Goal: Information Seeking & Learning: Learn about a topic

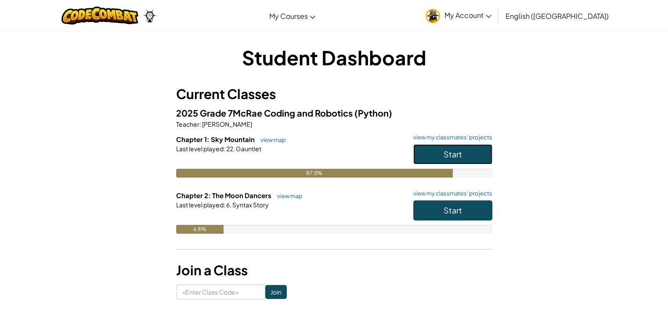
click at [470, 158] on button "Start" at bounding box center [452, 154] width 79 height 20
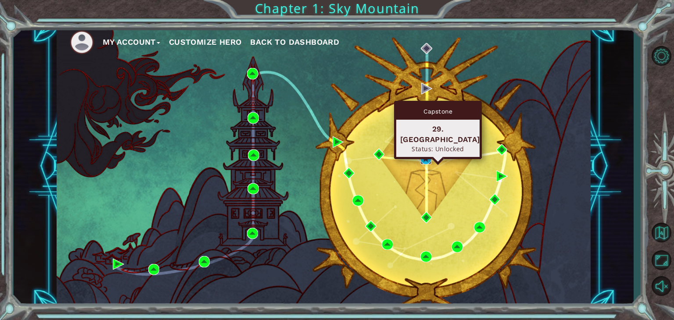
click at [422, 156] on img at bounding box center [425, 158] width 11 height 11
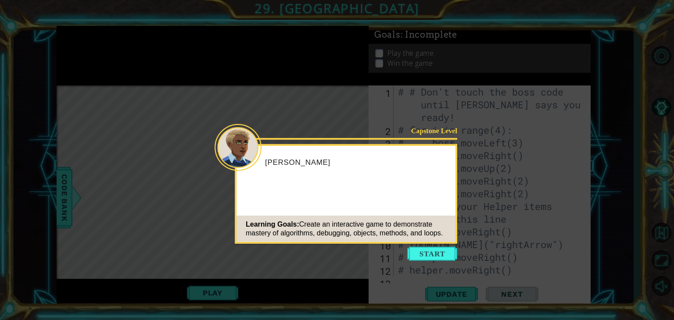
scroll to position [293, 0]
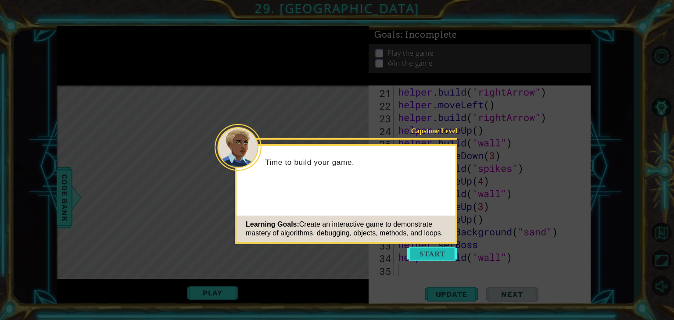
click at [442, 254] on button "Start" at bounding box center [432, 254] width 50 height 14
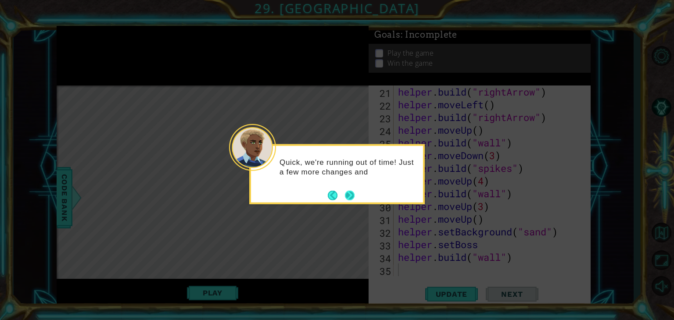
click at [348, 191] on button "Next" at bounding box center [349, 195] width 16 height 16
click at [348, 191] on button "Next" at bounding box center [350, 195] width 16 height 16
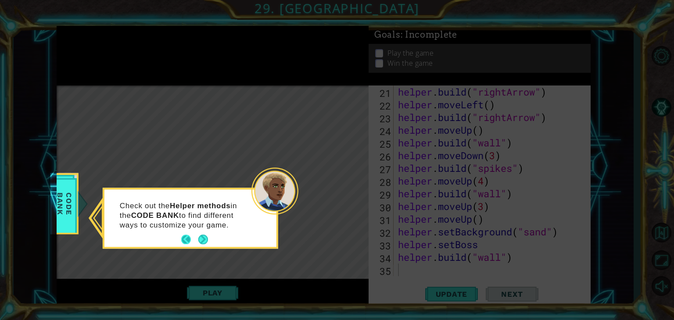
click at [197, 238] on button "Back" at bounding box center [189, 240] width 17 height 10
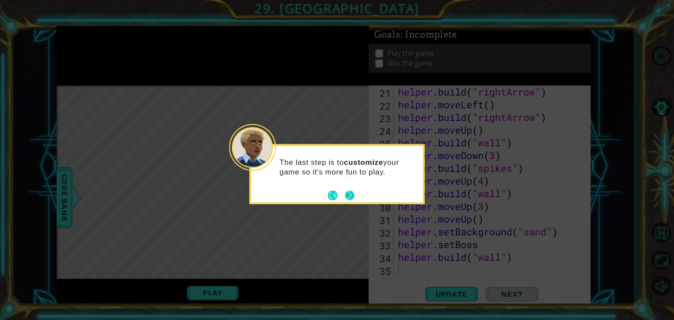
click at [350, 197] on button "Next" at bounding box center [350, 195] width 14 height 14
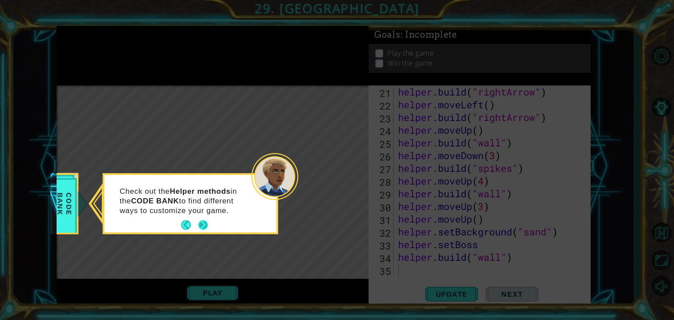
click at [201, 224] on button "Next" at bounding box center [203, 225] width 11 height 11
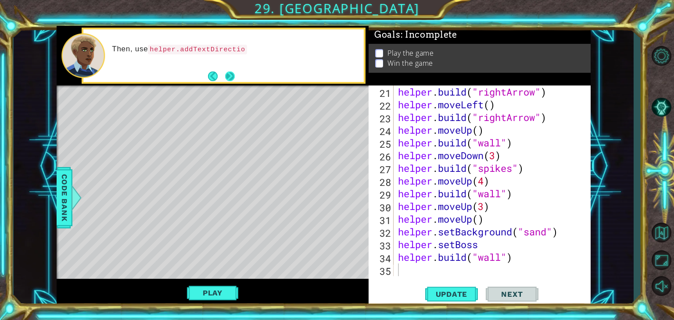
click at [231, 71] on button "Next" at bounding box center [230, 76] width 14 height 14
click at [231, 71] on button "Next" at bounding box center [230, 76] width 10 height 10
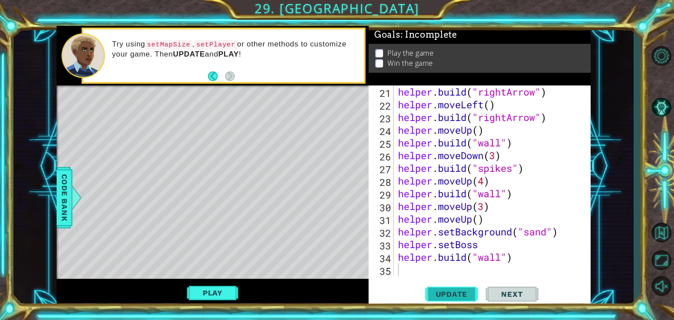
click at [449, 294] on span "Update" at bounding box center [452, 294] width 50 height 9
click at [228, 294] on button "Play" at bounding box center [212, 293] width 51 height 17
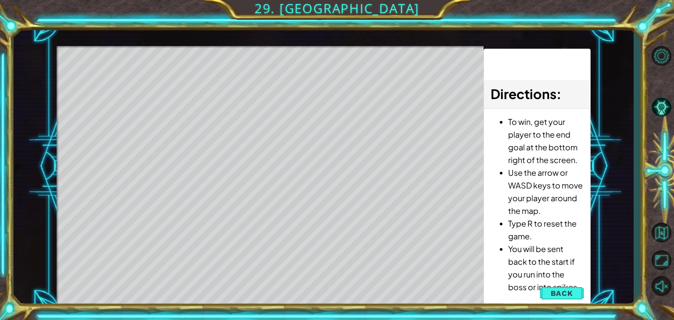
click at [356, 223] on div "Level Map" at bounding box center [260, 175] width 406 height 259
drag, startPoint x: 395, startPoint y: 266, endPoint x: 246, endPoint y: 128, distance: 202.5
click at [246, 128] on div "Level Map" at bounding box center [260, 175] width 406 height 259
drag, startPoint x: 117, startPoint y: 75, endPoint x: 251, endPoint y: 90, distance: 134.7
click at [251, 90] on div "Level Map" at bounding box center [260, 175] width 406 height 259
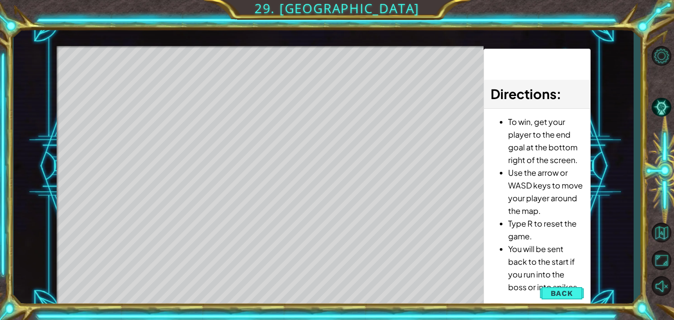
drag, startPoint x: 542, startPoint y: 200, endPoint x: 525, endPoint y: 191, distance: 18.8
click at [524, 163] on ul "To win, get your player to the end goal at the bottom right of the screen. Use …" at bounding box center [537, 204] width 93 height 178
drag, startPoint x: 556, startPoint y: 267, endPoint x: 547, endPoint y: 228, distance: 40.6
click at [547, 228] on ul "To win, get your player to the end goal at the bottom right of the screen. Use …" at bounding box center [537, 204] width 93 height 178
drag, startPoint x: 523, startPoint y: 259, endPoint x: 524, endPoint y: 212, distance: 47.0
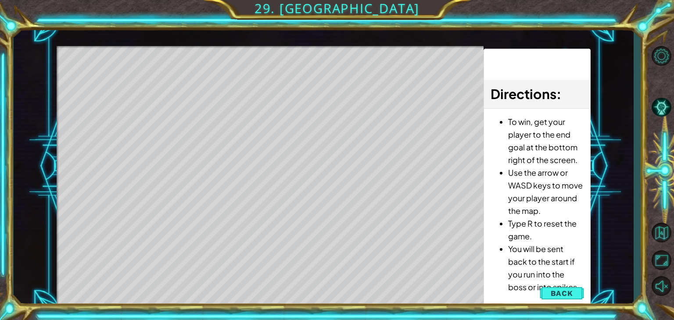
click at [524, 212] on ul "To win, get your player to the end goal at the bottom right of the screen. Use …" at bounding box center [537, 204] width 93 height 178
click at [404, 276] on div "Level Map" at bounding box center [260, 175] width 406 height 259
drag, startPoint x: 404, startPoint y: 276, endPoint x: 543, endPoint y: 230, distance: 146.4
click at [531, 226] on div "1 ההההההההההההההההההההההההההההההההההההההההההההההההההההההההההההההההההההההההההההה…" at bounding box center [324, 167] width 534 height 282
click at [547, 300] on button "Back" at bounding box center [562, 294] width 44 height 18
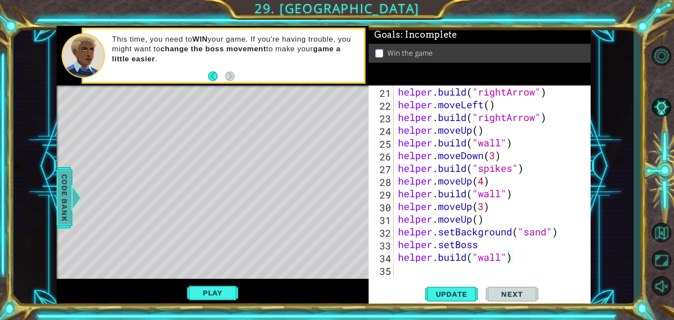
click at [59, 187] on span "Code Bank" at bounding box center [64, 198] width 14 height 54
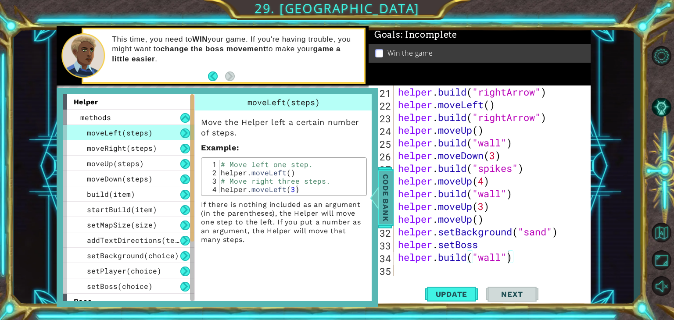
click at [380, 187] on span "Code Bank" at bounding box center [386, 198] width 14 height 54
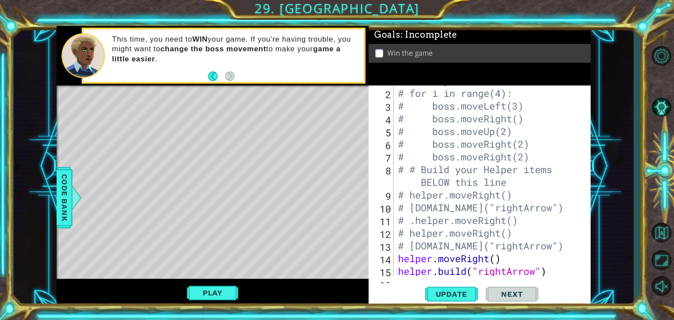
scroll to position [37, 0]
type textarea "# boss.moveRight(2)"
click at [536, 154] on div "# # Don't touch the boss code until [PERSON_NAME] says you're ready! # for i in…" at bounding box center [491, 169] width 190 height 242
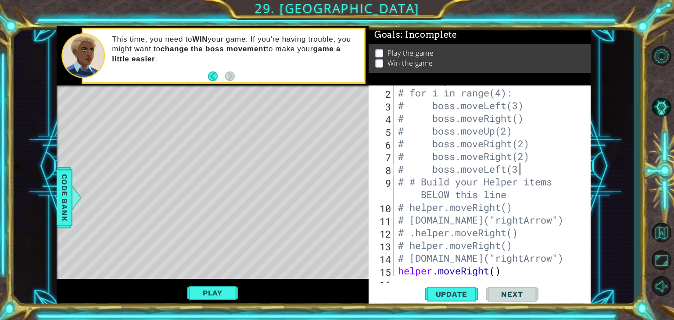
scroll to position [0, 5]
click at [449, 302] on button "Update" at bounding box center [451, 295] width 53 height 22
click at [221, 295] on button "Play" at bounding box center [212, 293] width 51 height 17
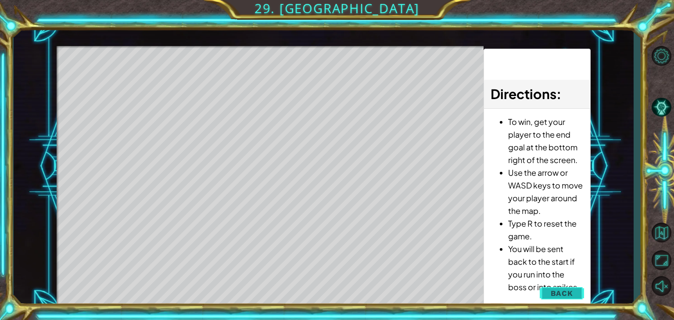
click at [558, 292] on span "Back" at bounding box center [562, 293] width 22 height 9
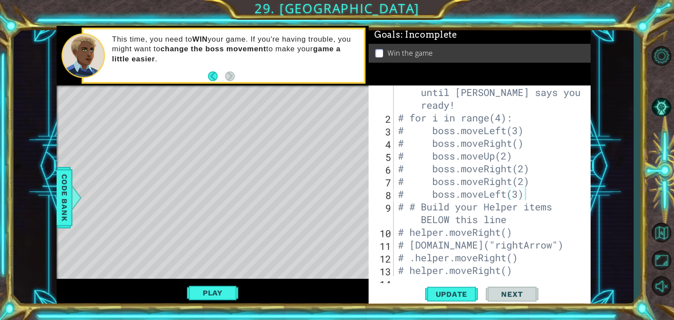
scroll to position [0, 0]
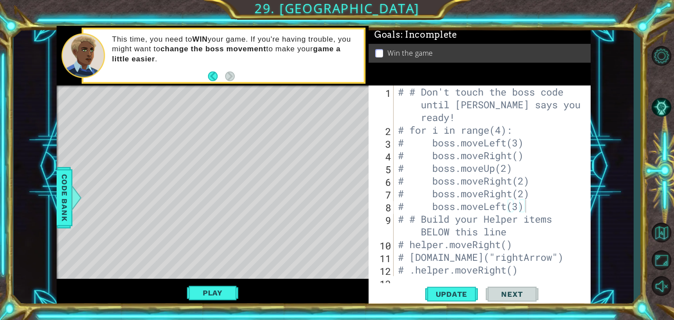
click at [532, 204] on div "# # Don't touch the boss code until [PERSON_NAME] says you're ready! # for i in…" at bounding box center [491, 207] width 190 height 242
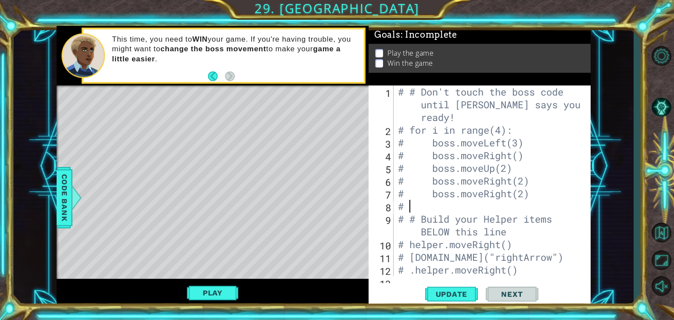
type textarea "#"
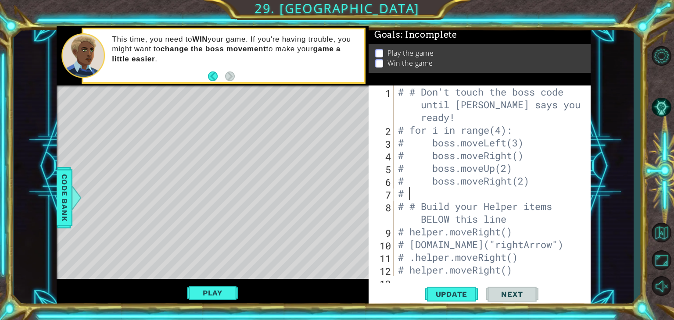
type textarea "#"
type textarea "# boss.moveRight(2)"
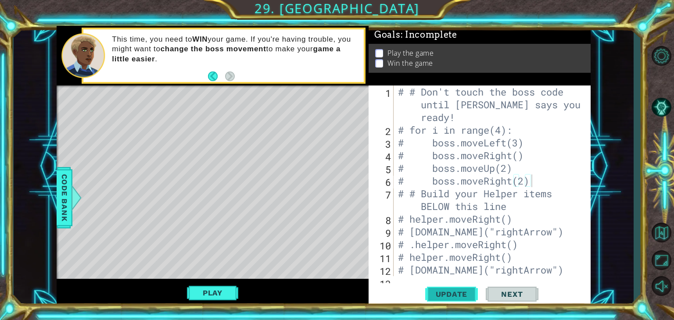
click at [445, 292] on span "Update" at bounding box center [452, 294] width 50 height 9
click at [221, 289] on button "Play" at bounding box center [212, 293] width 51 height 17
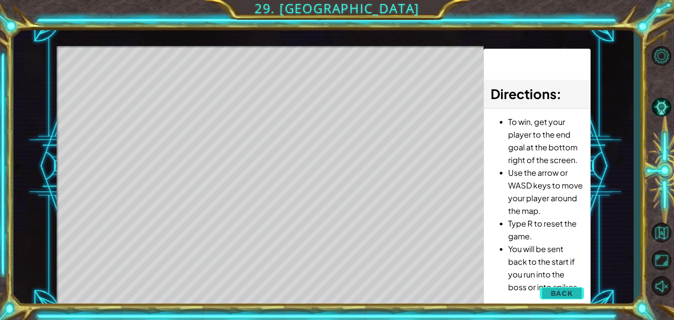
click at [561, 291] on span "Back" at bounding box center [562, 293] width 22 height 9
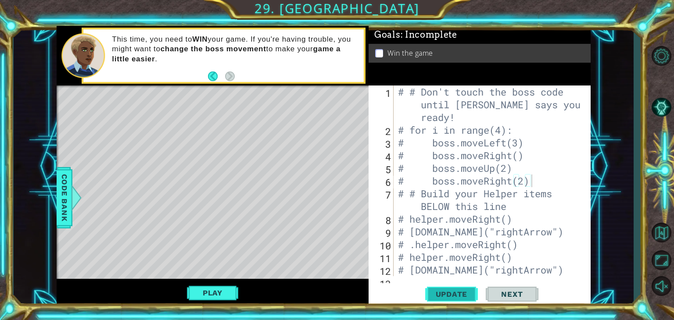
click at [465, 290] on button "Update" at bounding box center [451, 295] width 53 height 22
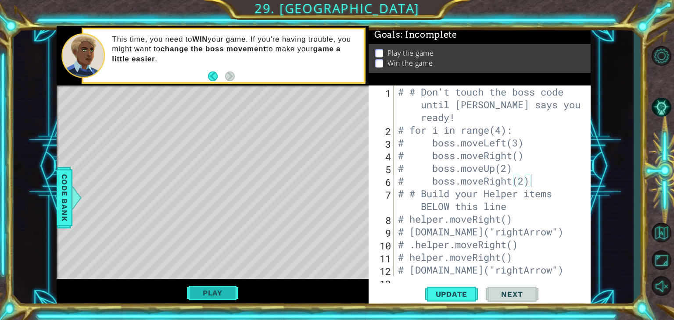
click at [206, 288] on button "Play" at bounding box center [212, 293] width 51 height 17
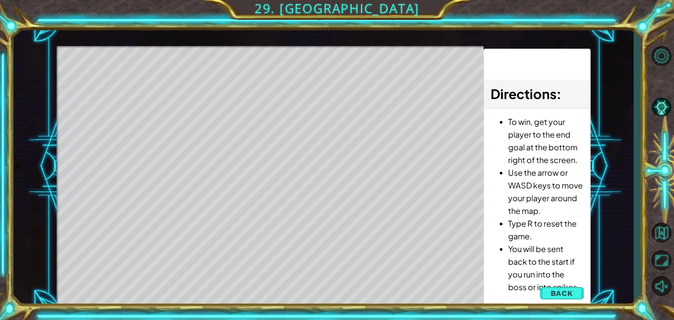
drag, startPoint x: 503, startPoint y: 245, endPoint x: 421, endPoint y: 269, distance: 85.0
click at [421, 269] on div "1 ההההההההההההההההההההההההההההההההההההההההההההההההההההההההההההההההההההההההההההה…" at bounding box center [324, 167] width 534 height 282
drag, startPoint x: 421, startPoint y: 269, endPoint x: 503, endPoint y: 341, distance: 109.5
click at [503, 320] on html "1 ההההההההההההההההההההההההההההההההההההההההההההההההההההההההההההההההההההההההההההה…" at bounding box center [337, 160] width 674 height 320
click at [564, 289] on span "Back" at bounding box center [562, 293] width 22 height 9
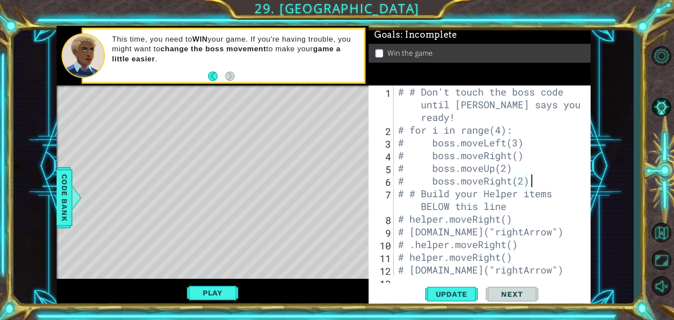
click at [532, 181] on div "# # Don't touch the boss code until [PERSON_NAME] says you're ready! # for i in…" at bounding box center [491, 207] width 190 height 242
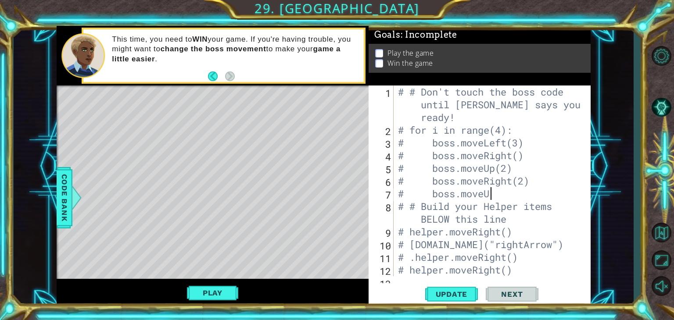
scroll to position [0, 4]
click at [458, 298] on span "Update" at bounding box center [452, 294] width 50 height 9
click at [230, 293] on button "Play" at bounding box center [212, 293] width 51 height 17
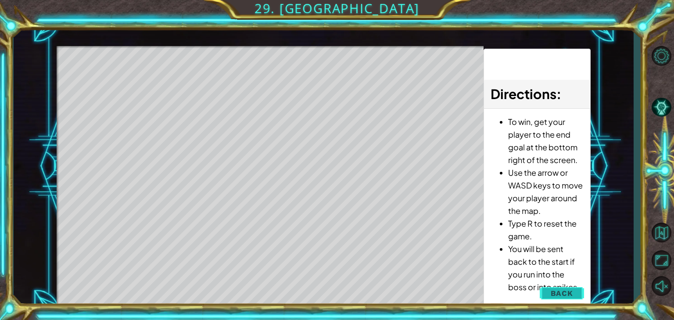
click at [560, 289] on span "Back" at bounding box center [562, 293] width 22 height 9
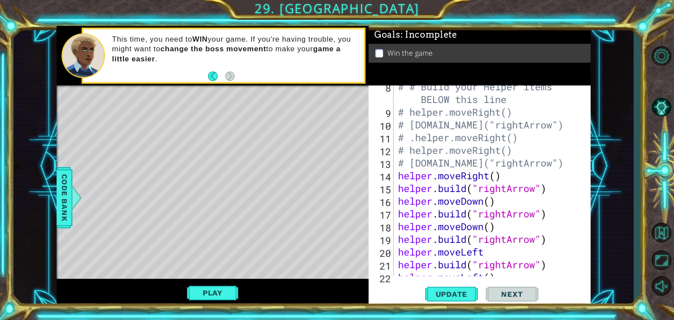
scroll to position [0, 0]
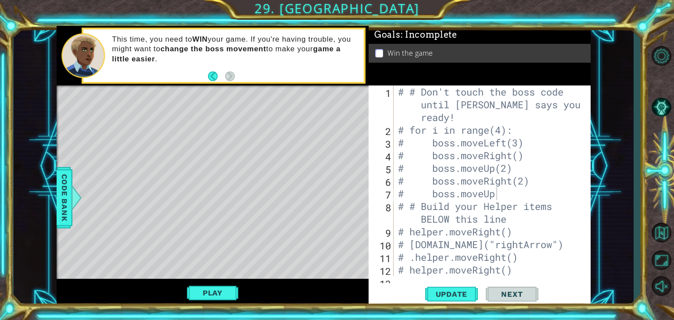
drag, startPoint x: 591, startPoint y: 140, endPoint x: 591, endPoint y: 145, distance: 5.3
click at [591, 145] on div "1 ההההההההההההההההההההההההההההההההההההההההההההההההההההההההההההההההההההההההההההה…" at bounding box center [324, 166] width 620 height 282
drag, startPoint x: 591, startPoint y: 145, endPoint x: 586, endPoint y: 145, distance: 4.4
click at [586, 145] on div "1 ההההההההההההההההההההההההההההההההההההההההההההההההההההההההההההההההההההההההההההה…" at bounding box center [324, 166] width 620 height 282
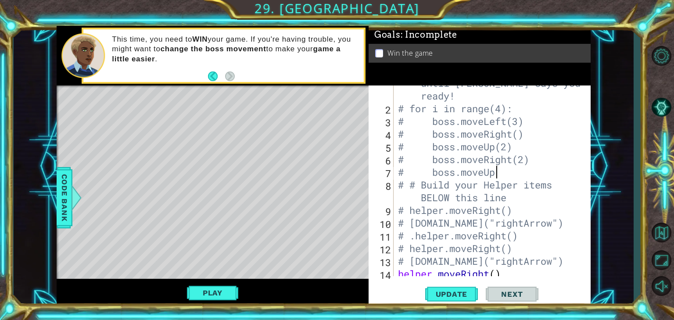
click at [499, 175] on div "# # Don't touch the boss code until [PERSON_NAME] says you're ready! # for i in…" at bounding box center [491, 185] width 190 height 242
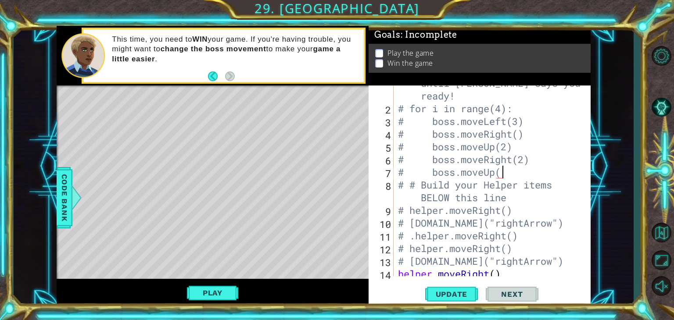
scroll to position [0, 4]
click at [446, 293] on span "Update" at bounding box center [452, 294] width 50 height 9
click at [219, 292] on button "Play" at bounding box center [212, 293] width 51 height 17
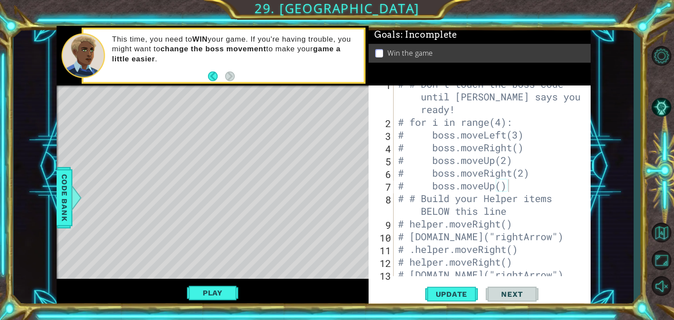
scroll to position [0, 0]
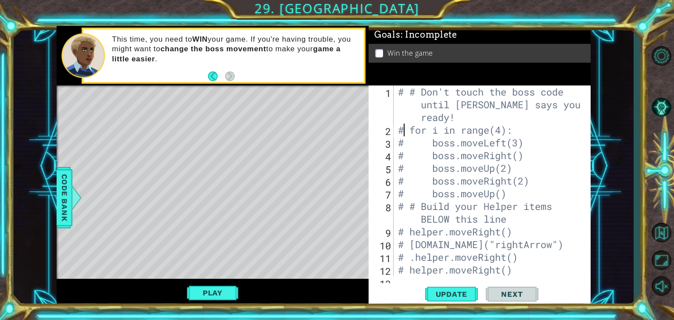
click at [406, 128] on div "# # Don't touch the boss code until [PERSON_NAME] says you're ready! # for i in…" at bounding box center [491, 207] width 190 height 242
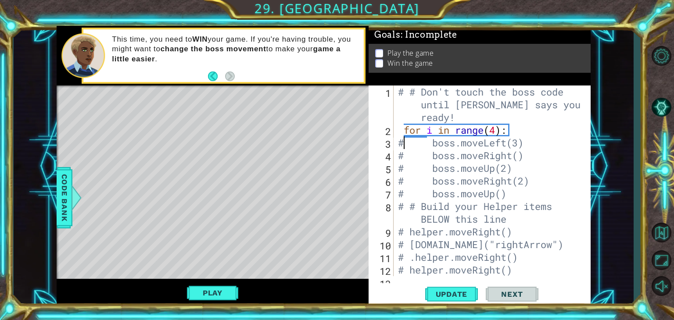
click at [406, 142] on div "# # Don't touch the boss code until [PERSON_NAME] says you're ready! for i in r…" at bounding box center [491, 207] width 190 height 242
click at [406, 160] on div "# # Don't touch the boss code until [PERSON_NAME] says you're ready! for i in r…" at bounding box center [491, 207] width 190 height 242
click at [411, 171] on div "# # Don't touch the boss code until [PERSON_NAME] says you're ready! for i in r…" at bounding box center [491, 207] width 190 height 242
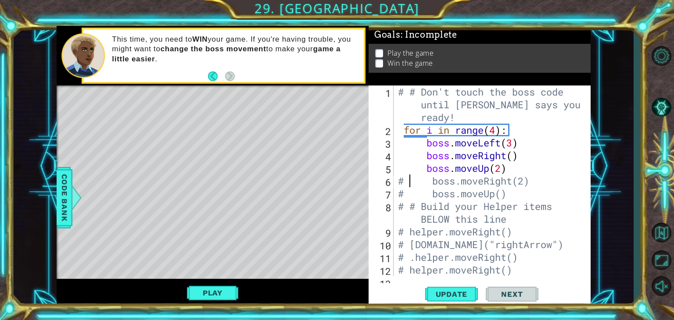
click at [408, 184] on div "# # Don't touch the boss code until [PERSON_NAME] says you're ready! for i in r…" at bounding box center [491, 207] width 190 height 242
click at [417, 198] on div "# # Don't touch the boss code until [PERSON_NAME] says you're ready! for i in r…" at bounding box center [491, 207] width 190 height 242
click at [456, 295] on span "Update" at bounding box center [452, 294] width 50 height 9
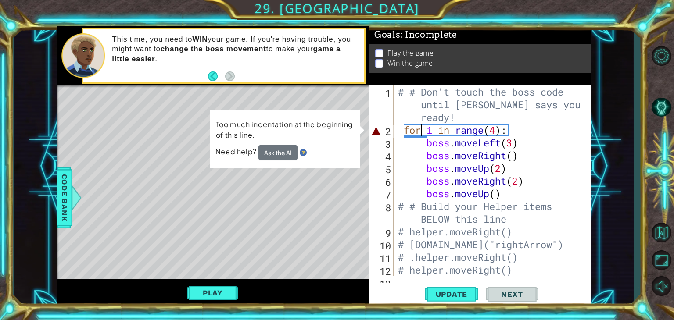
click at [421, 133] on div "# # Don't touch the boss code until [PERSON_NAME] says you're ready! for i in r…" at bounding box center [491, 207] width 190 height 242
click at [426, 132] on div "# # Don't touch the boss code until [PERSON_NAME] says you're ready! for i in r…" at bounding box center [491, 207] width 190 height 242
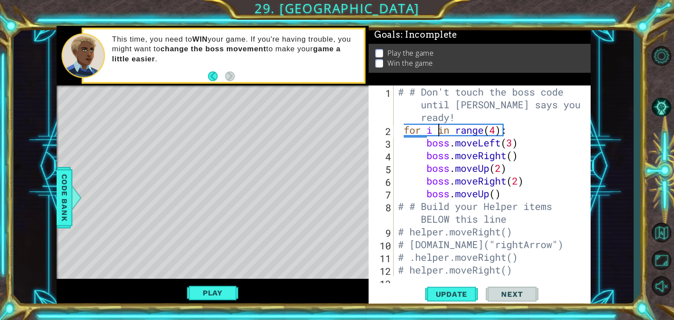
click at [437, 129] on div "# # Don't touch the boss code until [PERSON_NAME] says you're ready! for i in r…" at bounding box center [491, 207] width 190 height 242
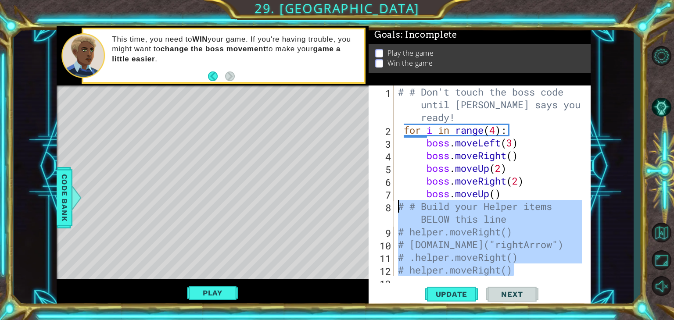
drag, startPoint x: 514, startPoint y: 269, endPoint x: 386, endPoint y: 202, distance: 144.3
click at [386, 202] on div "for i in range(4): 1 2 3 4 5 6 7 8 9 10 11 12 13 # # Don't touch the boss code …" at bounding box center [479, 181] width 220 height 191
type textarea "# # Build your Helper items BELOW this line # helper.moveRight()"
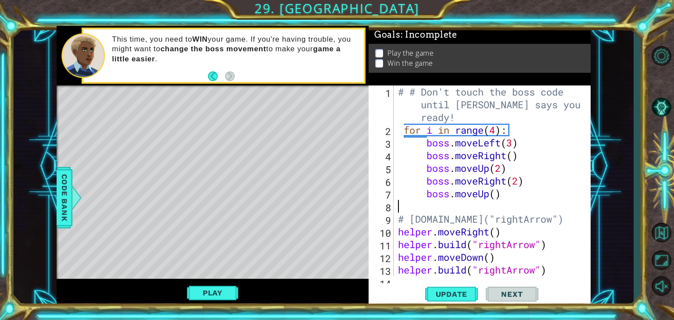
scroll to position [0, 0]
click at [571, 216] on div "# # Don't touch the boss code until [PERSON_NAME] says you're ready! for i in r…" at bounding box center [491, 207] width 190 height 242
type textarea "#"
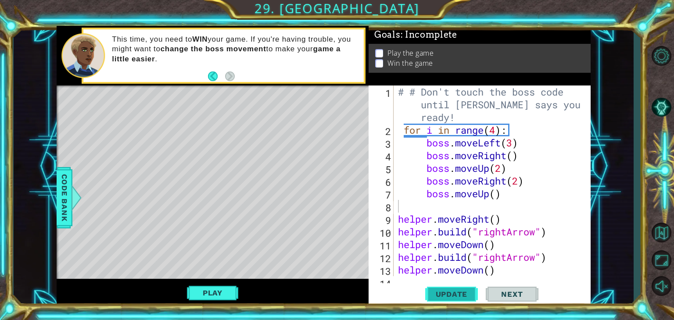
click at [449, 296] on span "Update" at bounding box center [452, 294] width 50 height 9
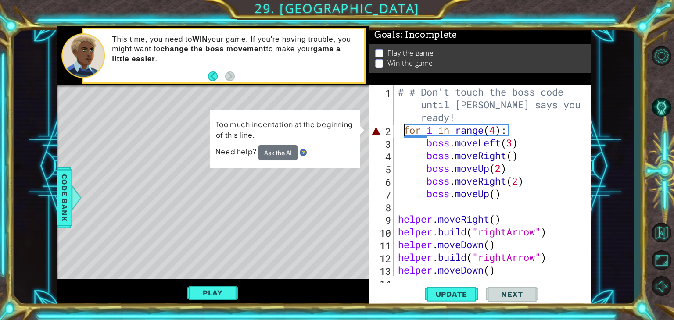
click at [405, 126] on div "# # Don't touch the boss code until [PERSON_NAME] says you're ready! for i in r…" at bounding box center [491, 207] width 190 height 242
type textarea "for i in range(4):"
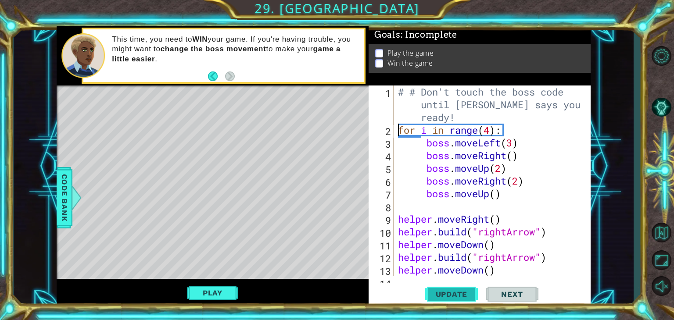
click at [445, 299] on span "Update" at bounding box center [452, 294] width 50 height 9
click at [431, 293] on span "Update" at bounding box center [452, 294] width 50 height 9
click at [219, 292] on button "Play" at bounding box center [212, 293] width 51 height 17
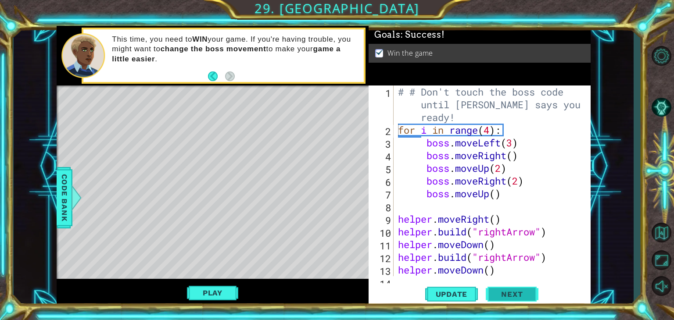
click at [517, 296] on span "Next" at bounding box center [511, 294] width 39 height 9
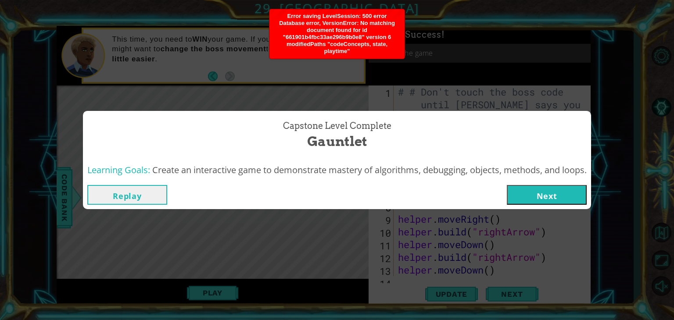
click at [541, 191] on button "Next" at bounding box center [547, 195] width 80 height 20
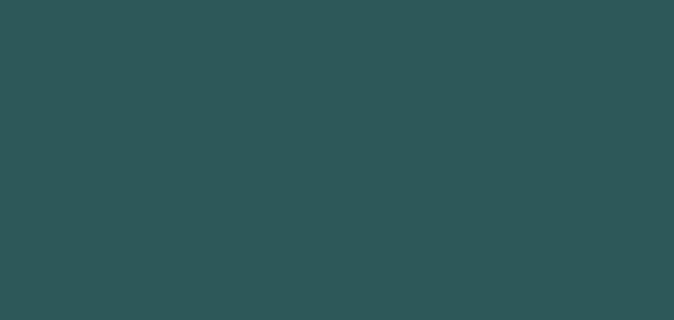
click at [540, 195] on body at bounding box center [337, 160] width 674 height 320
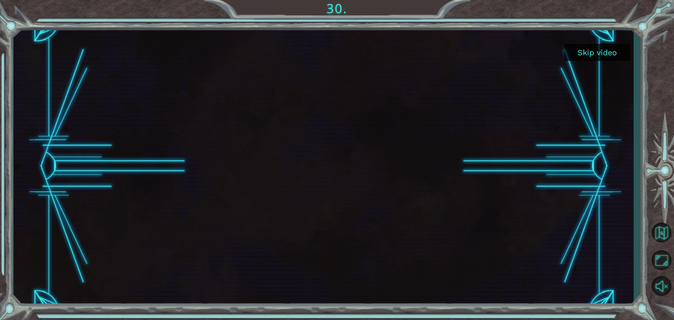
click at [594, 52] on button "Skip video" at bounding box center [597, 52] width 66 height 17
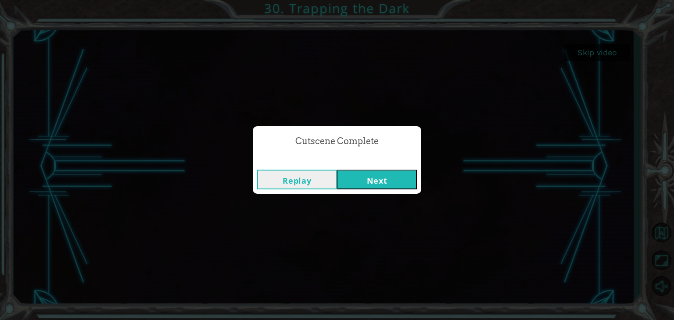
click at [376, 180] on button "Next" at bounding box center [377, 180] width 80 height 20
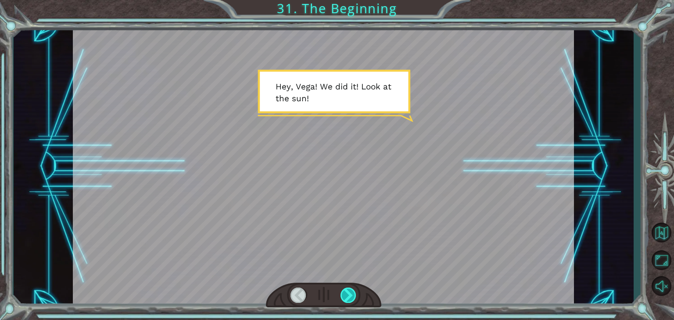
click at [346, 297] on div at bounding box center [349, 295] width 16 height 15
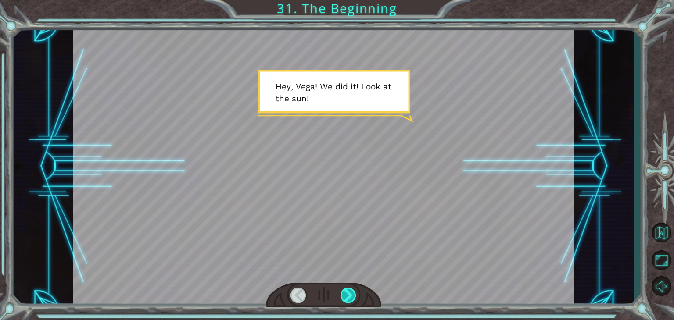
click at [349, 296] on div at bounding box center [349, 295] width 16 height 15
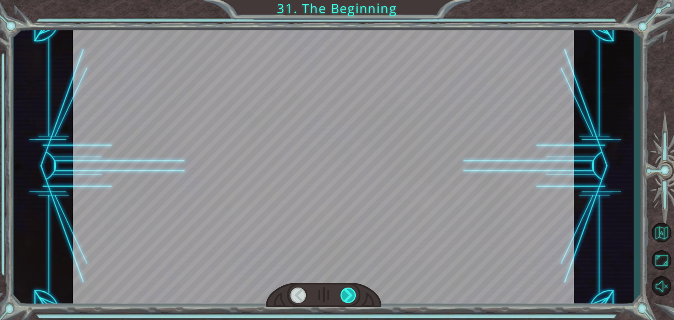
click at [349, 296] on div at bounding box center [349, 295] width 16 height 15
click at [349, 295] on div at bounding box center [349, 295] width 16 height 15
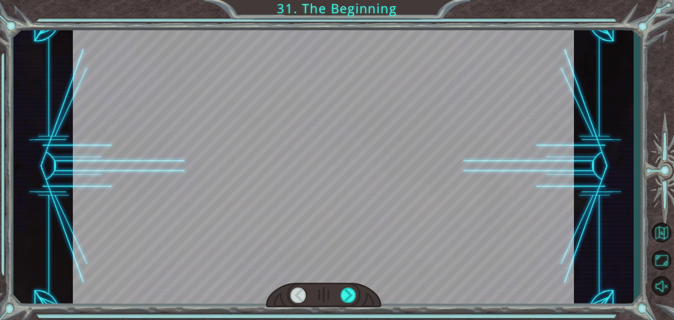
click at [349, 295] on div at bounding box center [349, 295] width 16 height 15
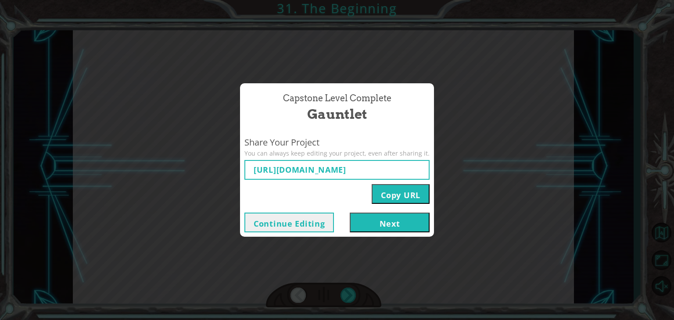
type input "https://www.ozaria.com/play/game-dev-level/1fhcapstoneb/661901b4fbc33ae296b9b0e…"
click at [404, 223] on button "Next" at bounding box center [390, 223] width 80 height 20
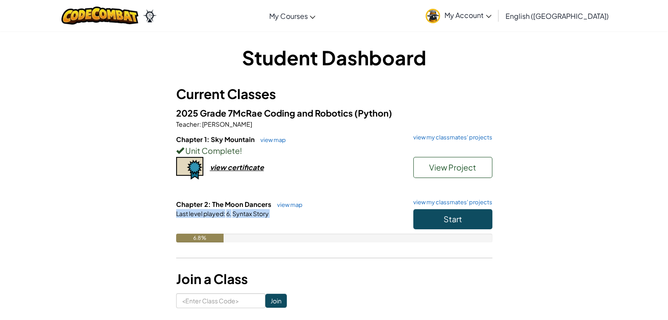
drag, startPoint x: 404, startPoint y: 223, endPoint x: 461, endPoint y: 157, distance: 87.8
click at [461, 157] on div "2025 Grade 7McRae Coding and Robotics (Python) Teacher : Kim Nicholas Chapter 1…" at bounding box center [334, 181] width 316 height 150
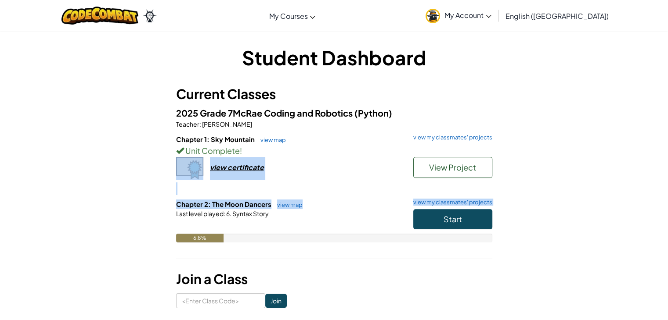
click at [527, 202] on div "Student Dashboard Current Classes 2025 Grade 7McRae Coding and Robotics (Python…" at bounding box center [334, 176] width 514 height 265
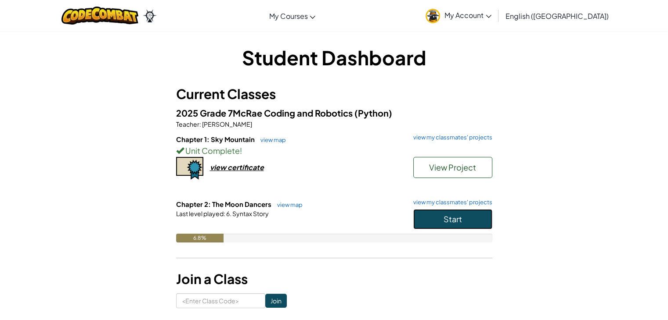
click at [469, 215] on button "Start" at bounding box center [452, 219] width 79 height 20
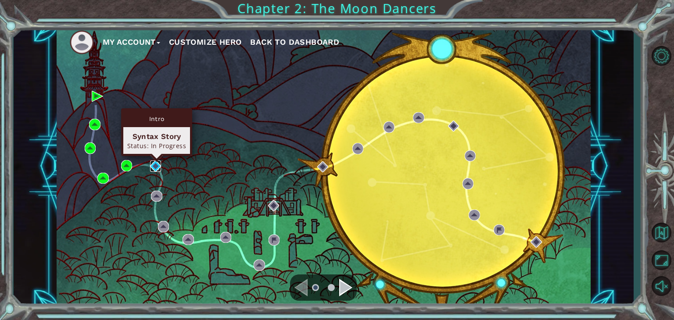
click at [153, 163] on img at bounding box center [155, 166] width 11 height 11
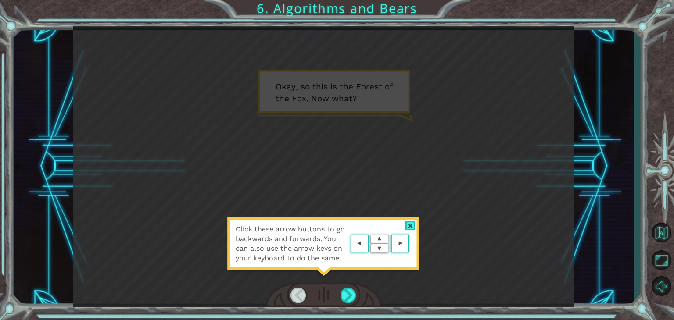
click at [408, 222] on div at bounding box center [411, 226] width 10 height 9
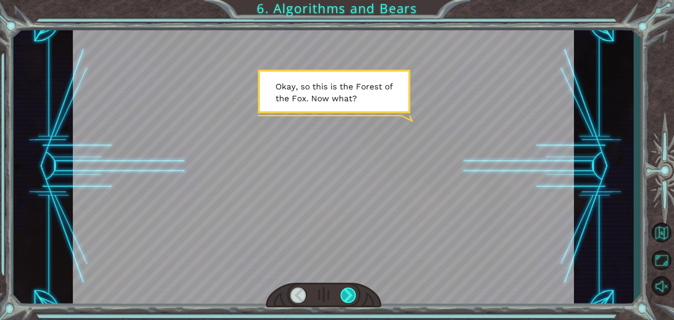
click at [346, 292] on div at bounding box center [349, 295] width 16 height 15
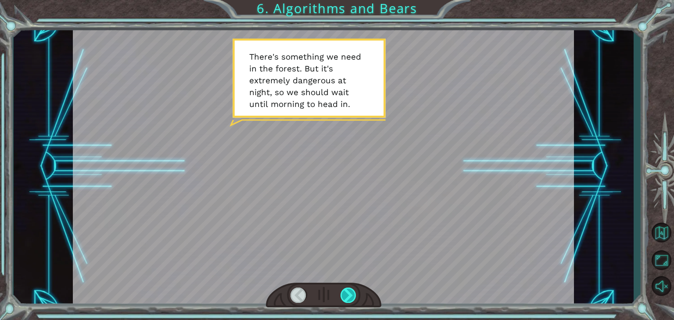
click at [346, 292] on div at bounding box center [349, 295] width 16 height 15
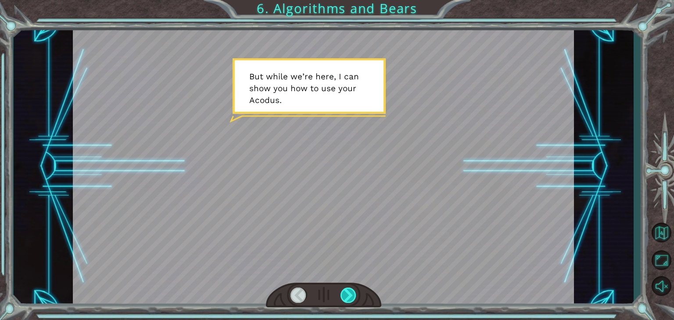
click at [346, 292] on div at bounding box center [349, 295] width 16 height 15
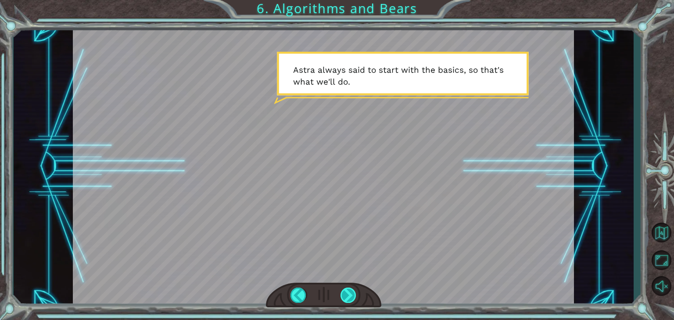
click at [346, 292] on div at bounding box center [349, 295] width 16 height 15
click at [341, 293] on div at bounding box center [349, 295] width 16 height 15
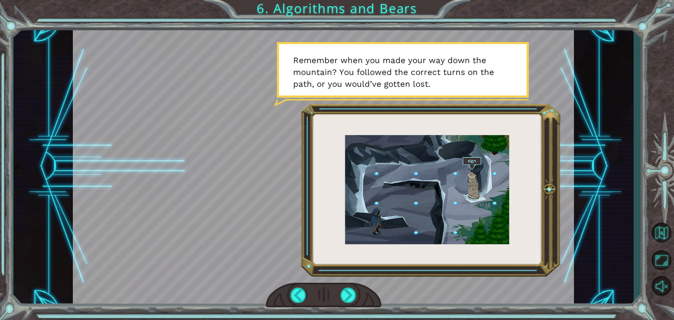
click at [340, 294] on div at bounding box center [323, 295] width 115 height 25
click at [348, 291] on div at bounding box center [349, 295] width 16 height 15
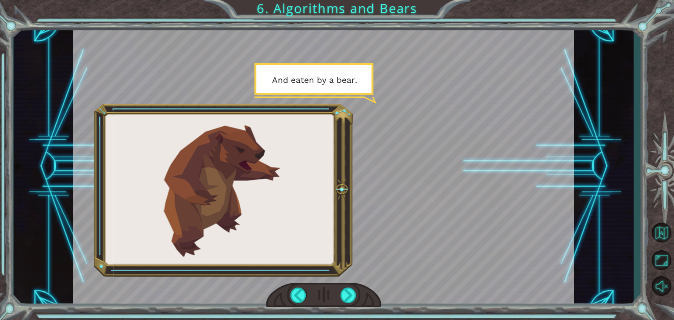
drag, startPoint x: 348, startPoint y: 291, endPoint x: 320, endPoint y: 270, distance: 35.1
click at [320, 270] on div at bounding box center [323, 167] width 501 height 282
click at [345, 293] on div at bounding box center [349, 295] width 16 height 15
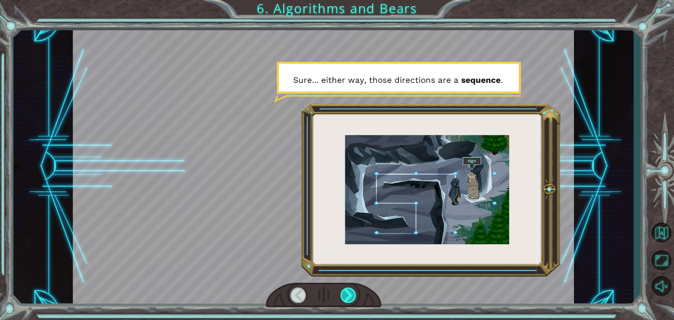
click at [345, 293] on div at bounding box center [349, 295] width 16 height 15
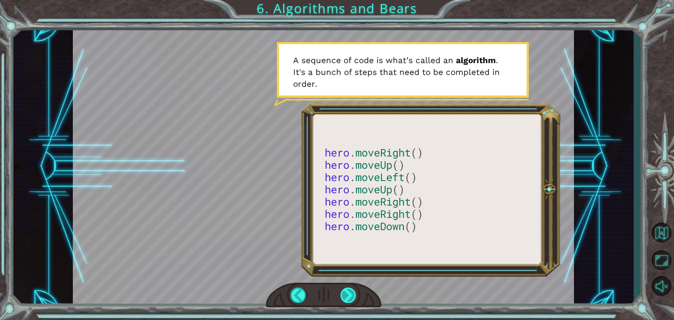
click at [349, 288] on div at bounding box center [349, 295] width 16 height 15
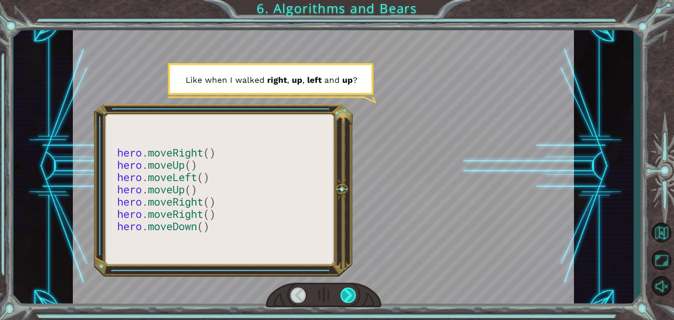
click at [349, 288] on div at bounding box center [349, 295] width 16 height 15
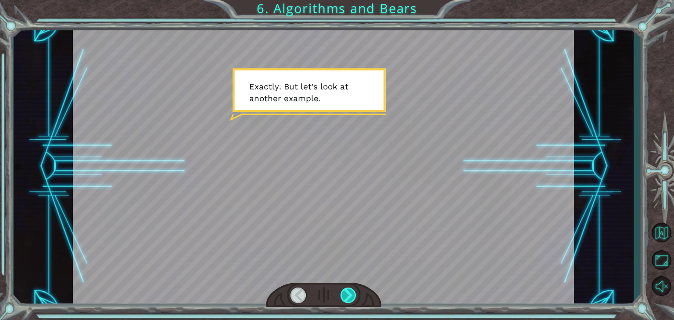
click at [349, 288] on div at bounding box center [349, 295] width 16 height 15
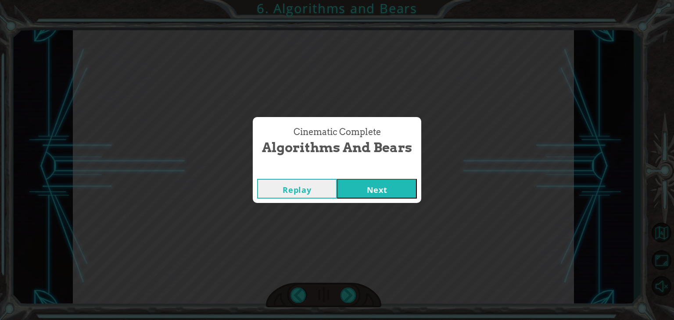
click at [386, 190] on button "Next" at bounding box center [377, 189] width 80 height 20
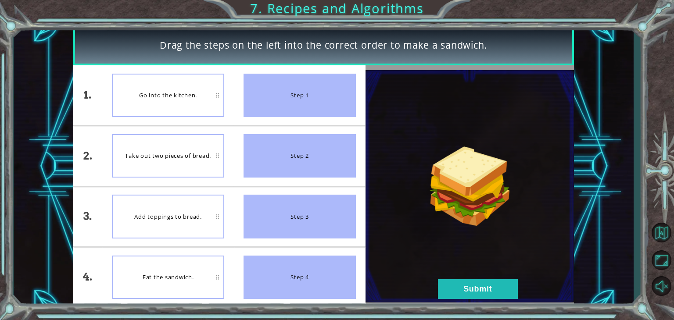
drag, startPoint x: 322, startPoint y: 111, endPoint x: 169, endPoint y: 114, distance: 153.2
click at [169, 114] on div "1. 2. 3. 4. Go into the kitchen. Take out two pieces of bread. Add toppings to …" at bounding box center [219, 186] width 293 height 242
click at [463, 298] on button "Submit" at bounding box center [478, 290] width 80 height 20
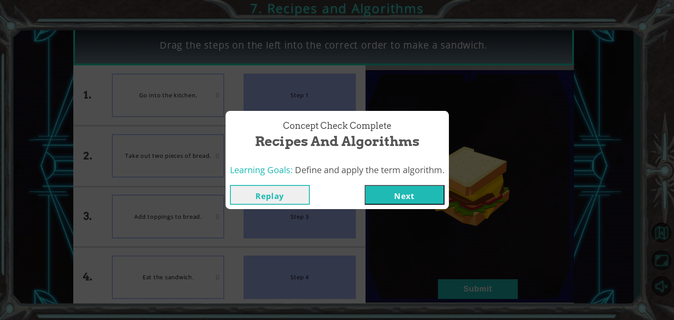
click at [431, 204] on button "Next" at bounding box center [405, 195] width 80 height 20
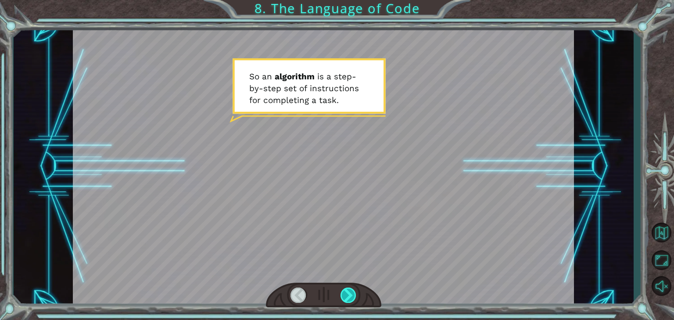
click at [342, 291] on div at bounding box center [349, 295] width 16 height 15
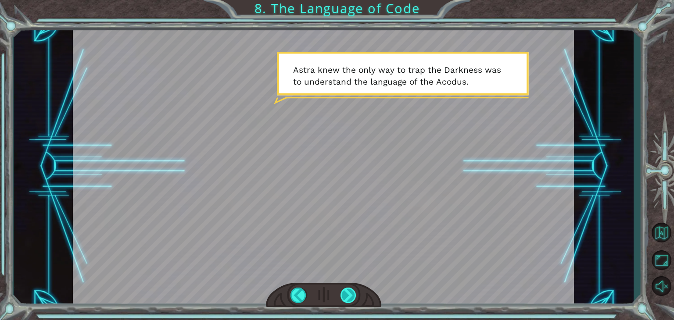
click at [342, 291] on div at bounding box center [349, 295] width 16 height 15
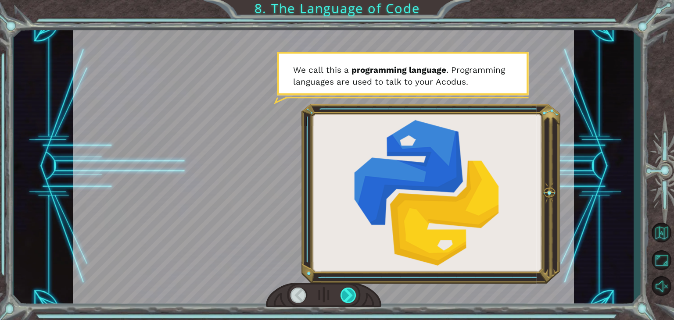
click at [342, 291] on div at bounding box center [349, 295] width 16 height 15
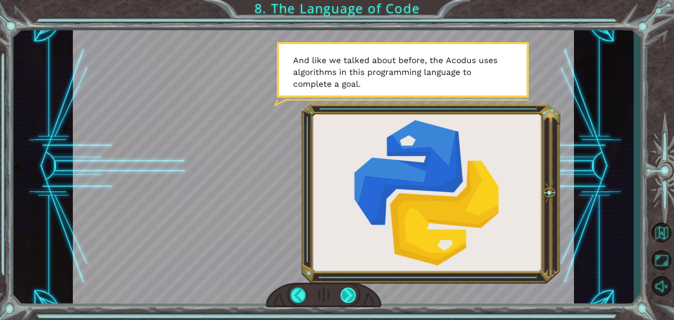
click at [342, 291] on div at bounding box center [349, 295] width 16 height 15
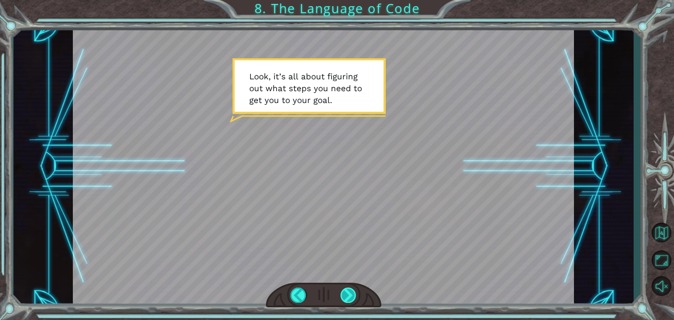
click at [342, 291] on div at bounding box center [349, 295] width 16 height 15
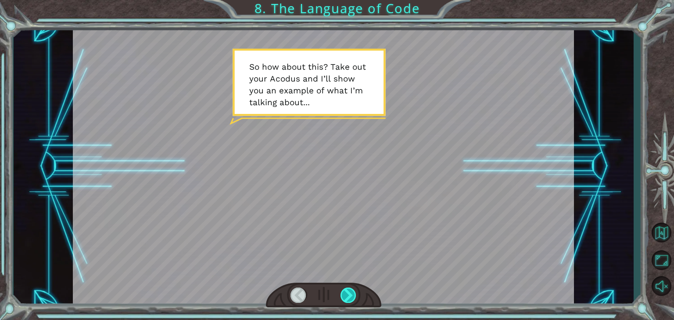
click at [342, 291] on div at bounding box center [349, 295] width 16 height 15
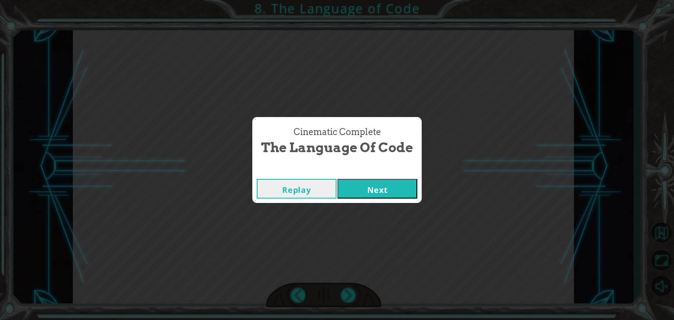
click at [383, 183] on button "Next" at bounding box center [378, 189] width 80 height 20
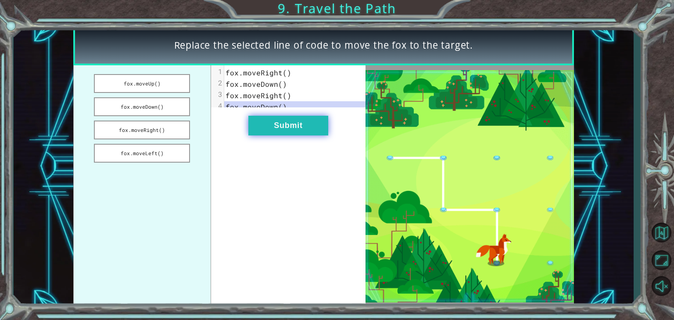
click at [291, 134] on button "Submit" at bounding box center [288, 126] width 80 height 20
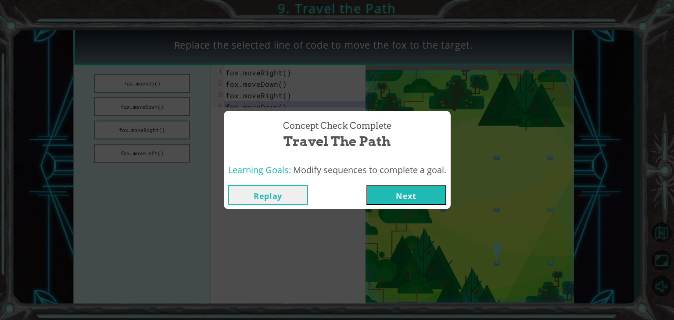
click at [406, 199] on button "Next" at bounding box center [406, 195] width 80 height 20
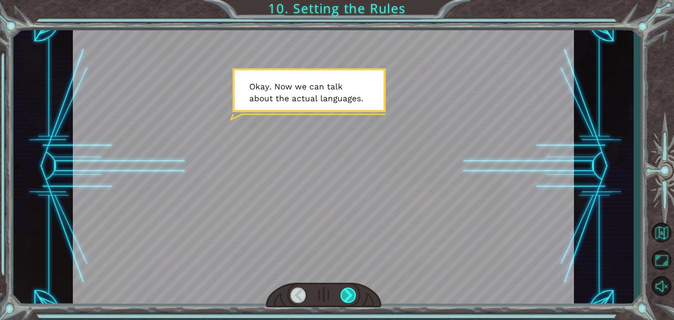
click at [341, 290] on div at bounding box center [349, 295] width 16 height 15
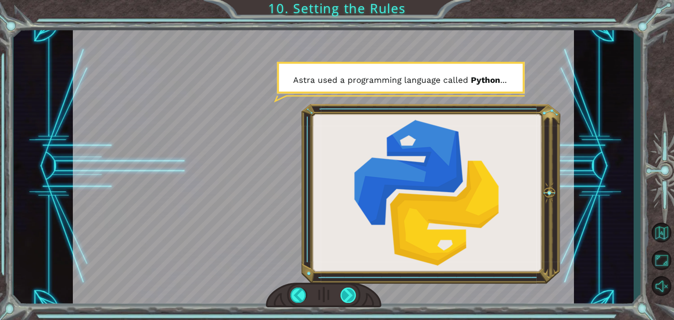
click at [341, 290] on div at bounding box center [349, 295] width 16 height 15
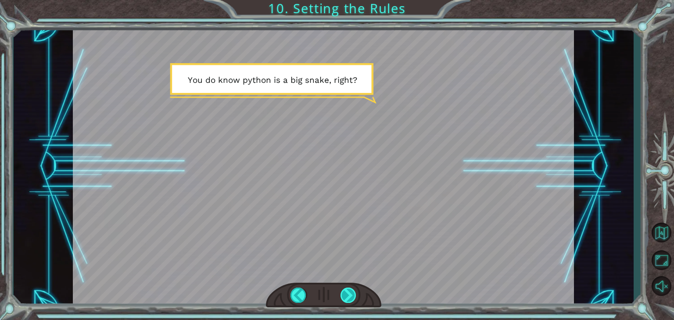
click at [341, 290] on div at bounding box center [349, 295] width 16 height 15
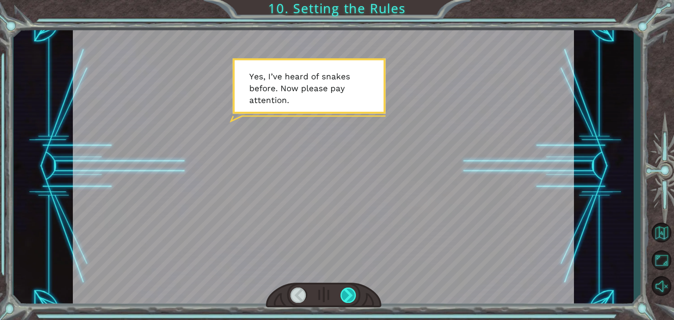
click at [341, 290] on div at bounding box center [349, 295] width 16 height 15
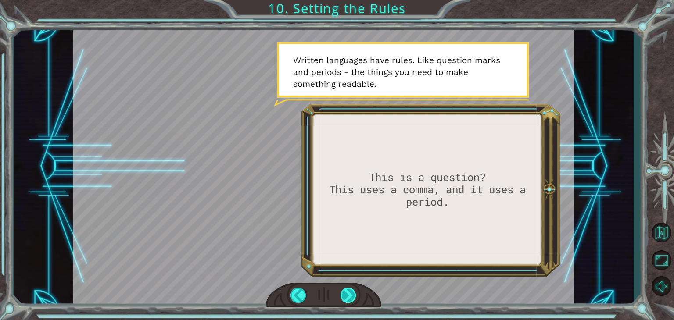
click at [353, 291] on div at bounding box center [349, 295] width 16 height 15
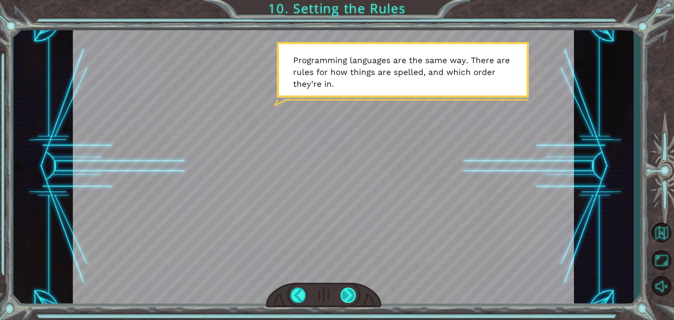
click at [348, 294] on div at bounding box center [349, 295] width 16 height 15
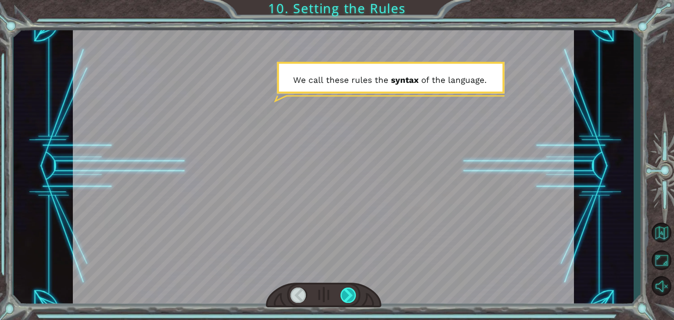
click at [348, 292] on div at bounding box center [349, 295] width 16 height 15
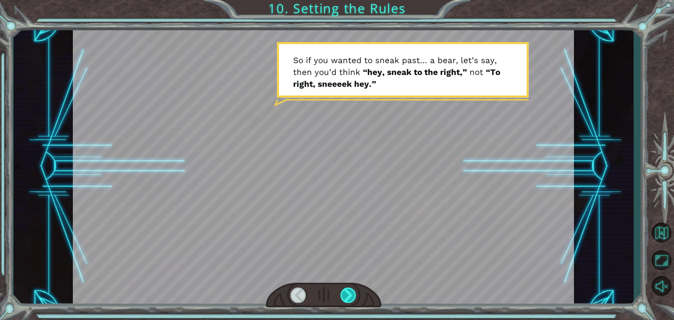
click at [348, 292] on div at bounding box center [349, 295] width 16 height 15
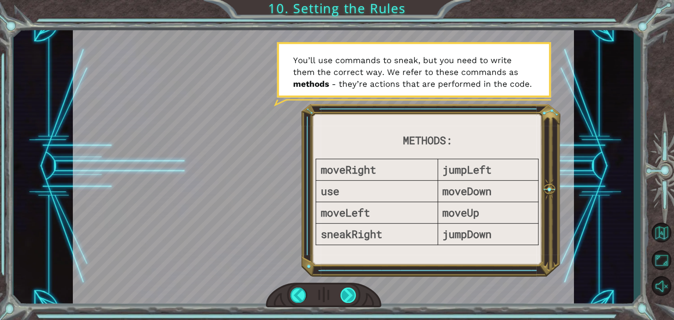
click at [348, 292] on div at bounding box center [349, 295] width 16 height 15
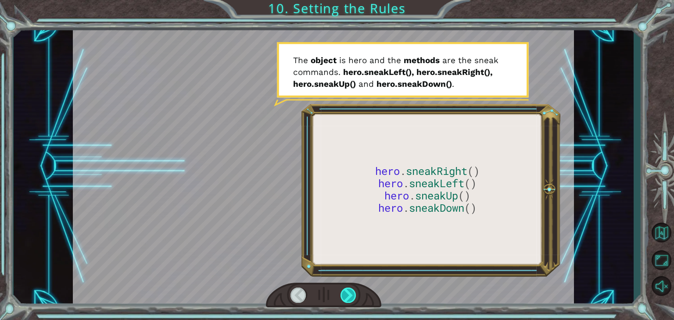
click at [348, 292] on div at bounding box center [349, 295] width 16 height 15
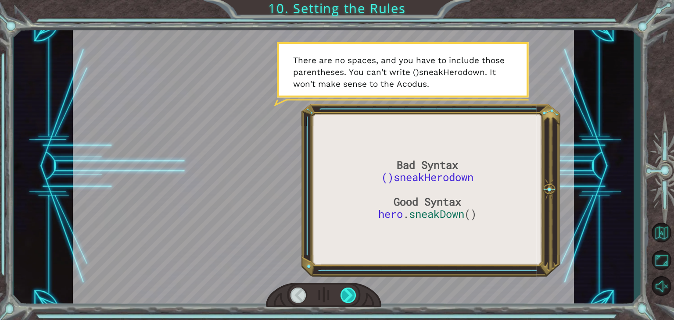
click at [348, 292] on div at bounding box center [349, 295] width 16 height 15
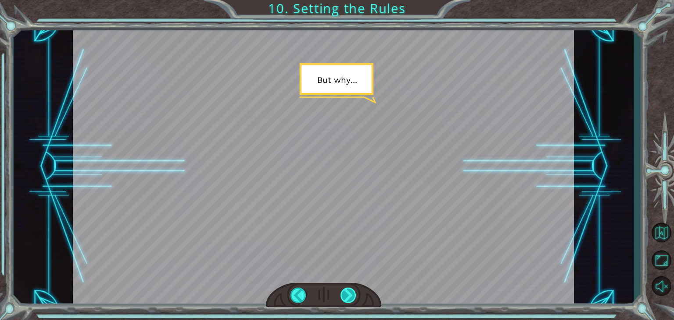
click at [348, 292] on div at bounding box center [349, 295] width 16 height 15
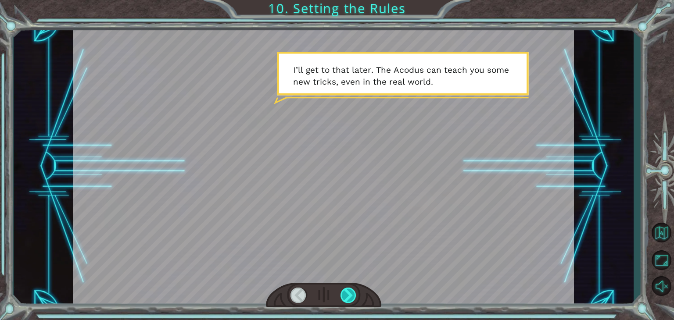
click at [348, 292] on div at bounding box center [349, 295] width 16 height 15
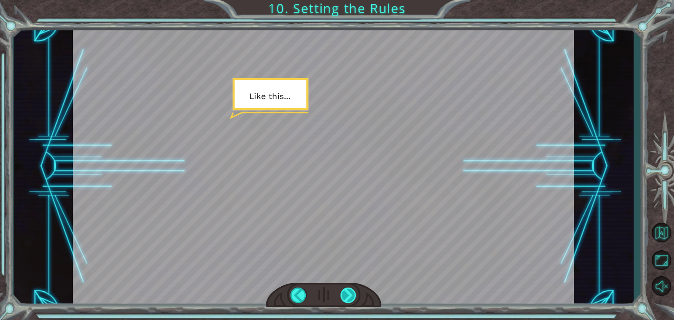
click at [348, 292] on div at bounding box center [349, 295] width 16 height 15
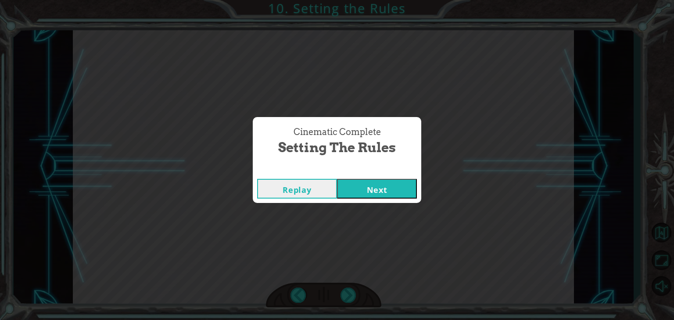
click at [382, 195] on button "Next" at bounding box center [377, 189] width 80 height 20
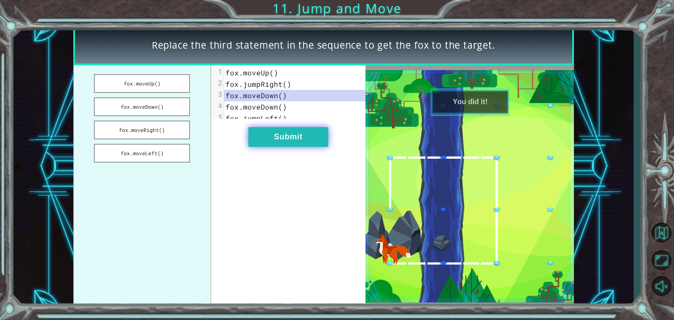
click at [315, 139] on button "Submit" at bounding box center [288, 137] width 80 height 20
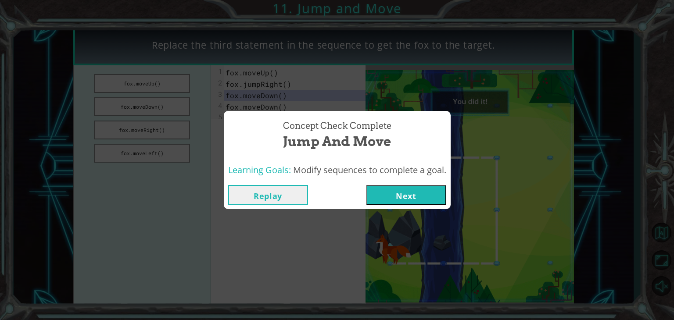
click at [413, 190] on button "Next" at bounding box center [406, 195] width 80 height 20
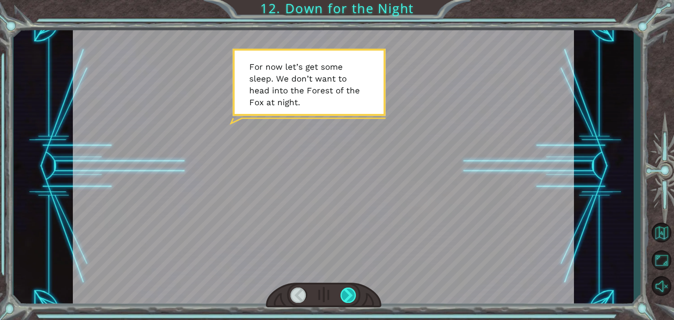
click at [351, 297] on div at bounding box center [349, 295] width 16 height 15
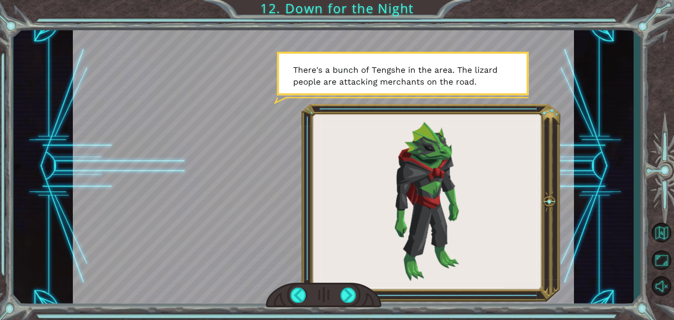
drag, startPoint x: 409, startPoint y: 222, endPoint x: 476, endPoint y: 211, distance: 67.6
drag, startPoint x: 476, startPoint y: 211, endPoint x: 471, endPoint y: 168, distance: 42.9
click at [471, 168] on div at bounding box center [323, 167] width 501 height 282
drag, startPoint x: 375, startPoint y: 69, endPoint x: 309, endPoint y: 54, distance: 67.5
click at [216, 44] on div at bounding box center [323, 167] width 501 height 282
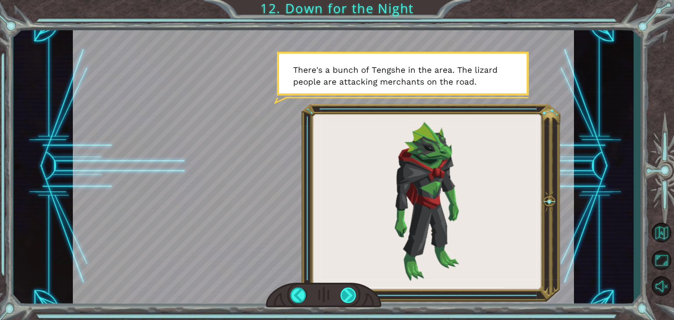
click at [348, 297] on div at bounding box center [349, 295] width 16 height 15
drag, startPoint x: 348, startPoint y: 297, endPoint x: 335, endPoint y: 287, distance: 16.7
click at [335, 287] on div at bounding box center [323, 295] width 115 height 25
click at [348, 292] on div at bounding box center [349, 295] width 16 height 15
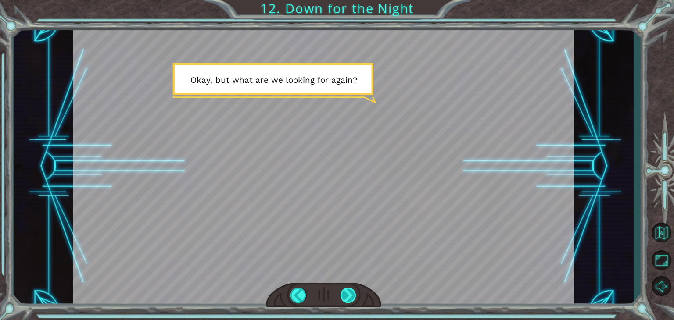
click at [351, 293] on div at bounding box center [349, 295] width 16 height 15
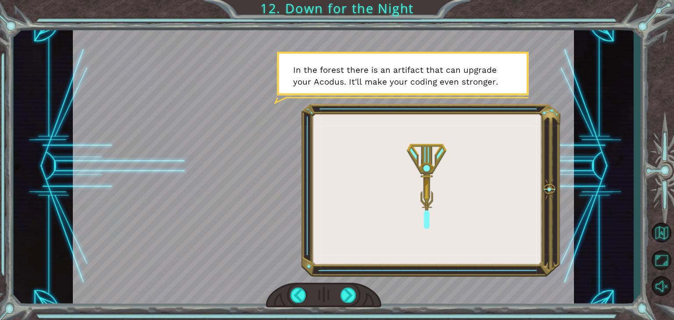
click at [363, 295] on div at bounding box center [323, 295] width 115 height 25
click at [355, 295] on div at bounding box center [349, 295] width 16 height 15
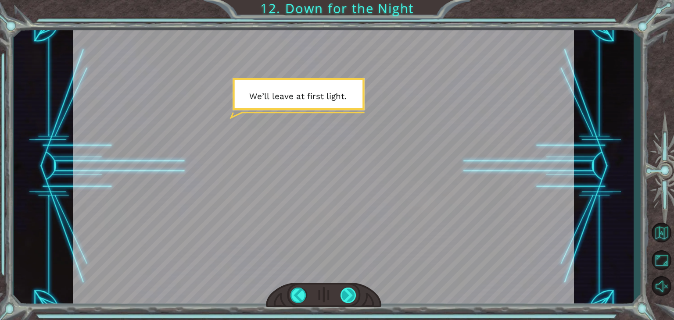
click at [355, 294] on div at bounding box center [349, 295] width 16 height 15
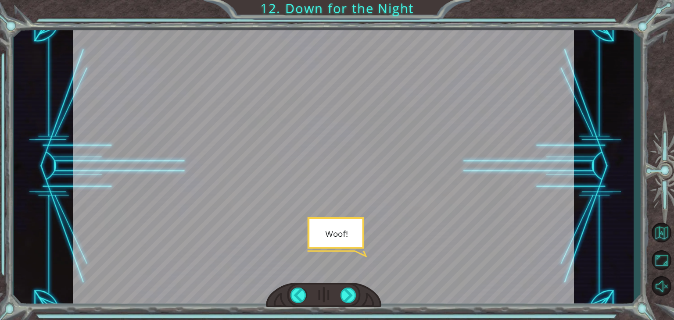
click at [293, 74] on div at bounding box center [323, 167] width 501 height 282
click at [347, 299] on div at bounding box center [349, 295] width 16 height 15
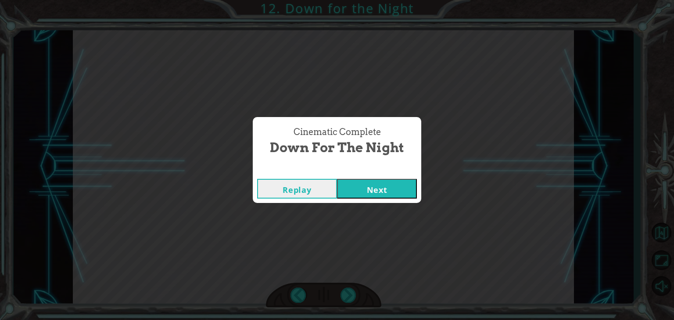
click at [384, 190] on button "Next" at bounding box center [377, 189] width 80 height 20
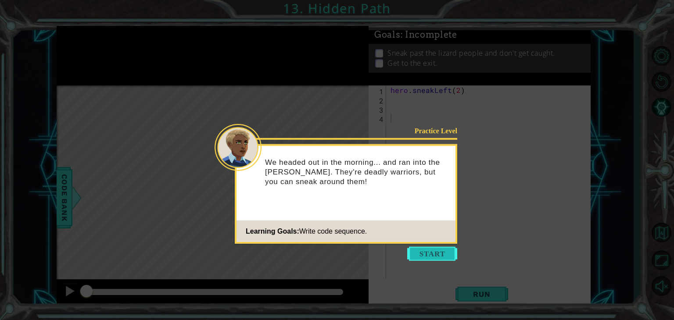
click at [421, 255] on button "Start" at bounding box center [432, 254] width 50 height 14
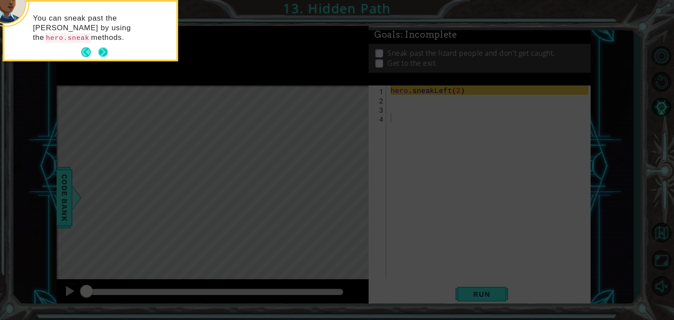
click at [104, 50] on button "Next" at bounding box center [103, 52] width 16 height 16
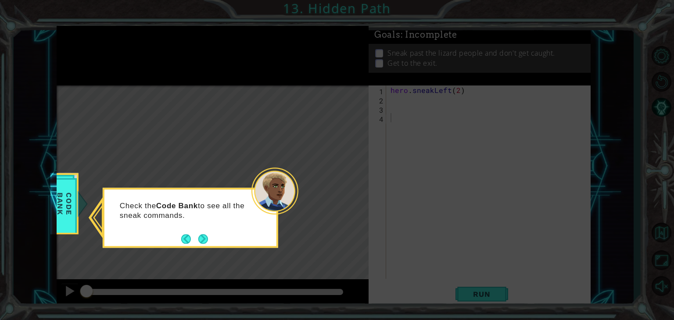
click at [200, 233] on footer at bounding box center [194, 239] width 27 height 13
click at [202, 238] on button "Next" at bounding box center [203, 239] width 14 height 14
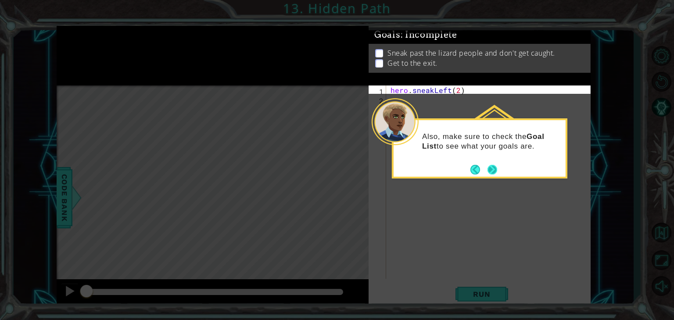
click at [492, 169] on button "Next" at bounding box center [492, 170] width 16 height 16
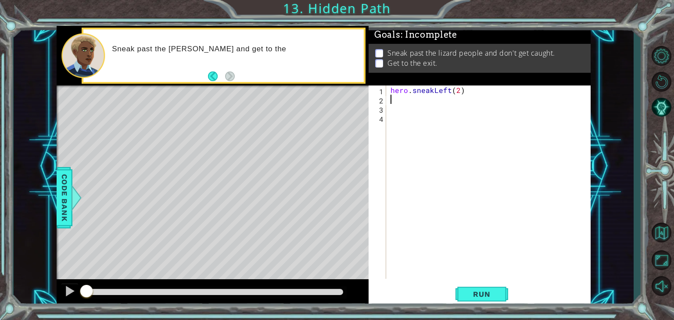
click at [399, 104] on div "hero . sneakLeft ( 2 )" at bounding box center [491, 192] width 204 height 212
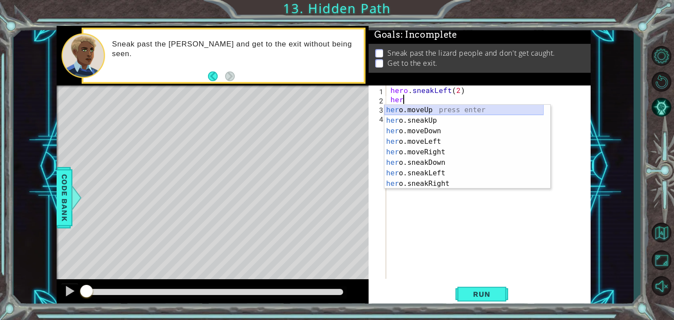
click at [417, 107] on div "her o.moveUp press enter her o.sneakUp press enter her o.moveDown press enter h…" at bounding box center [463, 157] width 159 height 105
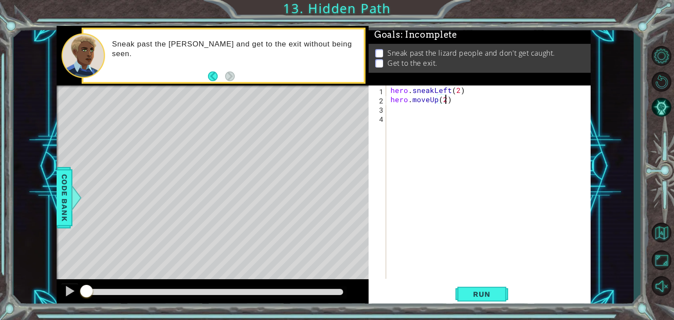
scroll to position [0, 3]
click at [430, 102] on div "hero . sneakLeft ( 2 ) hero . moveUp ( 2 )" at bounding box center [491, 192] width 204 height 212
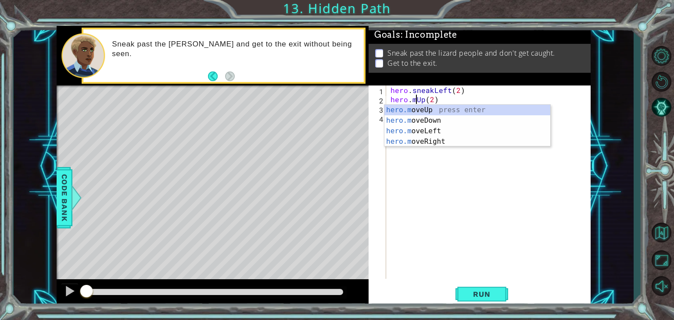
scroll to position [0, 2]
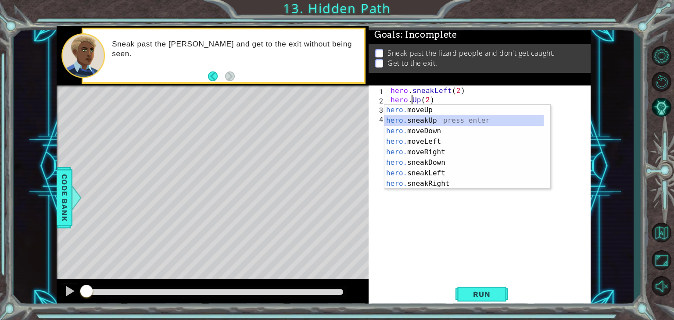
click at [432, 120] on div "hero. moveUp press enter hero. sneakUp press enter hero. moveDown press enter h…" at bounding box center [463, 157] width 159 height 105
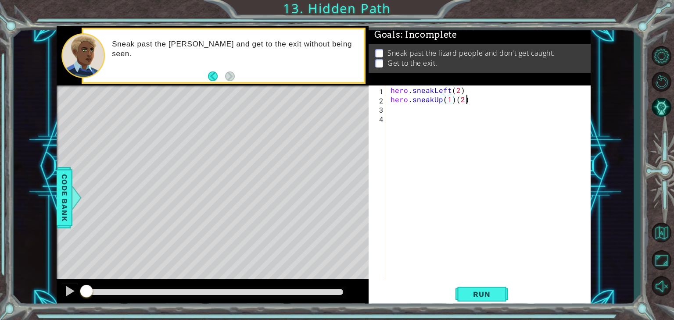
click at [468, 97] on div "hero . sneakLeft ( 2 ) hero . sneakUp ( 1 ) ( 2 )" at bounding box center [491, 192] width 204 height 212
type textarea "hero.sneakUp(2)"
click at [483, 289] on button "Run" at bounding box center [482, 295] width 53 height 22
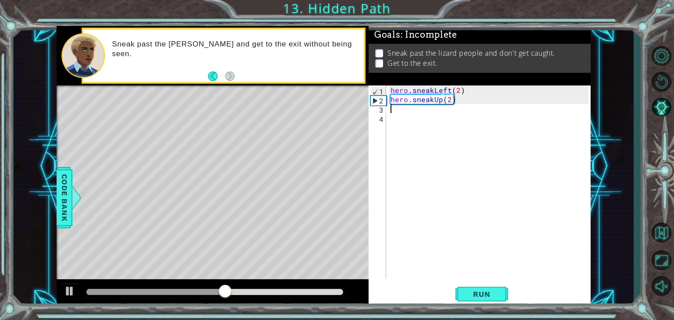
click at [392, 112] on div "hero . sneakLeft ( 2 ) hero . sneakUp ( 2 )" at bounding box center [491, 192] width 204 height 212
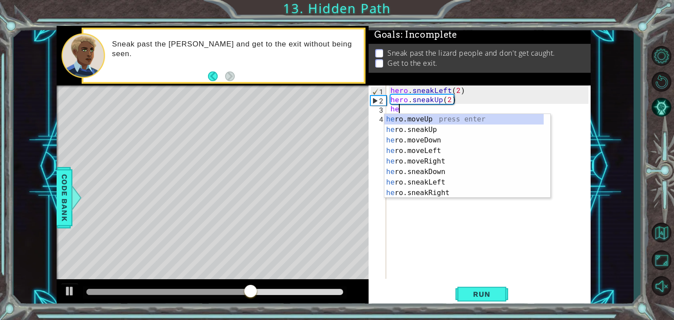
scroll to position [0, 0]
click at [424, 151] on div "her o.moveUp press enter her o.sneakUp press enter her o.moveDown press enter h…" at bounding box center [463, 166] width 159 height 105
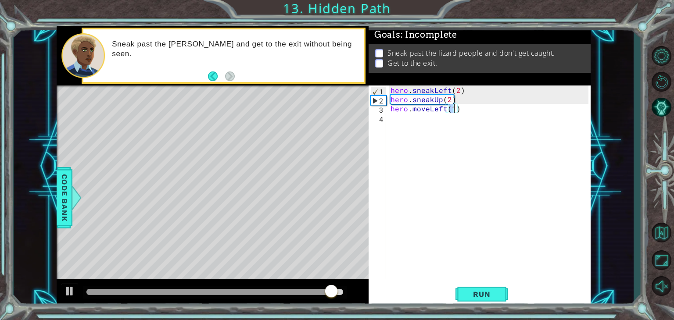
scroll to position [0, 4]
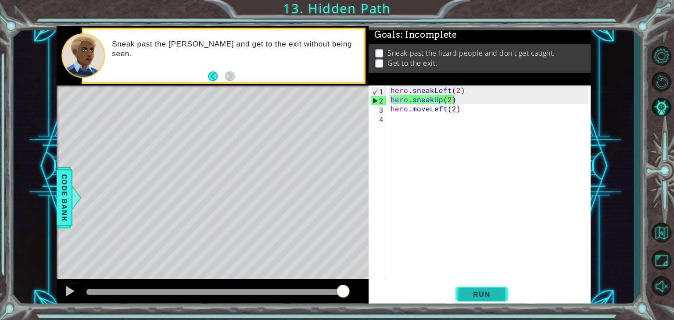
click at [492, 302] on button "Run" at bounding box center [482, 295] width 53 height 22
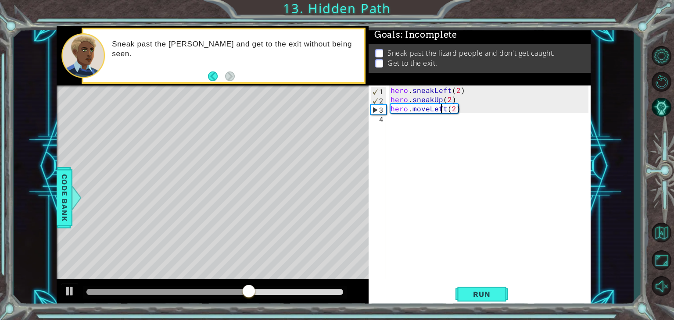
click at [442, 113] on div "hero . sneakLeft ( 2 ) hero . sneakUp ( 2 ) hero . moveLeft ( 2 )" at bounding box center [491, 192] width 204 height 212
click at [447, 109] on div "hero . sneakLeft ( 2 ) hero . sneakUp ( 2 ) hero . moveLeft ( 2 )" at bounding box center [491, 192] width 204 height 212
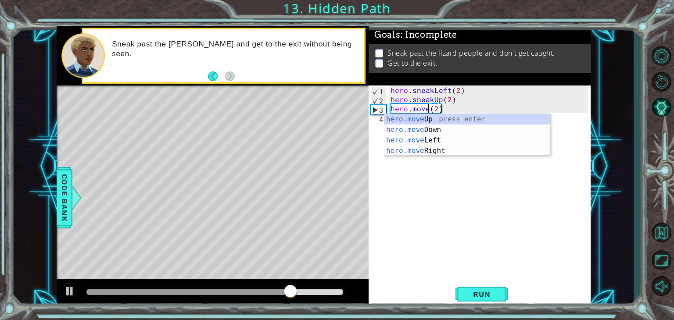
scroll to position [0, 2]
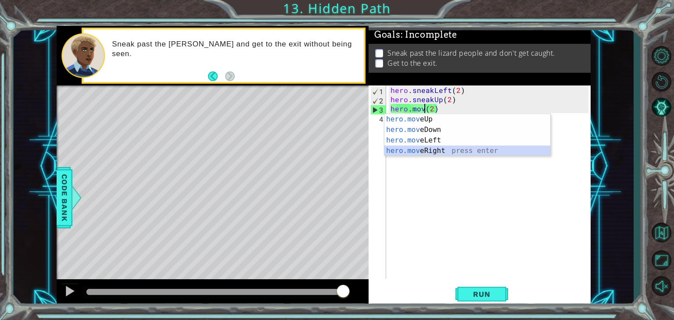
click at [467, 152] on div "hero.mov eUp press enter hero.mov eDown press enter hero.mov eLeft press enter …" at bounding box center [467, 145] width 166 height 63
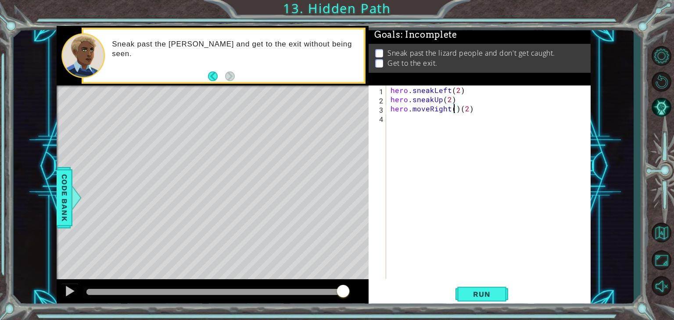
scroll to position [0, 4]
click at [483, 109] on div "hero . sneakLeft ( 2 ) hero . sneakUp ( 2 ) hero . moveRight ( 2 ) ( 2 )" at bounding box center [491, 192] width 204 height 212
click at [469, 294] on span "Run" at bounding box center [481, 294] width 35 height 9
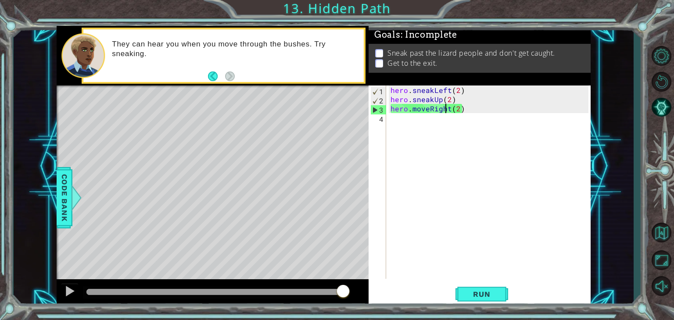
click at [445, 106] on div "hero . sneakLeft ( 2 ) hero . sneakUp ( 2 ) hero . moveRight ( 2 )" at bounding box center [491, 192] width 204 height 212
click at [446, 108] on div "hero . sneakLeft ( 2 ) hero . sneakUp ( 2 ) hero . moveRight ( 2 )" at bounding box center [491, 192] width 204 height 212
click at [431, 109] on div "hero . sneakLeft ( 2 ) hero . sneakUp ( 2 ) hero . moveRight ( 2 )" at bounding box center [491, 192] width 204 height 212
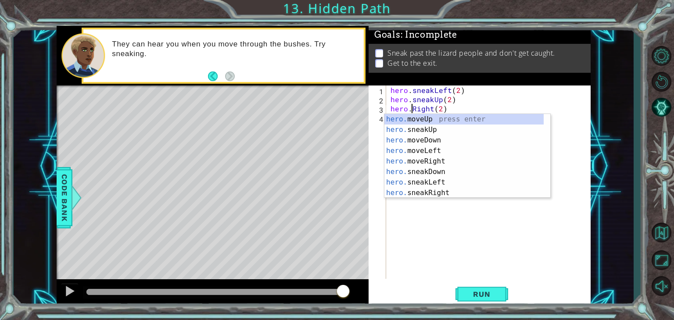
scroll to position [0, 3]
click at [440, 191] on div "hero. moveUp press enter hero. sneakUp press enter hero. moveDown press enter h…" at bounding box center [463, 166] width 159 height 105
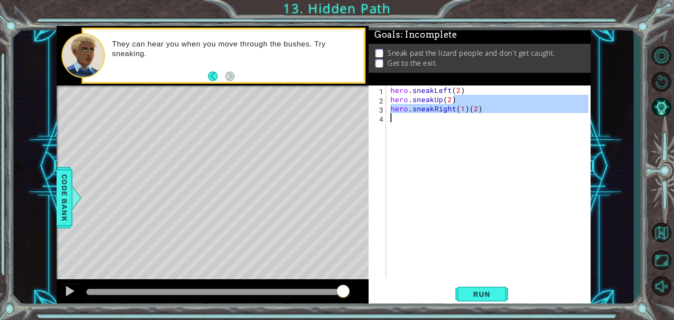
drag, startPoint x: 486, startPoint y: 102, endPoint x: 477, endPoint y: 120, distance: 20.4
click at [477, 120] on div "hero . sneakLeft ( 2 ) hero . sneakUp ( 2 ) hero . sneakRight ( 1 ) ( 2 )" at bounding box center [491, 192] width 204 height 212
type textarea "hero.sneakRight(1)(2)"
click at [481, 116] on div "hero . sneakLeft ( 2 ) hero . sneakUp ( 2 ) hero . sneakRight ( 1 ) ( 2 )" at bounding box center [489, 183] width 200 height 194
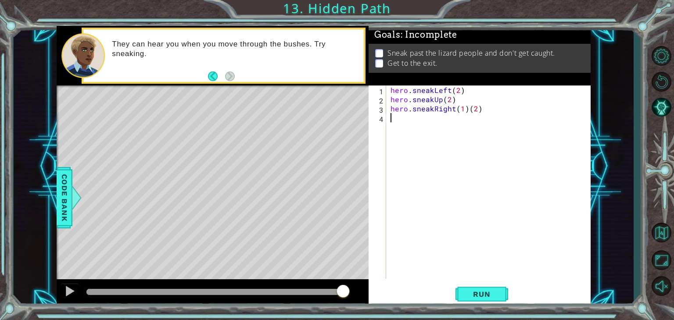
scroll to position [0, 0]
click at [483, 110] on div "hero . sneakLeft ( 2 ) hero . sneakUp ( 2 ) hero . sneakRight ( 1 ) ( 2 )" at bounding box center [491, 192] width 204 height 212
type textarea "hero.sneakRight(2)"
click at [489, 288] on button "Run" at bounding box center [482, 295] width 53 height 22
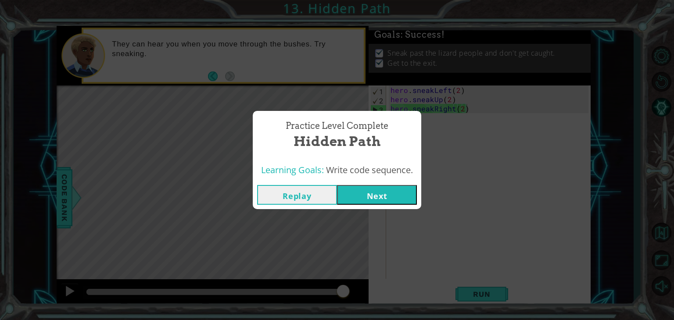
click at [395, 181] on div "Replay Next" at bounding box center [337, 195] width 169 height 29
click at [398, 197] on button "Next" at bounding box center [377, 195] width 80 height 20
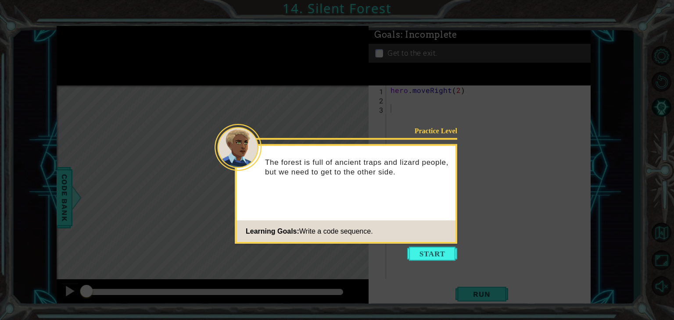
click at [443, 262] on icon at bounding box center [337, 160] width 674 height 320
click at [439, 255] on button "Start" at bounding box center [432, 254] width 50 height 14
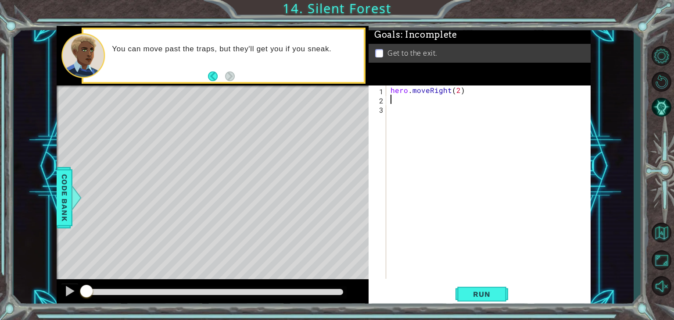
click at [394, 99] on div "hero . moveRight ( 2 )" at bounding box center [491, 192] width 204 height 212
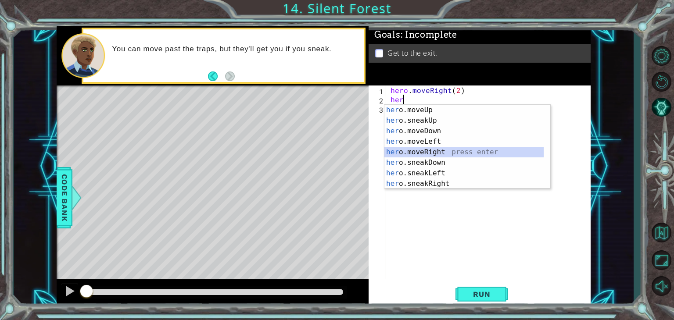
click at [454, 151] on div "her o.moveUp press enter her o.sneakUp press enter her o.moveDown press enter h…" at bounding box center [463, 157] width 159 height 105
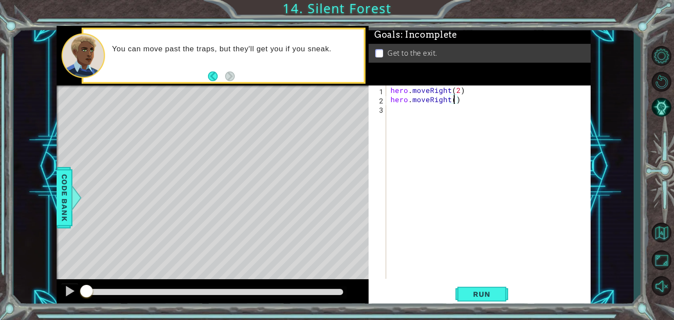
scroll to position [0, 4]
click at [476, 286] on button "Run" at bounding box center [482, 295] width 53 height 22
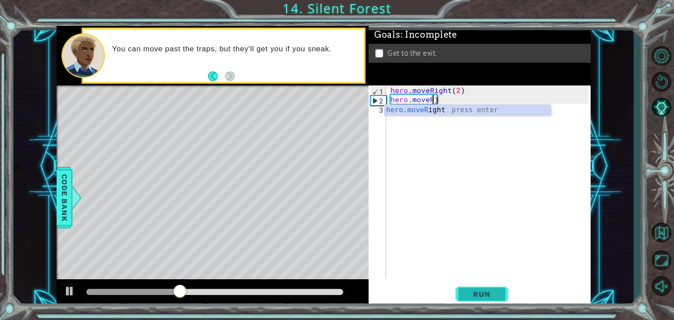
scroll to position [0, 2]
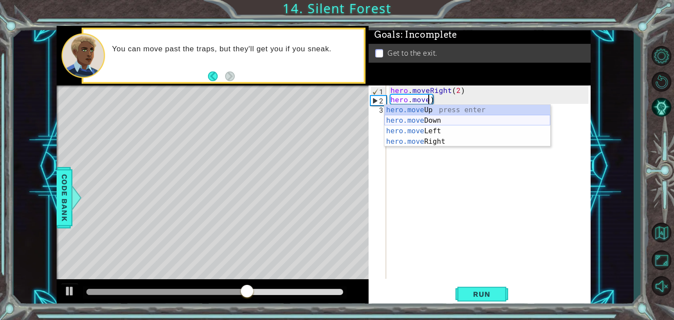
click at [460, 120] on div "hero.move Up press enter hero.move Down press enter hero.move Left press enter …" at bounding box center [467, 136] width 166 height 63
type textarea "hero.moveDown(1)"
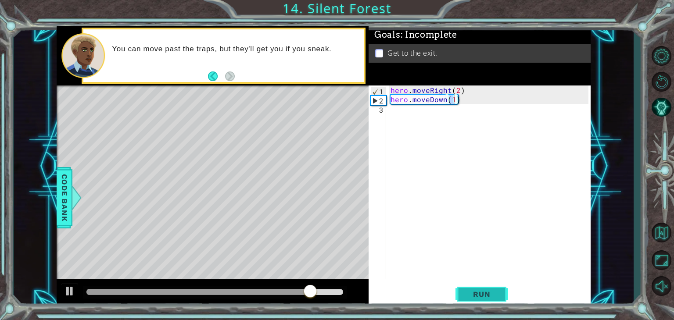
click at [493, 295] on span "Run" at bounding box center [481, 294] width 35 height 9
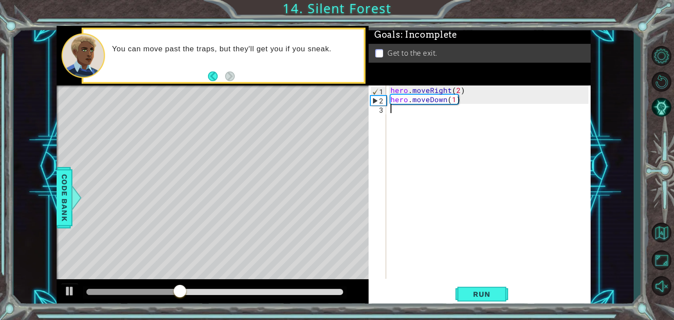
click at [419, 118] on div "hero . moveRight ( 2 ) hero . moveDown ( 1 )" at bounding box center [491, 192] width 204 height 212
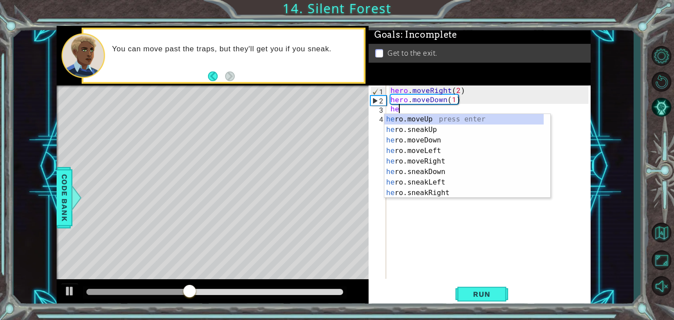
scroll to position [0, 0]
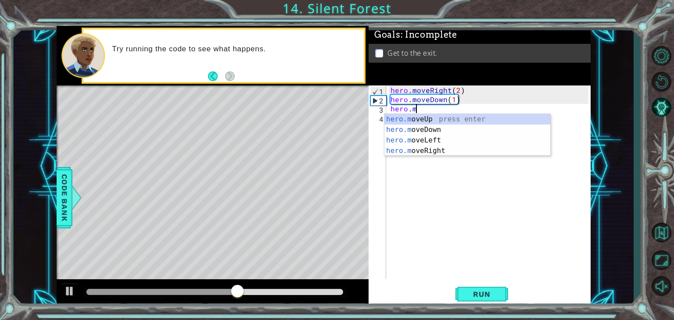
type textarea "hero.mo"
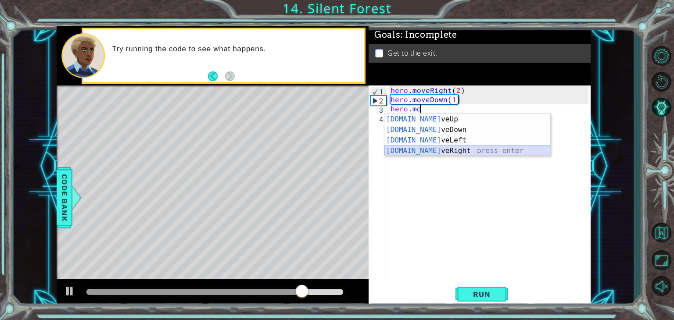
drag, startPoint x: 430, startPoint y: 150, endPoint x: 402, endPoint y: 149, distance: 28.6
click at [402, 149] on div "hero.mo veUp press enter hero.mo veDown press enter hero.mo veLeft press enter …" at bounding box center [467, 145] width 166 height 63
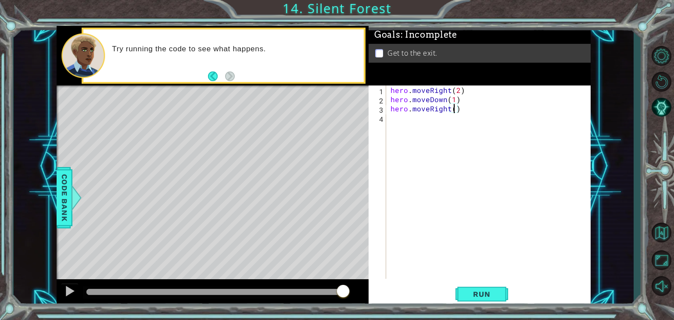
type textarea "hero.moveRight(2)"
click at [413, 121] on div "hero . moveRight ( 2 ) hero . moveDown ( 1 ) hero . moveRight ( 2 )" at bounding box center [491, 192] width 204 height 212
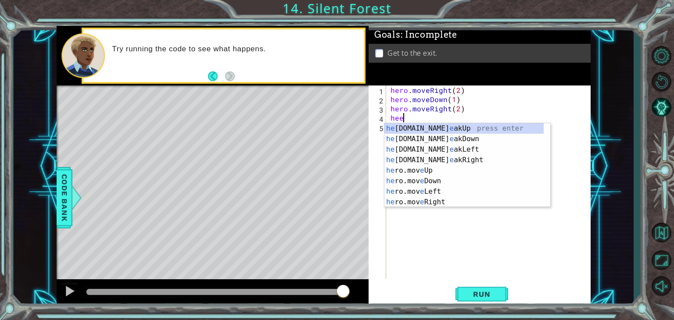
scroll to position [0, 0]
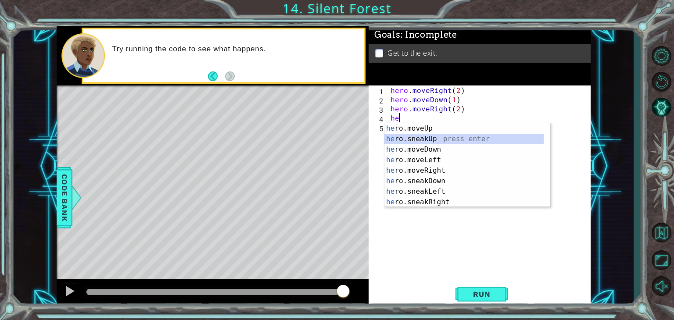
click at [439, 135] on div "he ro.moveUp press enter he ro.sneakUp press enter he ro.moveDown press enter h…" at bounding box center [463, 175] width 159 height 105
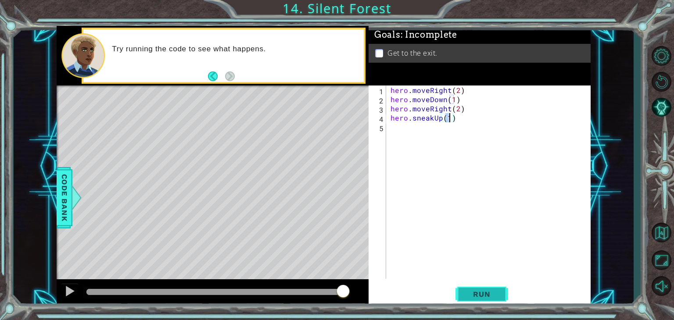
click at [478, 288] on button "Run" at bounding box center [482, 295] width 53 height 22
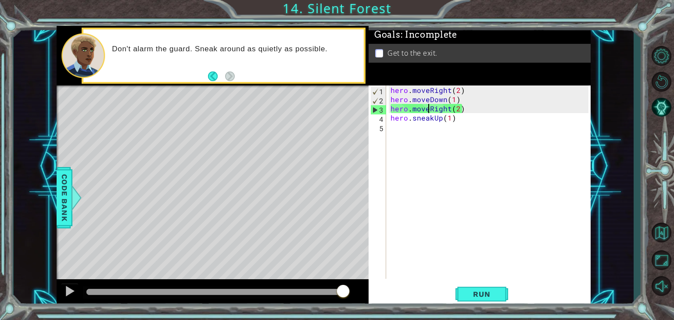
click at [430, 112] on div "hero . moveRight ( 2 ) hero . moveDown ( 1 ) hero . moveRight ( 2 ) hero . snea…" at bounding box center [491, 192] width 204 height 212
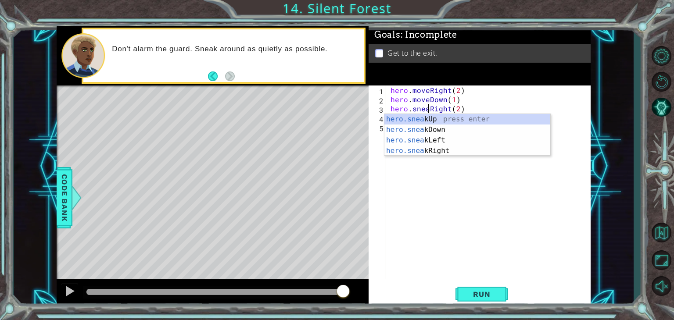
scroll to position [0, 2]
type textarea "hero.sneakRight(2)"
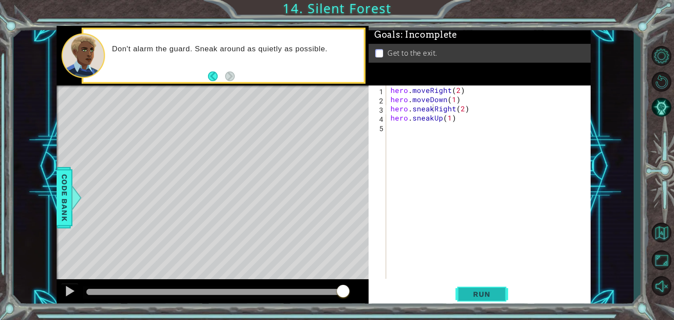
click at [472, 297] on span "Run" at bounding box center [481, 294] width 35 height 9
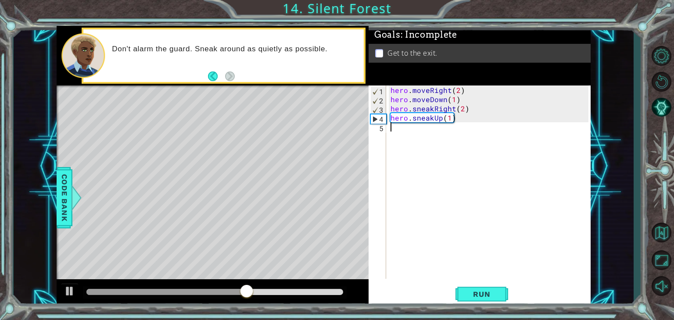
click at [402, 137] on div "hero . moveRight ( 2 ) hero . moveDown ( 1 ) hero . sneakRight ( 2 ) hero . sne…" at bounding box center [491, 192] width 204 height 212
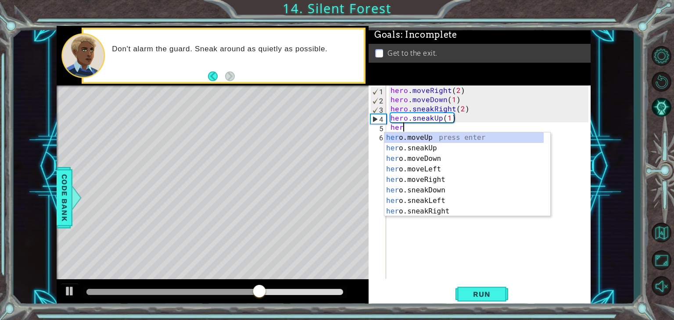
scroll to position [0, 0]
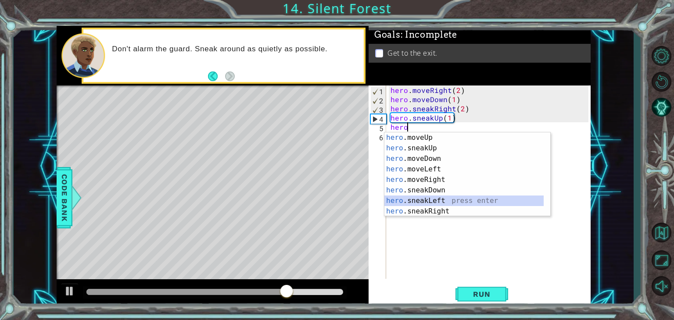
click at [430, 202] on div "hero .moveUp press enter hero .sneakUp press enter hero .moveDown press enter h…" at bounding box center [463, 185] width 159 height 105
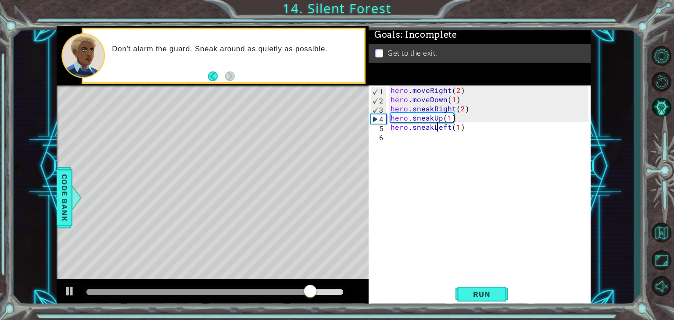
click at [437, 130] on div "hero . moveRight ( 2 ) hero . moveDown ( 1 ) hero . sneakRight ( 2 ) hero . sne…" at bounding box center [491, 192] width 204 height 212
click at [451, 129] on div "hero . moveRight ( 2 ) hero . moveDown ( 1 ) hero . sneakRight ( 2 ) hero . sne…" at bounding box center [491, 192] width 204 height 212
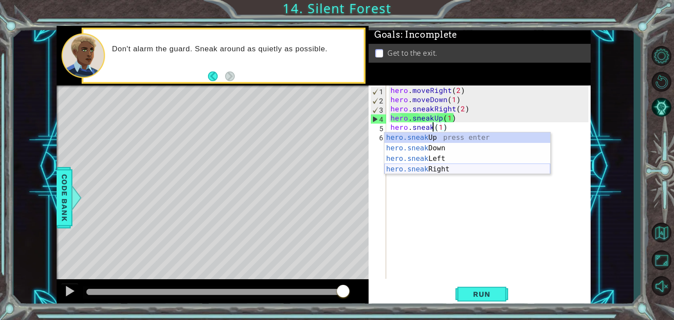
click at [437, 171] on div "hero.sneak Up press enter hero.sneak Down press enter hero.sneak Left press ent…" at bounding box center [467, 164] width 166 height 63
type textarea "hero.sneakRight(1)(1)"
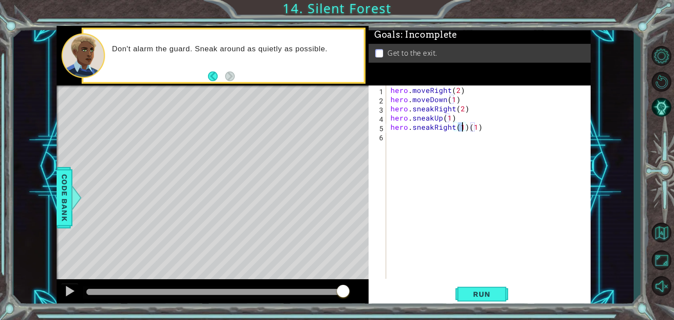
click at [476, 132] on div "hero . moveRight ( 2 ) hero . moveDown ( 1 ) hero . sneakRight ( 2 ) hero . sne…" at bounding box center [491, 192] width 204 height 212
click at [478, 129] on div "hero . moveRight ( 2 ) hero . moveDown ( 1 ) hero . sneakRight ( 2 ) hero . sne…" at bounding box center [491, 192] width 204 height 212
click at [482, 295] on span "Run" at bounding box center [481, 294] width 35 height 9
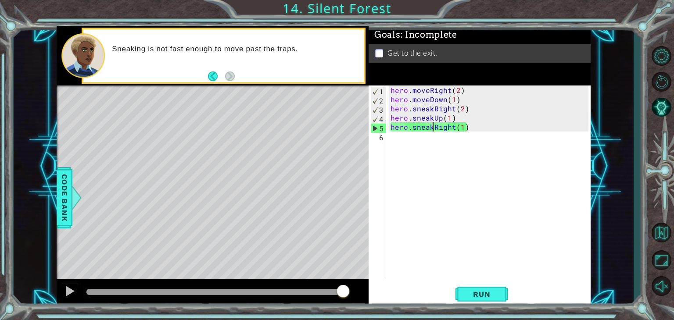
click at [432, 129] on div "hero . moveRight ( 2 ) hero . moveDown ( 1 ) hero . sneakRight ( 2 ) hero . sne…" at bounding box center [491, 192] width 204 height 212
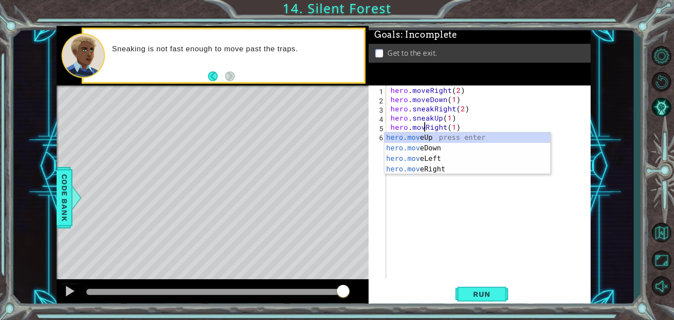
scroll to position [0, 2]
type textarea "hero.moveRight(1)"
click at [470, 303] on button "Run" at bounding box center [482, 295] width 53 height 22
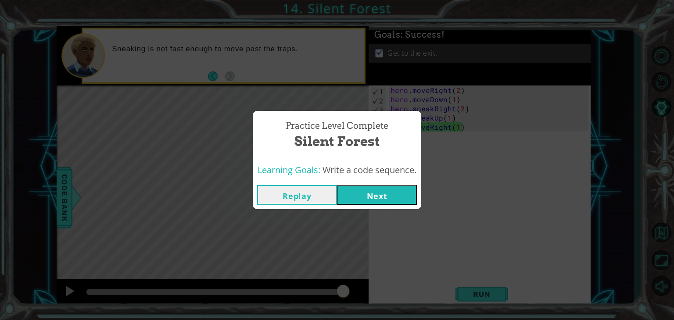
click at [388, 196] on button "Next" at bounding box center [377, 195] width 80 height 20
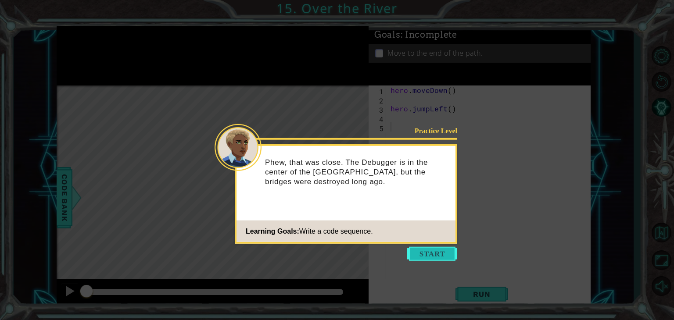
click at [414, 257] on button "Start" at bounding box center [432, 254] width 50 height 14
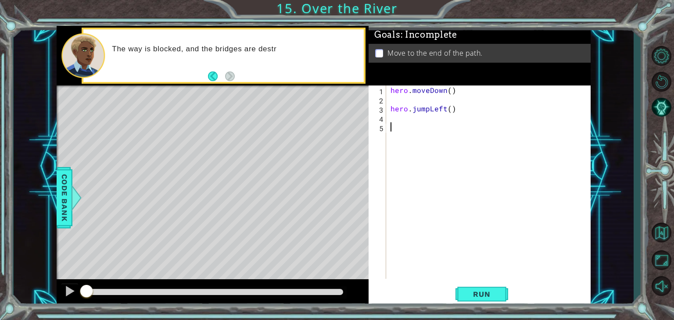
click at [410, 95] on div "hero . moveDown ( ) hero . jumpLeft ( )" at bounding box center [491, 192] width 204 height 212
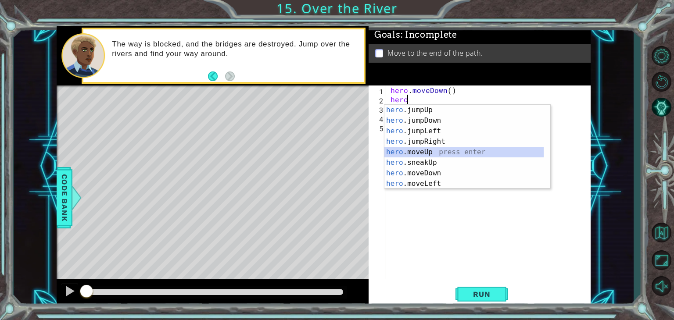
click at [419, 148] on div "hero .jumpUp press enter hero .jumpDown press enter hero .jumpLeft press enter …" at bounding box center [463, 157] width 159 height 105
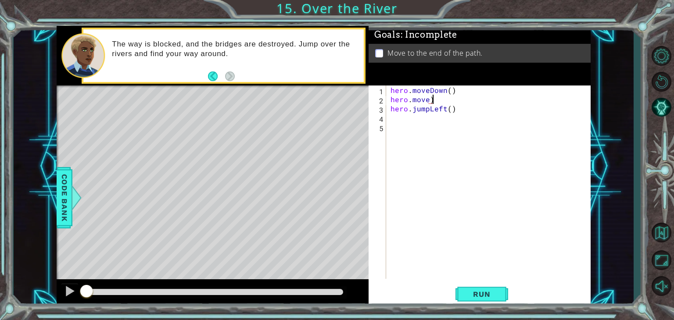
click at [453, 97] on div "hero . moveDown ( ) hero . move ) hero . jumpLeft ( )" at bounding box center [491, 192] width 204 height 212
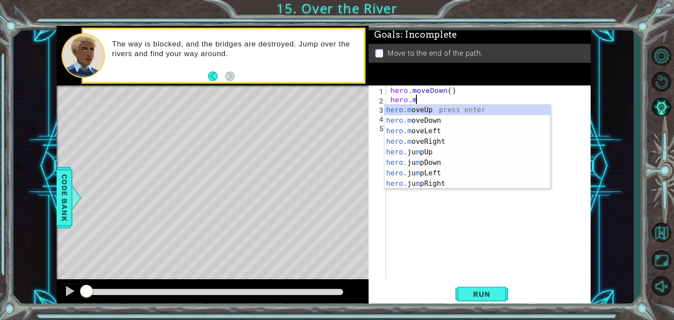
type textarea "hero."
click at [438, 111] on div "hero. jumpUp press enter hero. jumpDown press enter hero. jumpLeft press enter …" at bounding box center [463, 157] width 159 height 105
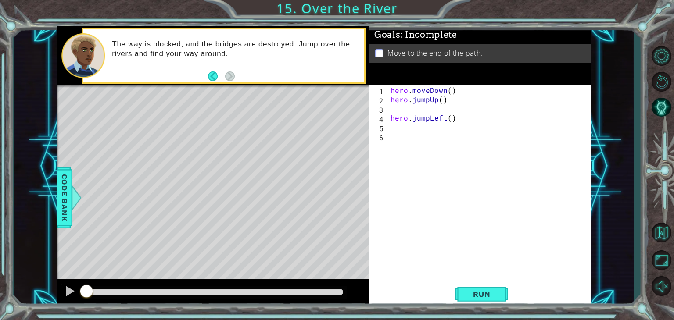
click at [389, 118] on div "hero . moveDown ( ) hero . jumpUp ( ) hero . jumpLeft ( )" at bounding box center [491, 192] width 204 height 212
click at [441, 103] on div "hero . moveDown ( ) hero . jumpUp ( ) hero . jumpLeft ( )" at bounding box center [491, 192] width 204 height 212
click at [456, 101] on div "hero . moveDown ( ) hero . jumpUp ( ) hero . jumpLeft ( )" at bounding box center [491, 192] width 204 height 212
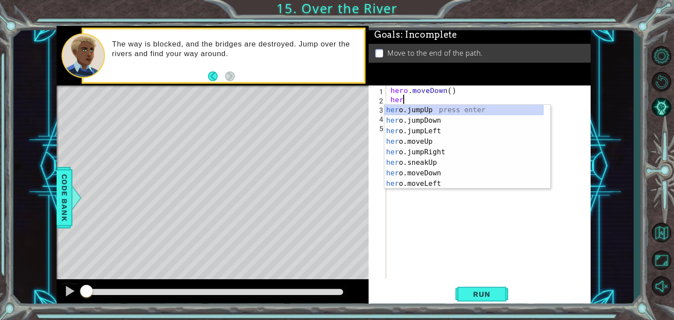
type textarea "h"
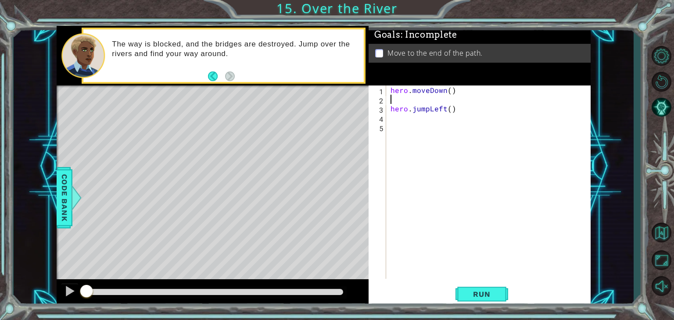
click at [392, 112] on div "hero . moveDown ( ) hero . jumpLeft ( )" at bounding box center [491, 192] width 204 height 212
type textarea "hero.jumpLeft()"
click at [492, 295] on span "Run" at bounding box center [481, 294] width 35 height 9
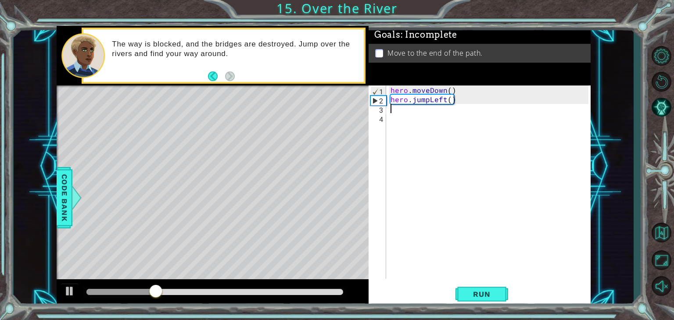
click at [399, 109] on div "hero . moveDown ( ) hero . jumpLeft ( )" at bounding box center [491, 192] width 204 height 212
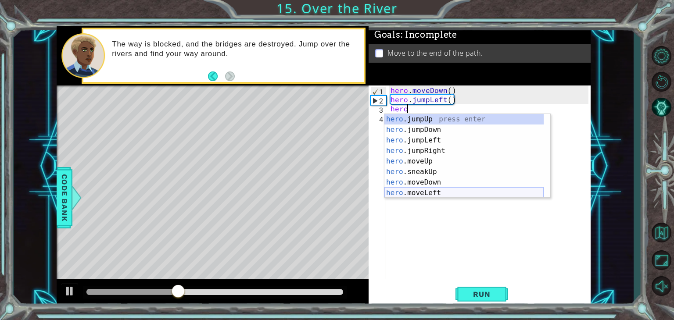
click at [434, 192] on div "hero .jumpUp press enter hero .jumpDown press enter hero .jumpLeft press enter …" at bounding box center [463, 166] width 159 height 105
type textarea "hero.moveLeft(1)"
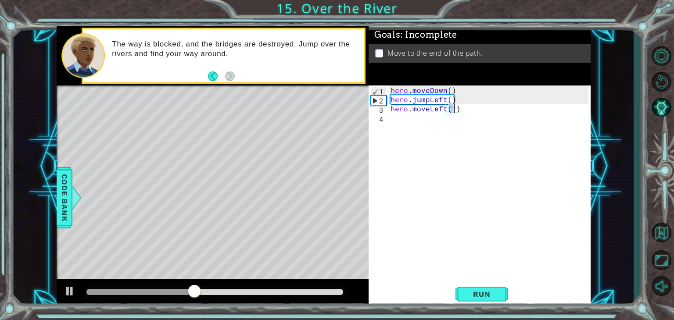
click at [396, 122] on div "hero . moveDown ( ) hero . jumpLeft ( ) hero . moveLeft ( 1 )" at bounding box center [491, 192] width 204 height 212
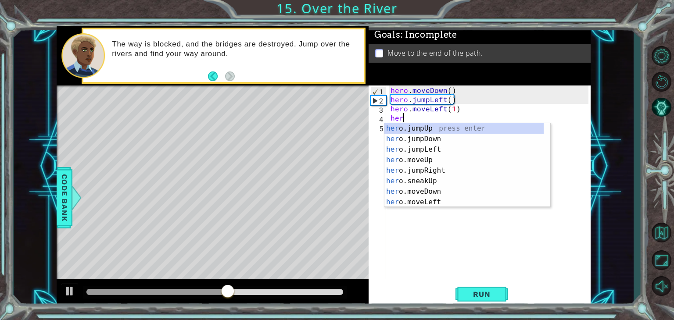
type textarea "hero"
click at [406, 138] on div "hero .jumpUp press enter hero .jumpDown press enter hero .jumpLeft press enter …" at bounding box center [463, 175] width 159 height 105
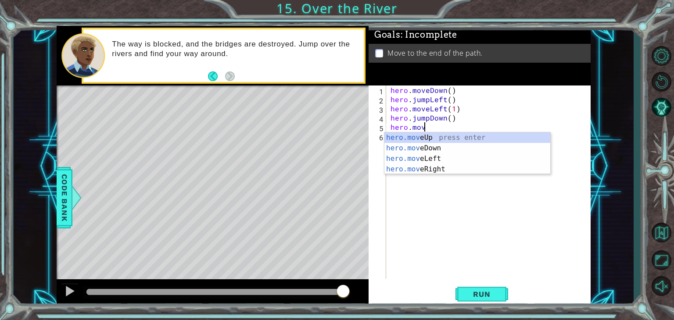
scroll to position [0, 2]
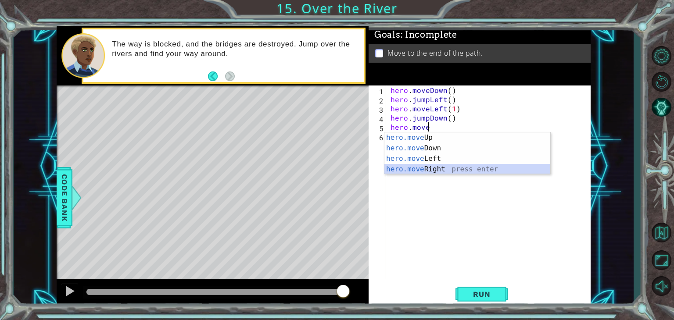
click at [427, 166] on div "hero.move Up press enter hero.move Down press enter hero.move Left press enter …" at bounding box center [467, 164] width 166 height 63
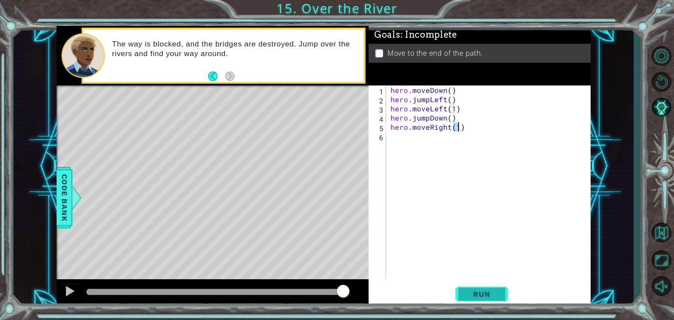
click at [474, 297] on span "Run" at bounding box center [481, 294] width 35 height 9
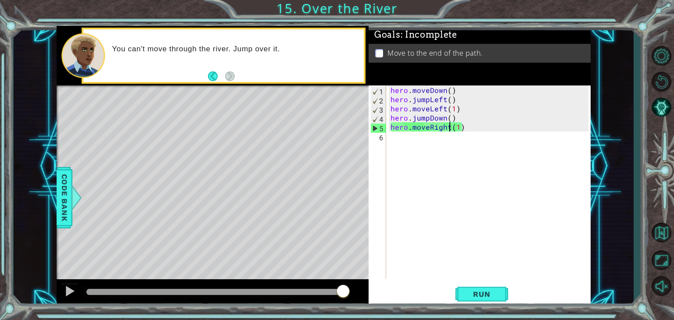
click at [451, 131] on div "hero . moveDown ( ) hero . jumpLeft ( ) hero . moveLeft ( 1 ) hero . jumpDown (…" at bounding box center [491, 192] width 204 height 212
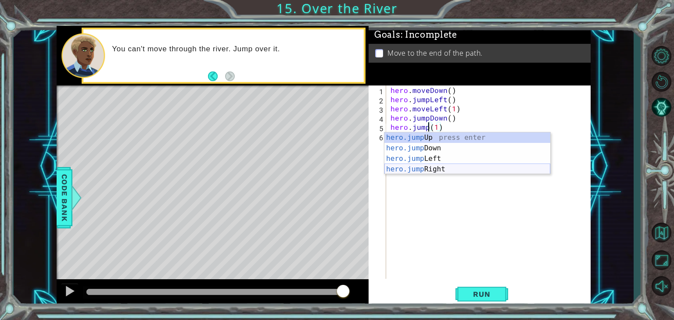
click at [450, 167] on div "hero.jump Up press enter hero.jump Down press enter hero.jump Left press enter …" at bounding box center [467, 164] width 166 height 63
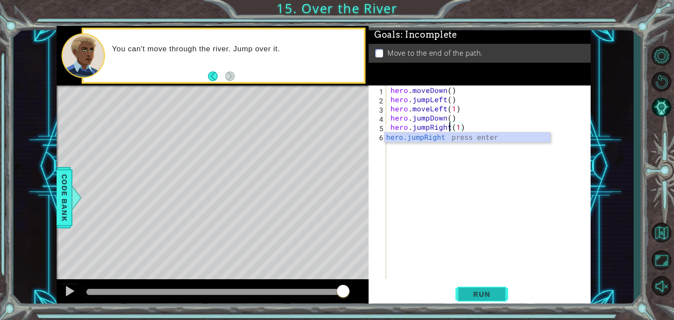
type textarea "hero.jumpRight(1)"
click at [488, 294] on span "Run" at bounding box center [481, 294] width 35 height 9
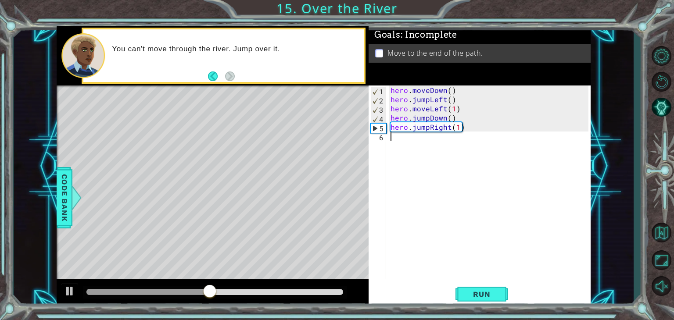
click at [395, 145] on div "hero . moveDown ( ) hero . jumpLeft ( ) hero . moveLeft ( 1 ) hero . jumpDown (…" at bounding box center [491, 192] width 204 height 212
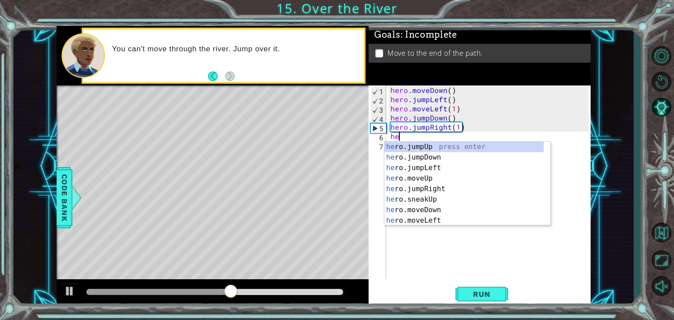
scroll to position [0, 0]
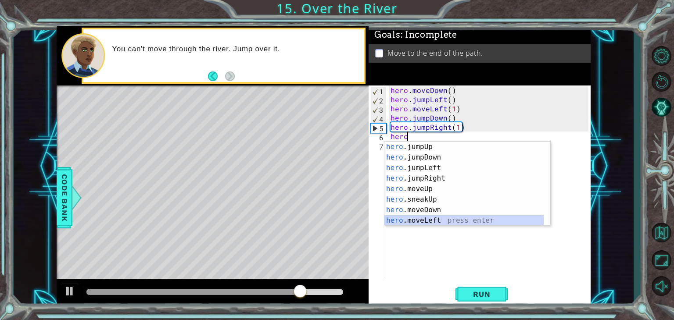
click at [426, 219] on div "hero .jumpUp press enter hero .jumpDown press enter hero .jumpLeft press enter …" at bounding box center [463, 194] width 159 height 105
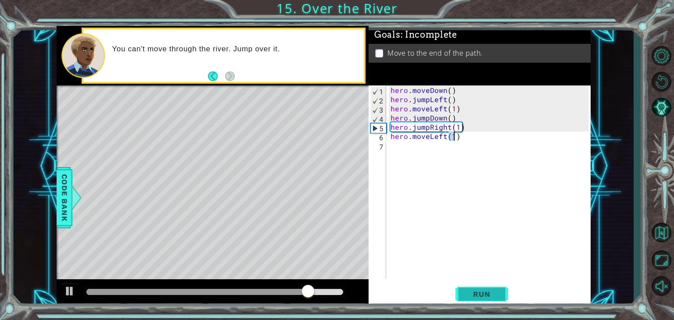
click at [495, 299] on span "Run" at bounding box center [481, 294] width 35 height 9
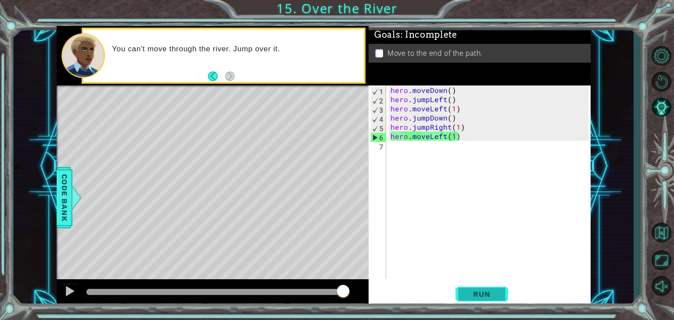
click at [472, 295] on span "Run" at bounding box center [481, 294] width 35 height 9
click at [449, 139] on div "hero . moveDown ( ) hero . jumpLeft ( ) hero . moveLeft ( 1 ) hero . jumpDown (…" at bounding box center [491, 192] width 204 height 212
click at [444, 139] on div "hero . moveDown ( ) hero . jumpLeft ( ) hero . moveLeft ( 1 ) hero . jumpDown (…" at bounding box center [491, 192] width 204 height 212
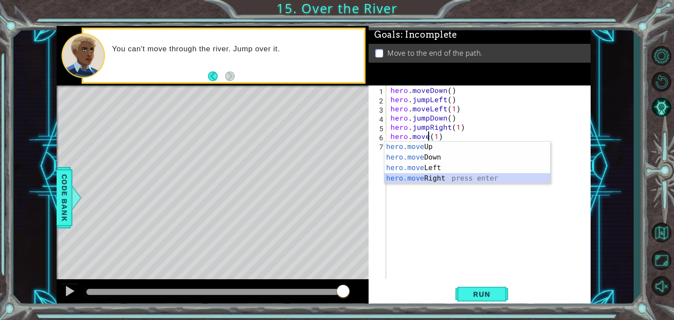
click at [445, 177] on div "hero.move Up press enter hero.move Down press enter hero.move Left press enter …" at bounding box center [467, 173] width 166 height 63
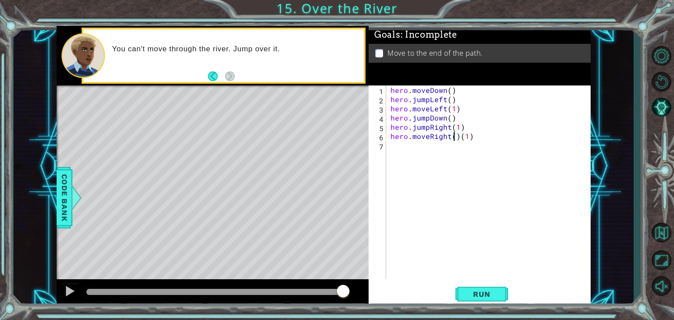
click at [454, 135] on div "hero . moveDown ( ) hero . jumpLeft ( ) hero . moveLeft ( 1 ) hero . jumpDown (…" at bounding box center [491, 192] width 204 height 212
click at [458, 138] on div "hero . moveDown ( ) hero . jumpLeft ( ) hero . moveLeft ( 1 ) hero . jumpDown (…" at bounding box center [491, 192] width 204 height 212
type textarea "hero.moveRight(1)"
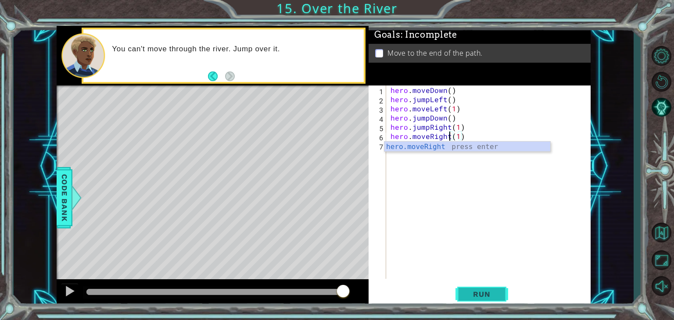
click at [493, 299] on button "Run" at bounding box center [482, 295] width 53 height 22
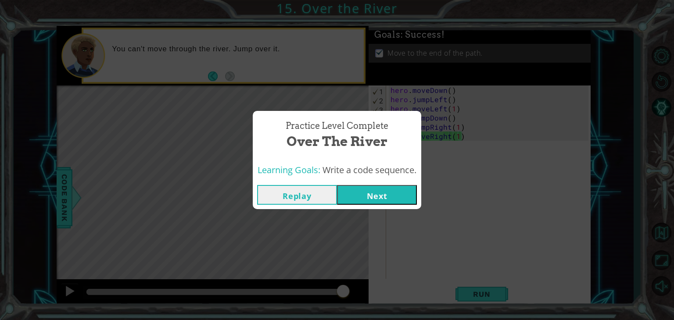
click at [390, 194] on button "Next" at bounding box center [377, 195] width 80 height 20
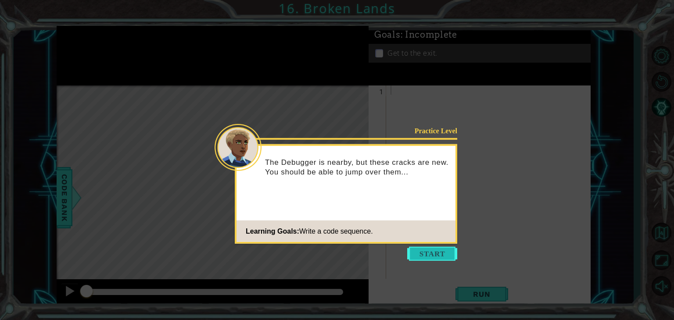
click at [430, 255] on button "Start" at bounding box center [432, 254] width 50 height 14
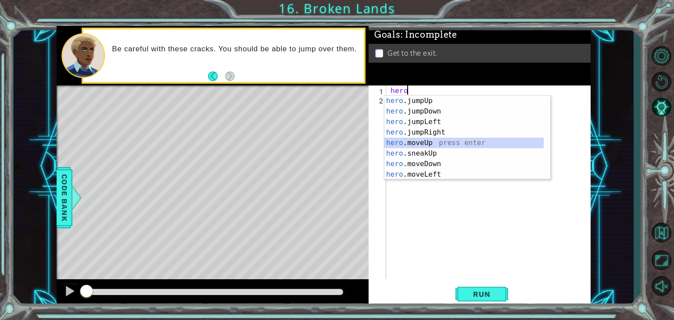
click at [431, 141] on div "hero .jumpUp press enter hero .jumpDown press enter hero .jumpLeft press enter …" at bounding box center [463, 148] width 159 height 105
type textarea "hero.moveUp(1)"
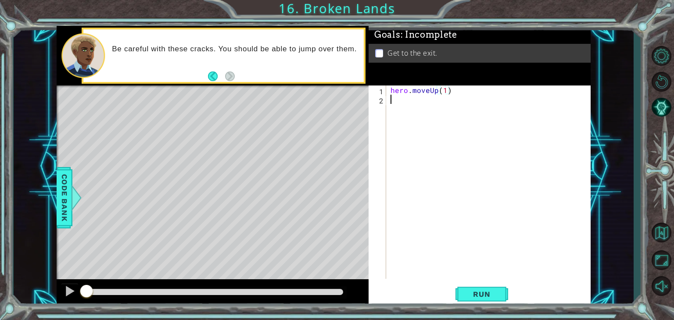
click at [410, 101] on div "hero . moveUp ( 1 )" at bounding box center [491, 192] width 204 height 212
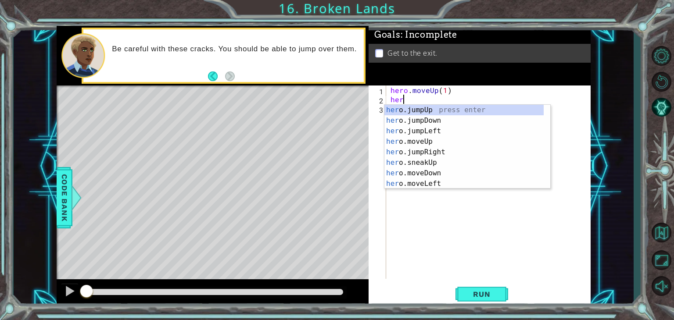
type textarea "hero"
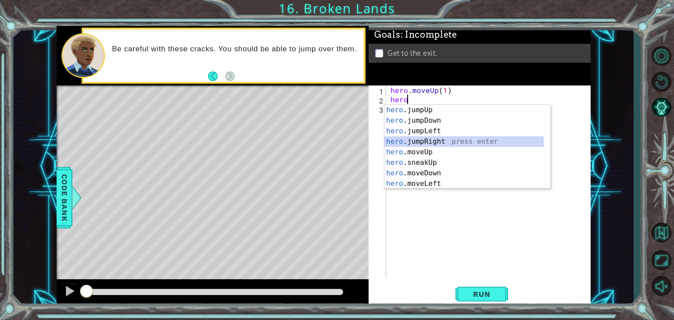
click at [434, 147] on div "hero .jumpUp press enter hero .jumpDown press enter hero .jumpLeft press enter …" at bounding box center [463, 157] width 159 height 105
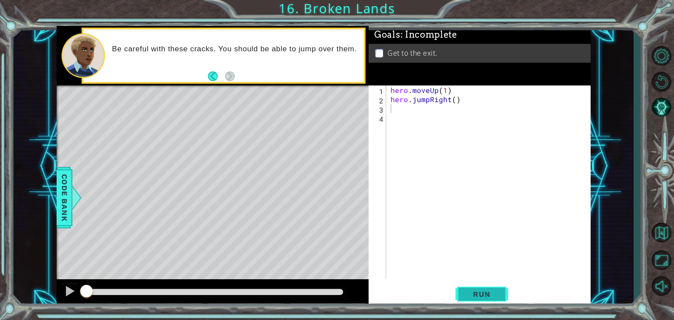
drag, startPoint x: 475, startPoint y: 299, endPoint x: 461, endPoint y: 288, distance: 17.2
click at [461, 288] on button "Run" at bounding box center [482, 295] width 53 height 22
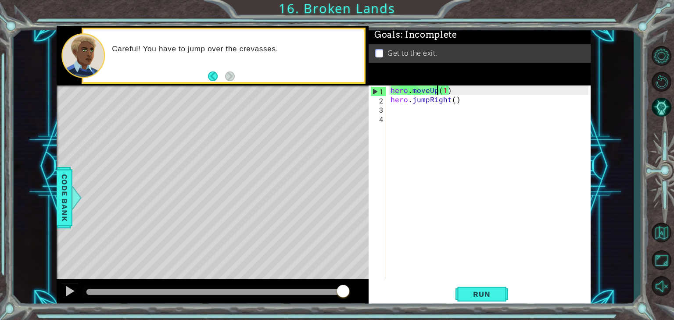
click at [436, 89] on div "hero . moveUp ( 1 ) hero . jumpRight ( )" at bounding box center [491, 192] width 204 height 212
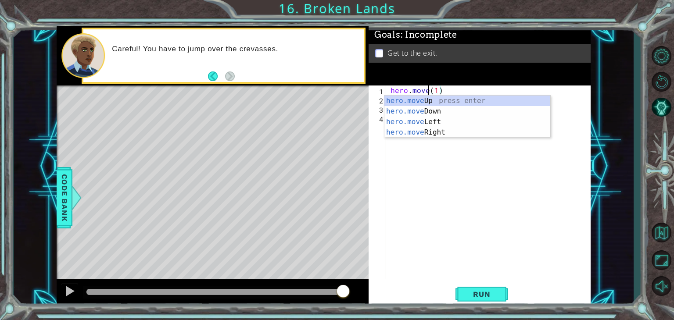
click at [462, 136] on div "hero.move Up press enter hero.move Down press enter hero.move Left press enter …" at bounding box center [467, 127] width 166 height 63
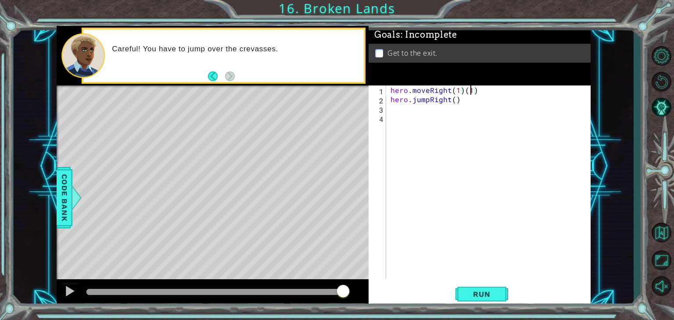
click at [472, 92] on div "hero . moveRight ( 1 ) ( 1 ) hero . jumpRight ( )" at bounding box center [491, 192] width 204 height 212
click at [485, 95] on div "hero . moveRight ( 1 ) ( 1 ) hero . jumpRight ( )" at bounding box center [491, 192] width 204 height 212
click at [482, 87] on div "hero . moveRight ( 1 ) ( 1 ) hero . jumpRight ( )" at bounding box center [491, 192] width 204 height 212
type textarea "hero.moveRight(1)"
click at [501, 296] on button "Run" at bounding box center [482, 295] width 53 height 22
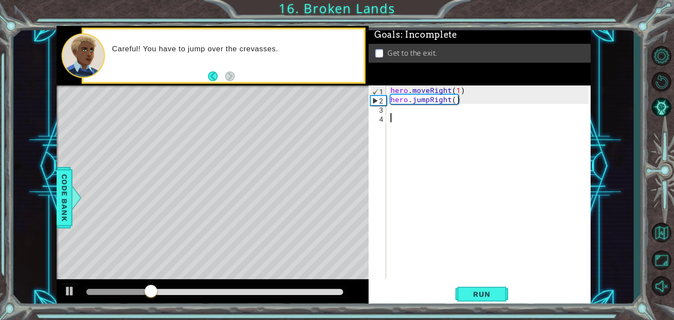
click at [402, 119] on div "hero . moveRight ( 1 ) hero . jumpRight ( )" at bounding box center [491, 192] width 204 height 212
click at [400, 113] on div "hero . moveRight ( 1 ) hero . jumpRight ( )" at bounding box center [491, 192] width 204 height 212
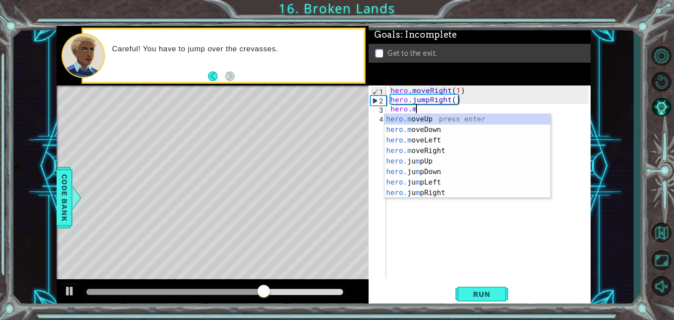
scroll to position [0, 1]
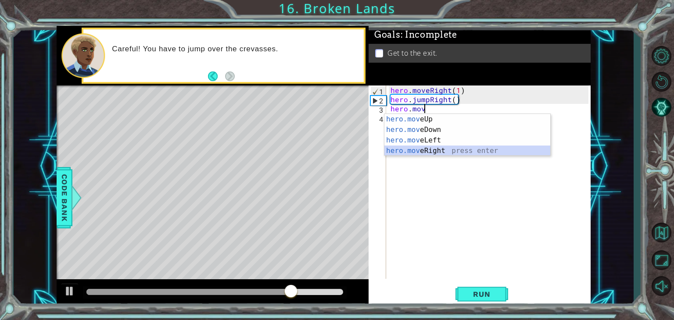
click at [440, 146] on div "hero.mov eUp press enter hero.mov eDown press enter hero.mov eLeft press enter …" at bounding box center [467, 145] width 166 height 63
type textarea "hero.moveRight(1)"
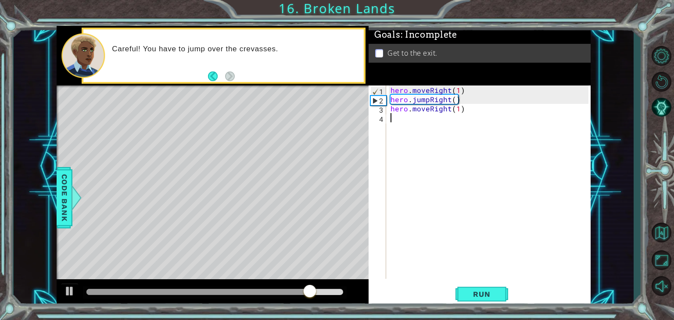
click at [411, 119] on div "hero . moveRight ( 1 ) hero . jumpRight ( ) hero . moveRight ( 1 )" at bounding box center [491, 192] width 204 height 212
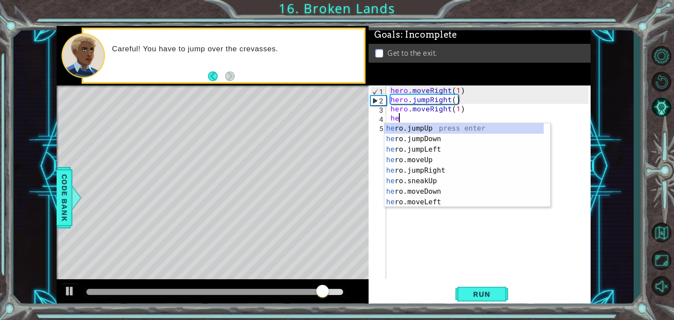
scroll to position [0, 0]
type textarea "hero"
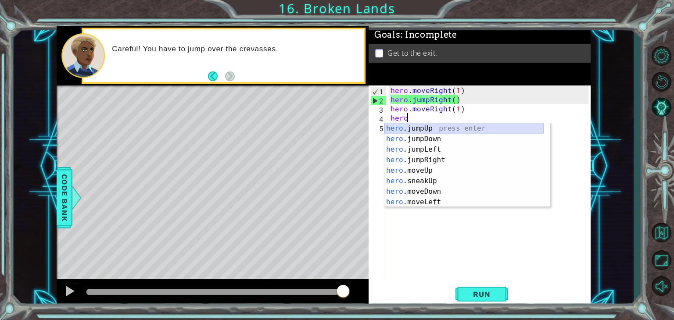
click at [426, 125] on div "hero .jumpUp press enter hero .jumpDown press enter hero .jumpLeft press enter …" at bounding box center [463, 175] width 159 height 105
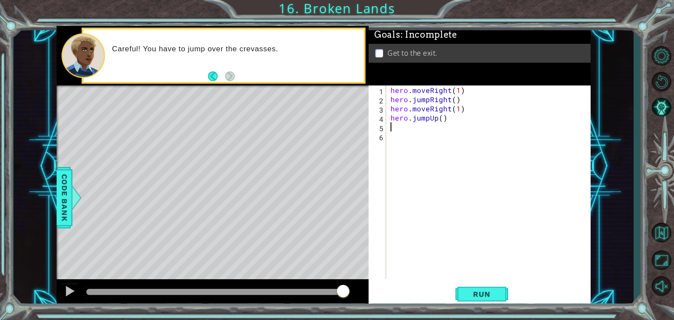
click at [405, 134] on div "hero . moveRight ( 1 ) hero . jumpRight ( ) hero . moveRight ( 1 ) hero . jumpU…" at bounding box center [491, 192] width 204 height 212
click at [405, 130] on div "hero . moveRight ( 1 ) hero . jumpRight ( ) hero . moveRight ( 1 ) hero . jumpU…" at bounding box center [491, 192] width 204 height 212
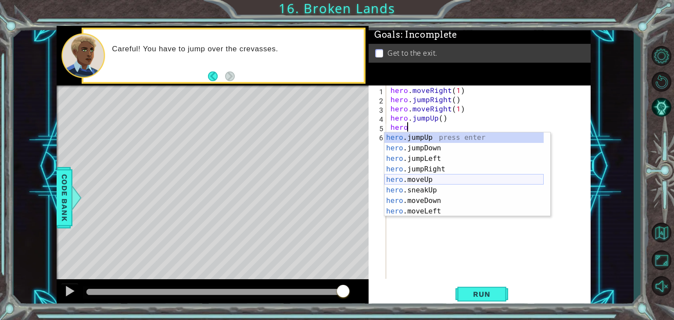
click at [437, 181] on div "hero .jumpUp press enter hero .jumpDown press enter hero .jumpLeft press enter …" at bounding box center [463, 185] width 159 height 105
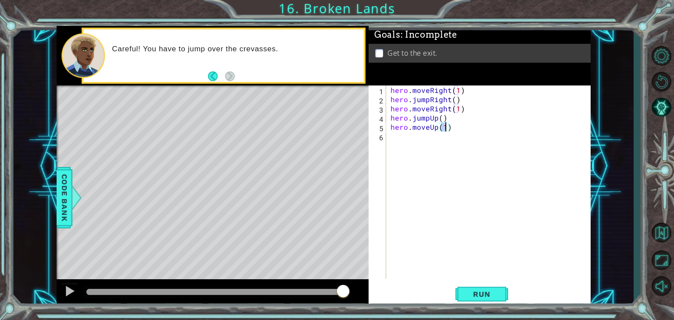
scroll to position [0, 3]
type textarea "hero.moveUp(2)"
click at [479, 294] on span "Run" at bounding box center [481, 294] width 35 height 9
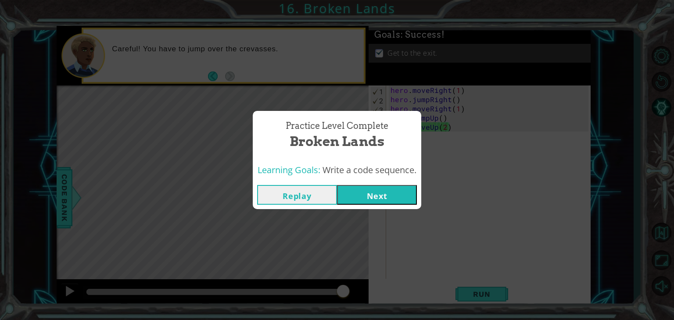
click at [388, 199] on button "Next" at bounding box center [377, 195] width 80 height 20
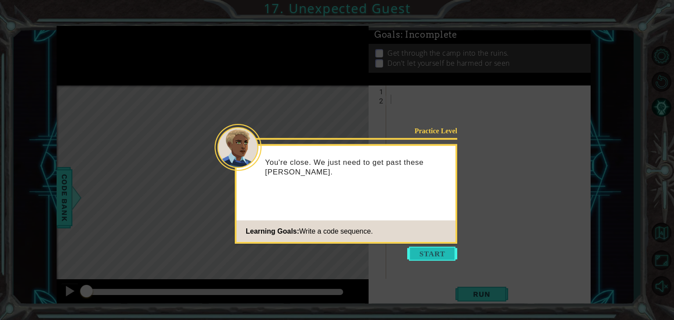
click at [433, 257] on button "Start" at bounding box center [432, 254] width 50 height 14
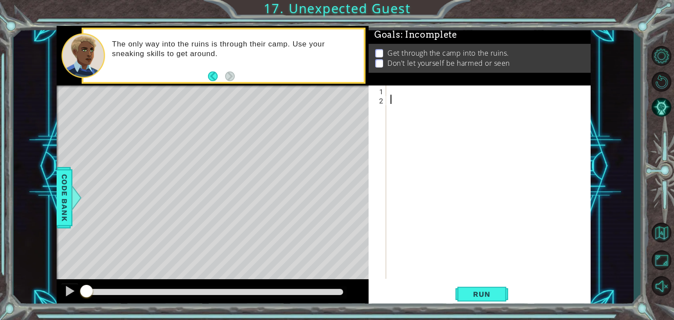
click at [394, 97] on div at bounding box center [491, 192] width 204 height 212
click at [383, 87] on div "1" at bounding box center [378, 91] width 16 height 9
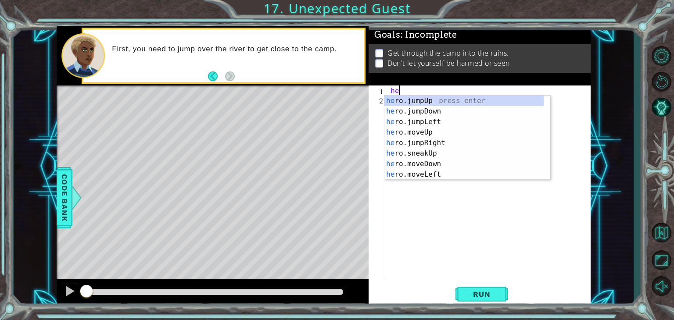
type textarea "her"
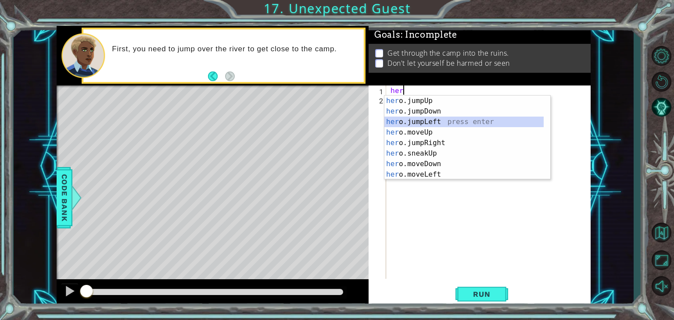
click at [425, 125] on div "her o.jumpUp press enter her o.jumpDown press enter her o.jumpLeft press enter …" at bounding box center [463, 148] width 159 height 105
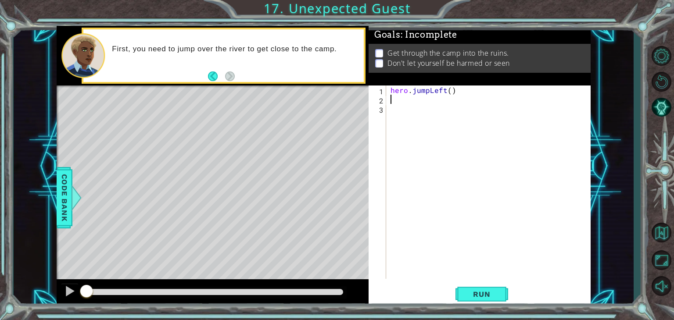
click at [458, 90] on div "hero . jumpLeft ( )" at bounding box center [491, 192] width 204 height 212
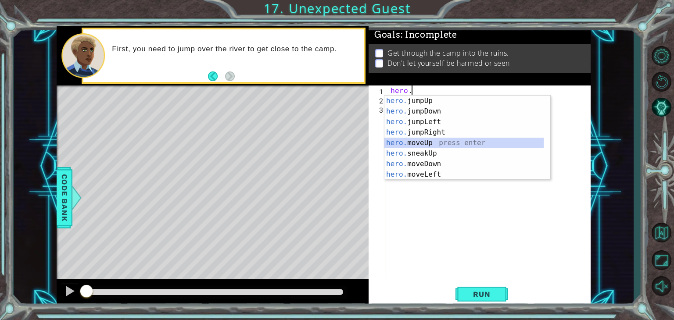
click at [413, 144] on div "hero. jumpUp press enter hero. jumpDown press enter hero. jumpLeft press enter …" at bounding box center [463, 148] width 159 height 105
type textarea "hero.moveUp(1)"
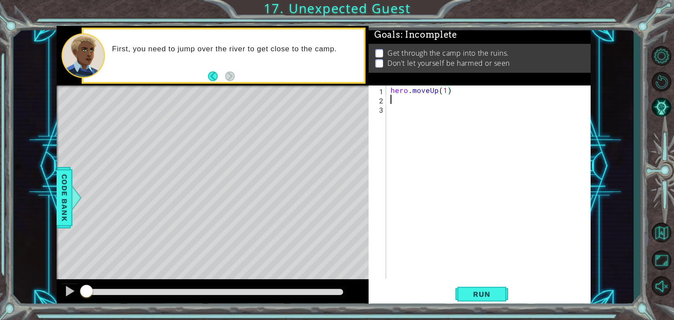
click at [419, 101] on div "hero . moveUp ( 1 )" at bounding box center [491, 192] width 204 height 212
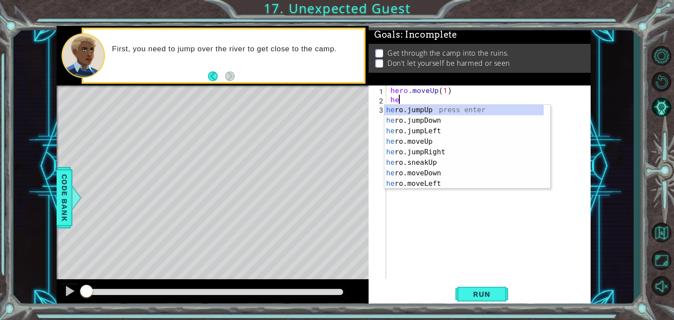
type textarea "hero"
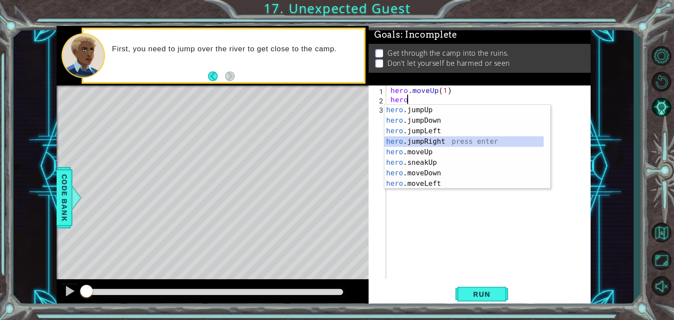
click at [435, 142] on div "hero .jumpUp press enter hero .jumpDown press enter hero .jumpLeft press enter …" at bounding box center [463, 157] width 159 height 105
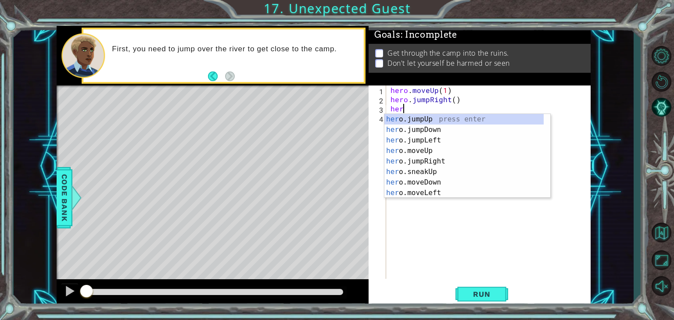
type textarea "hero"
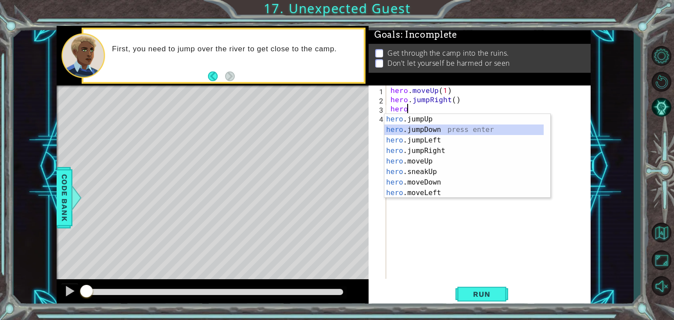
click at [409, 131] on div "hero .jumpUp press enter hero .jumpDown press enter hero .jumpLeft press enter …" at bounding box center [463, 166] width 159 height 105
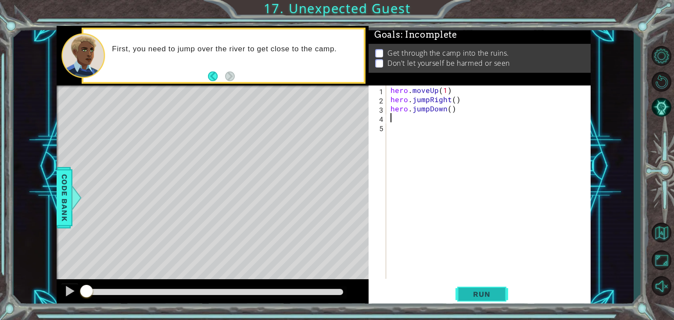
click at [499, 292] on button "Run" at bounding box center [482, 295] width 53 height 22
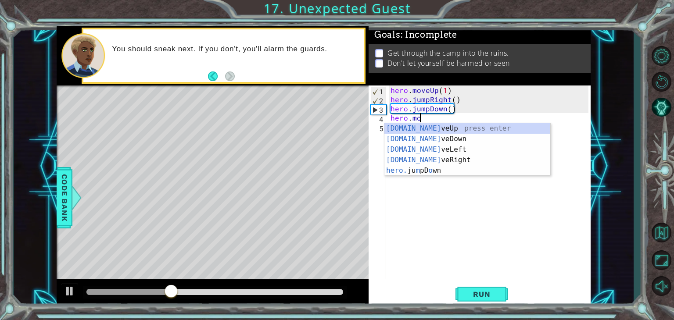
scroll to position [0, 1]
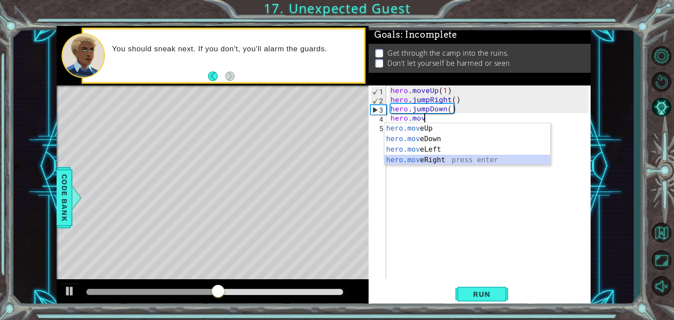
click at [441, 158] on div "hero.mov eUp press enter hero.mov eDown press enter hero.mov eLeft press enter …" at bounding box center [467, 154] width 166 height 63
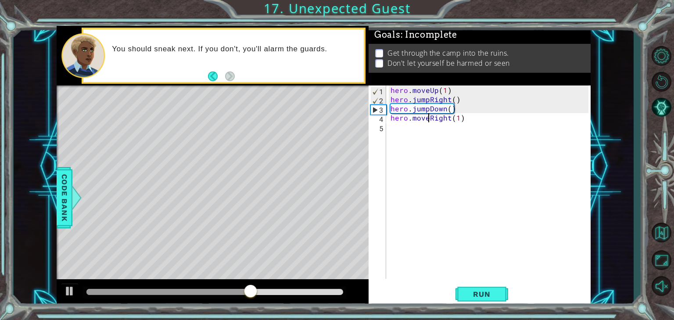
click at [427, 119] on div "hero . moveUp ( 1 ) hero . jumpRight ( ) hero . jumpDown ( ) hero . moveRight (…" at bounding box center [491, 192] width 204 height 212
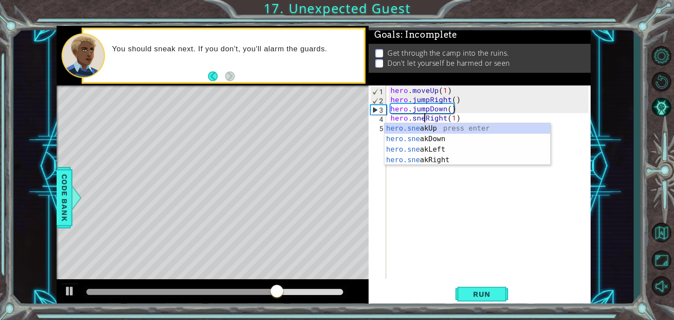
type textarea "hero.sneakRight(1)"
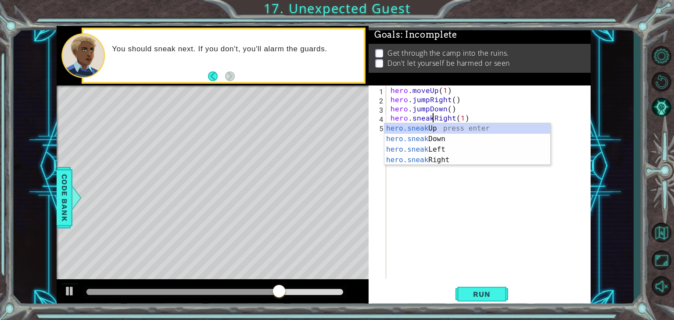
scroll to position [0, 2]
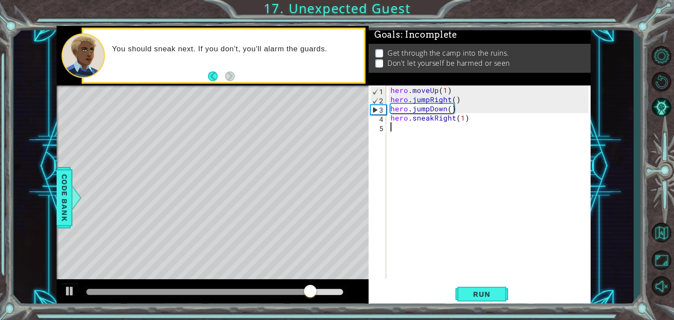
drag, startPoint x: 426, startPoint y: 202, endPoint x: 424, endPoint y: 155, distance: 47.4
click at [424, 155] on div "hero . moveUp ( 1 ) hero . jumpRight ( ) hero . jumpDown ( ) hero . sneakRight …" at bounding box center [491, 192] width 204 height 212
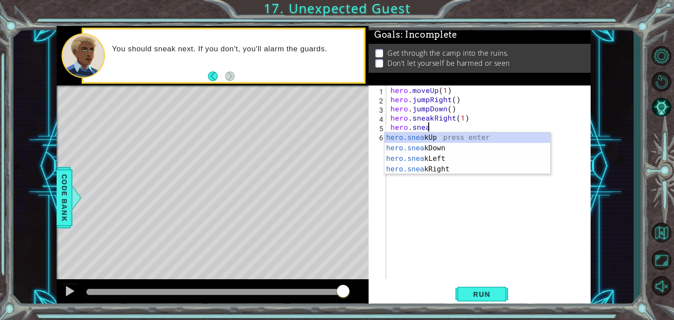
scroll to position [0, 2]
click at [433, 144] on div "hero.sneak Up press enter hero.sneak Down press enter hero.sneak Left press ent…" at bounding box center [467, 164] width 166 height 63
type textarea "hero.sneakDown(1)"
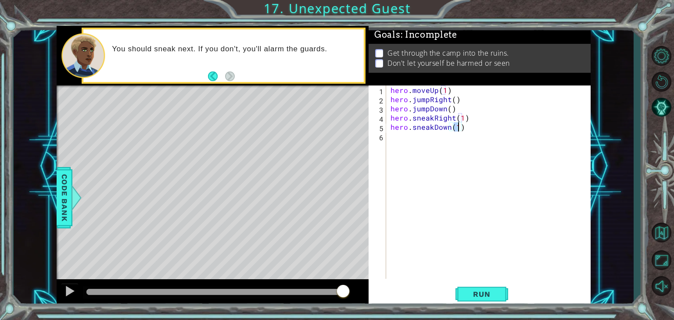
click at [416, 141] on div "hero . moveUp ( 1 ) hero . jumpRight ( ) hero . jumpDown ( ) hero . sneakRight …" at bounding box center [491, 192] width 204 height 212
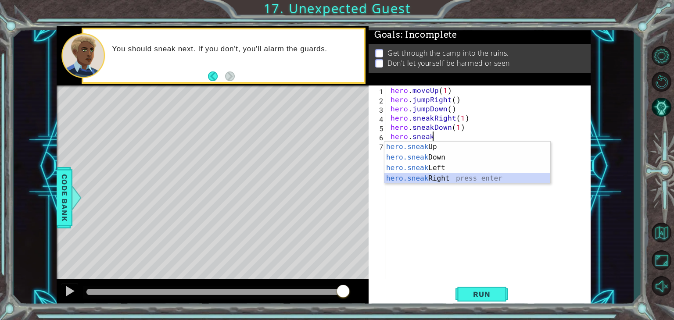
click at [429, 176] on div "hero.sneak Up press enter hero.sneak Down press enter hero.sneak Left press ent…" at bounding box center [467, 173] width 166 height 63
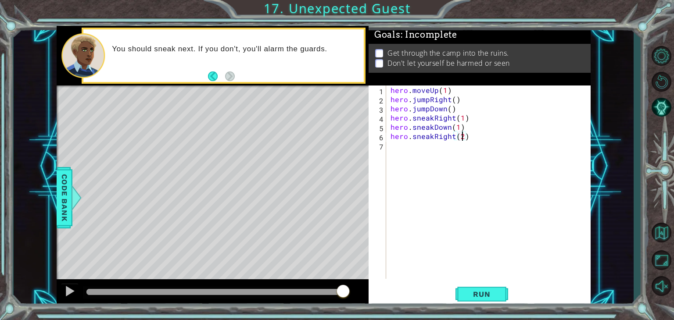
scroll to position [0, 4]
type textarea "hero.sneakRight(2)"
click at [485, 298] on span "Run" at bounding box center [481, 294] width 35 height 9
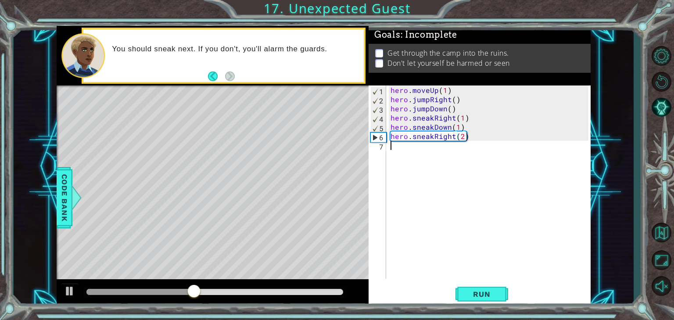
click at [394, 150] on div "hero . moveUp ( 1 ) hero . jumpRight ( ) hero . jumpDown ( ) hero . sneakRight …" at bounding box center [491, 192] width 204 height 212
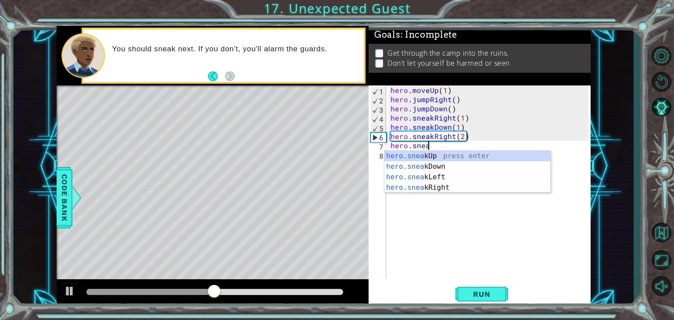
scroll to position [0, 2]
click at [425, 157] on div "hero.sneak Up press enter hero.sneak Down press enter hero.sneak Left press ent…" at bounding box center [467, 182] width 166 height 63
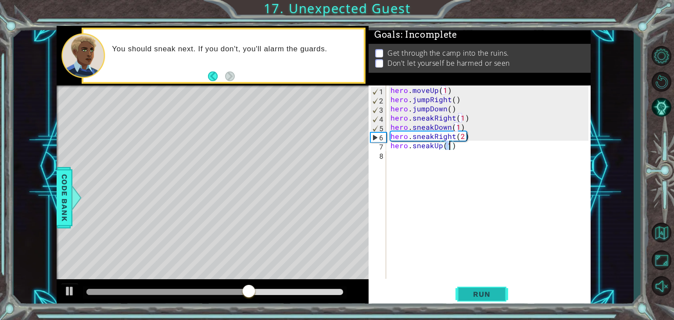
type textarea "hero.sneakUp(1)"
click at [474, 288] on button "Run" at bounding box center [482, 295] width 53 height 22
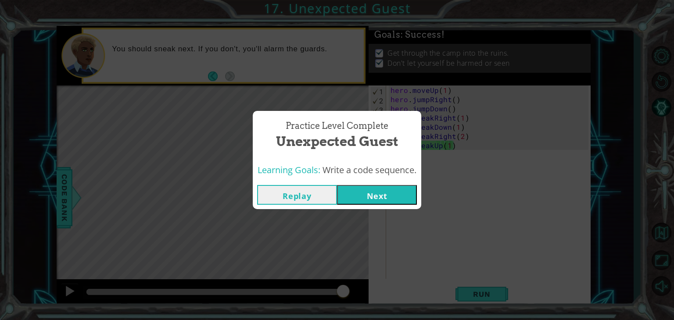
click at [392, 190] on button "Next" at bounding box center [377, 195] width 80 height 20
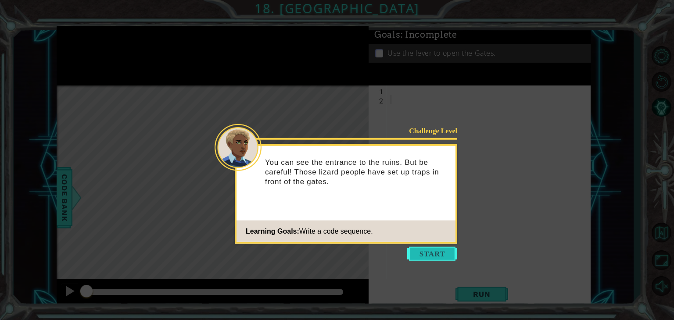
click at [421, 255] on button "Start" at bounding box center [432, 254] width 50 height 14
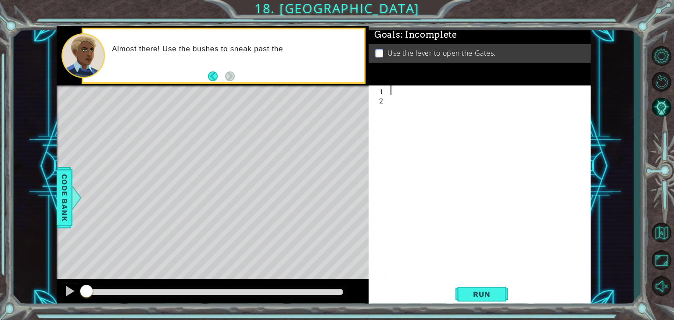
click at [400, 93] on div at bounding box center [491, 192] width 204 height 212
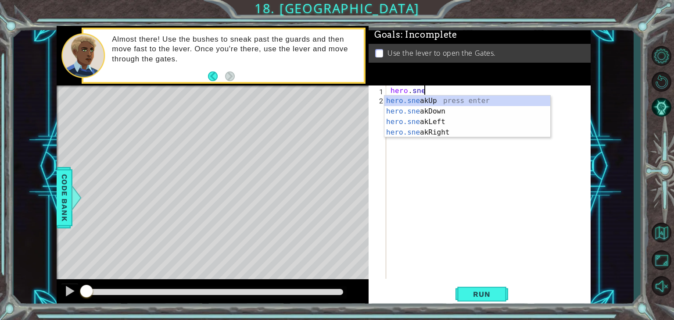
scroll to position [0, 2]
click at [442, 129] on div "hero.sneak Up press enter hero.sneak Down press enter hero.sneak Left press ent…" at bounding box center [467, 127] width 166 height 63
type textarea "hero.sneakRight(1)"
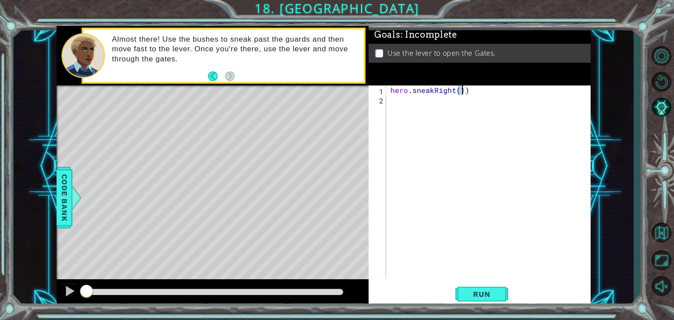
click at [414, 102] on div "hero . sneakRight ( 1 )" at bounding box center [491, 192] width 204 height 212
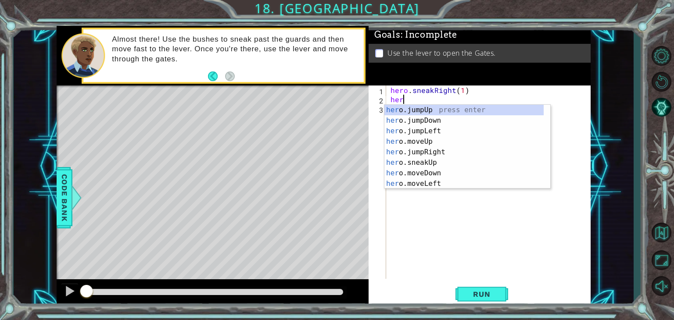
scroll to position [0, 0]
click at [427, 159] on div "hero .jumpUp press enter hero .jumpDown press enter hero .jumpLeft press enter …" at bounding box center [463, 157] width 159 height 105
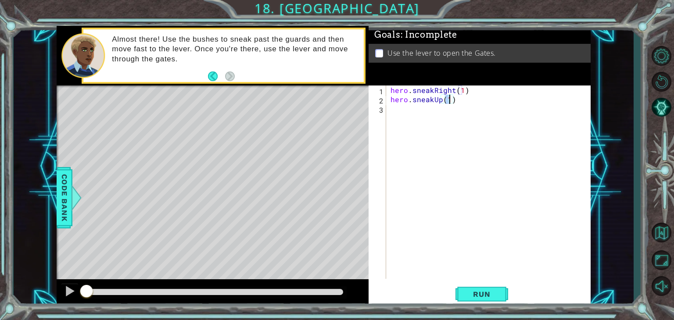
type textarea "hero.sneakUp(2)"
click at [398, 111] on div "hero . sneakRight ( 1 ) hero . sneakUp ( 2 )" at bounding box center [491, 192] width 204 height 212
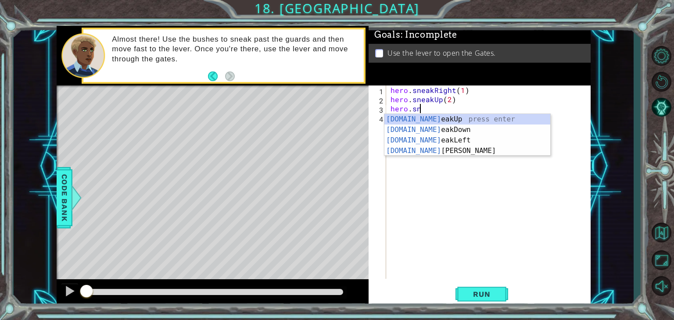
scroll to position [0, 1]
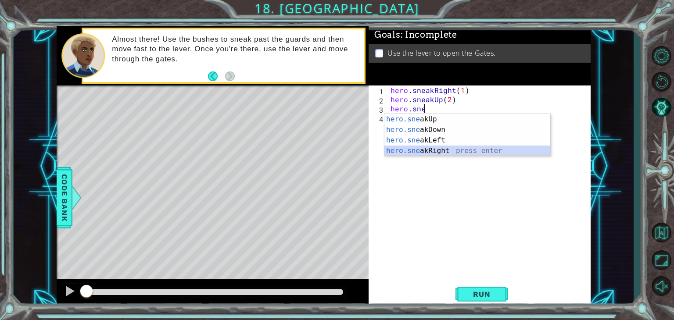
click at [443, 150] on div "hero.sne akUp press enter hero.sne akDown press enter hero.sne akLeft press ent…" at bounding box center [467, 145] width 166 height 63
type textarea "hero.sneakRight(1)"
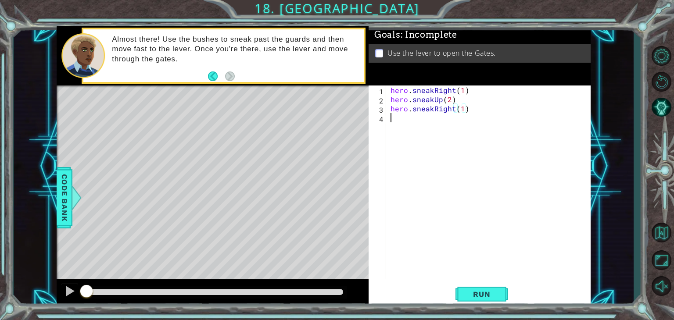
click at [420, 125] on div "hero . sneakRight ( 1 ) hero . sneakUp ( 2 ) hero . sneakRight ( 1 )" at bounding box center [491, 192] width 204 height 212
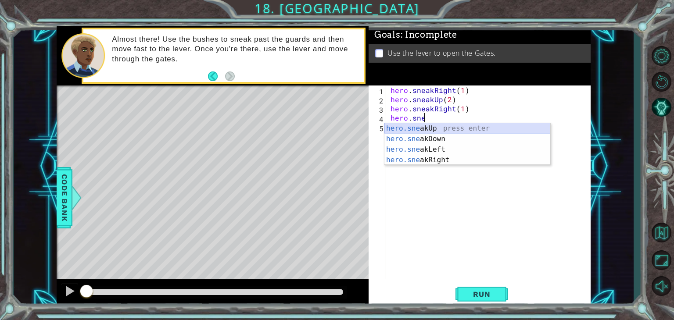
click at [435, 127] on div "hero.sne akUp press enter hero.sne akDown press enter hero.sne akLeft press ent…" at bounding box center [467, 154] width 166 height 63
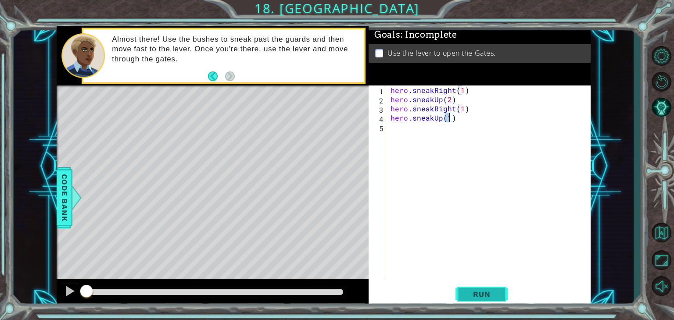
type textarea "hero.sneakUp(1)"
click at [469, 299] on button "Run" at bounding box center [482, 295] width 53 height 22
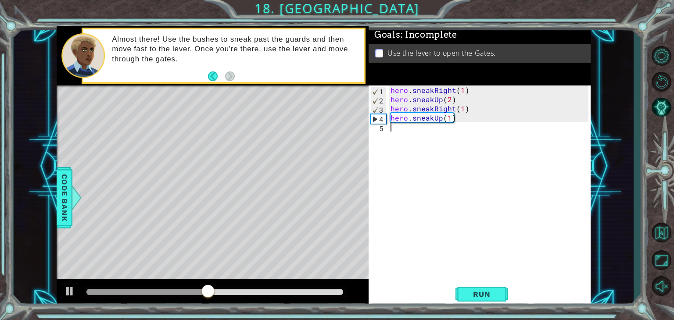
click at [408, 132] on div "hero . sneakRight ( 1 ) hero . sneakUp ( 2 ) hero . sneakRight ( 1 ) hero . sne…" at bounding box center [491, 192] width 204 height 212
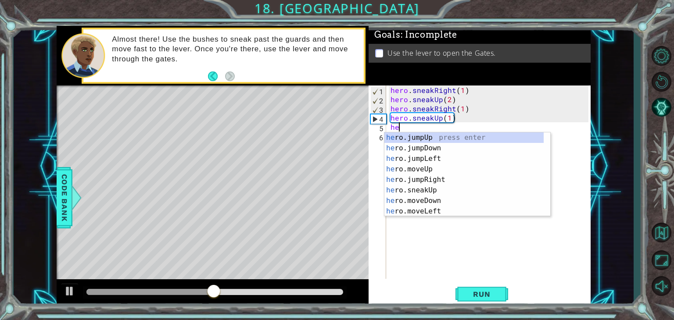
scroll to position [0, 0]
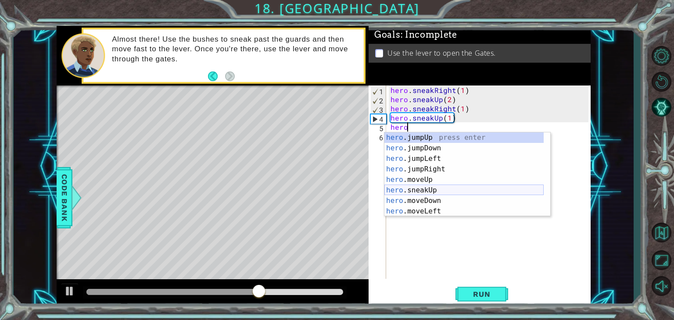
click at [429, 188] on div "hero .jumpUp press enter hero .jumpDown press enter hero .jumpLeft press enter …" at bounding box center [463, 185] width 159 height 105
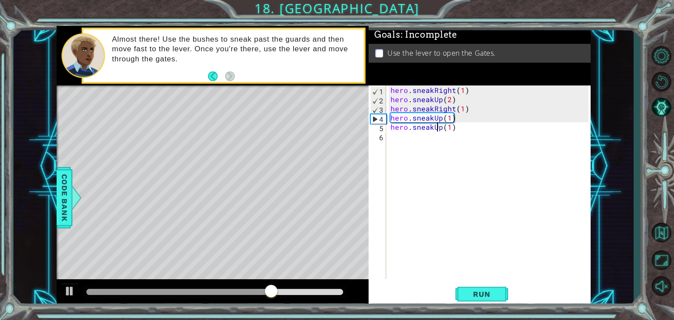
click at [438, 129] on div "hero . sneakRight ( 1 ) hero . sneakUp ( 2 ) hero . sneakRight ( 1 ) hero . sne…" at bounding box center [491, 192] width 204 height 212
click at [443, 131] on div "hero . sneakRight ( 1 ) hero . sneakUp ( 2 ) hero . sneakRight ( 1 ) hero . sne…" at bounding box center [491, 192] width 204 height 212
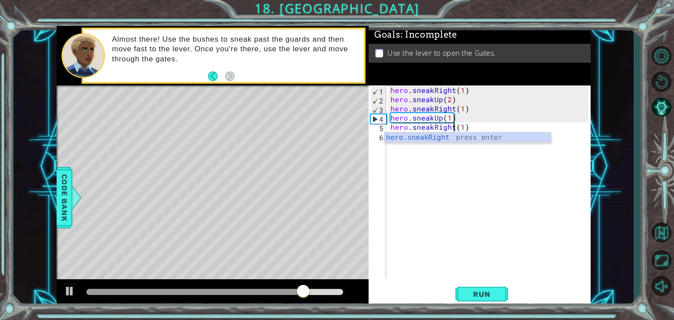
scroll to position [0, 4]
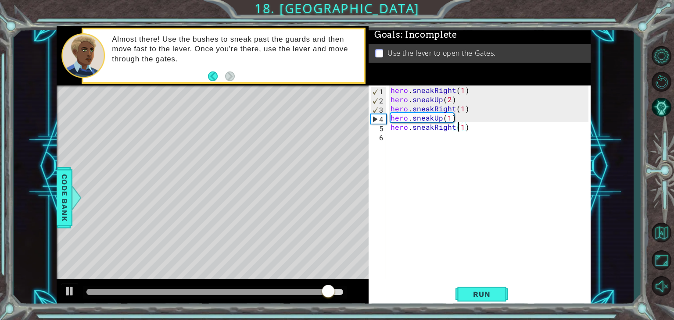
click at [459, 130] on div "hero . sneakRight ( 1 ) hero . sneakUp ( 2 ) hero . sneakRight ( 1 ) hero . sne…" at bounding box center [491, 192] width 204 height 212
click at [463, 130] on div "hero . sneakRight ( 1 ) hero . sneakUp ( 2 ) hero . sneakRight ( 1 ) hero . sne…" at bounding box center [491, 192] width 204 height 212
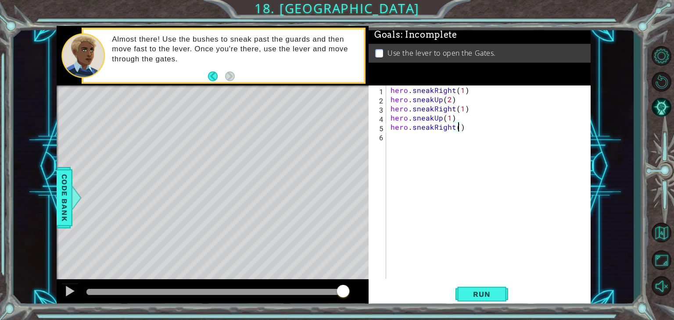
scroll to position [0, 4]
type textarea "hero.sneakRight(2)"
click at [479, 300] on button "Run" at bounding box center [482, 295] width 53 height 22
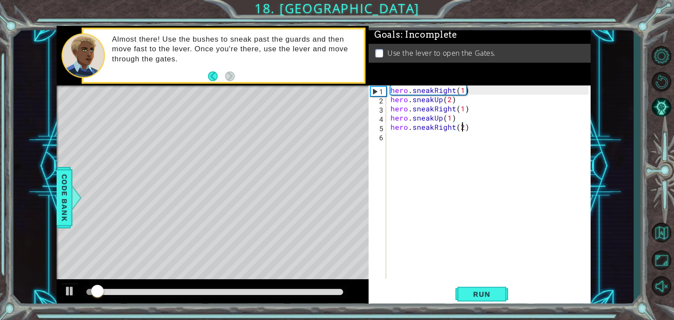
click at [404, 143] on div "hero . sneakRight ( 1 ) hero . sneakUp ( 2 ) hero . sneakRight ( 1 ) hero . sne…" at bounding box center [491, 192] width 204 height 212
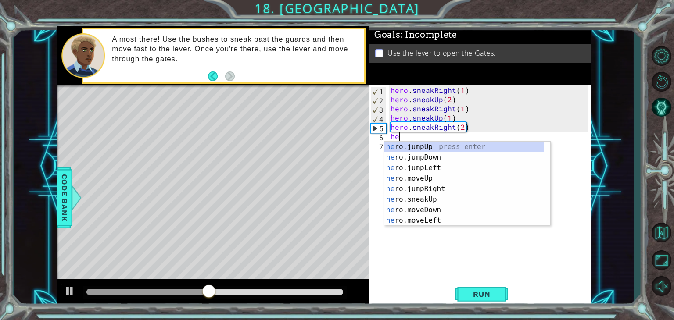
scroll to position [0, 0]
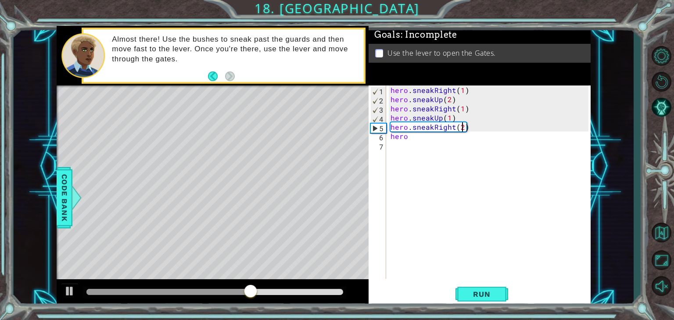
click at [463, 130] on div "hero . sneakRight ( 1 ) hero . sneakUp ( 2 ) hero . sneakRight ( 1 ) hero . sne…" at bounding box center [491, 192] width 204 height 212
click at [416, 139] on div "hero . sneakRight ( 1 ) hero . sneakUp ( 2 ) hero . sneakRight ( 1 ) hero . sne…" at bounding box center [491, 192] width 204 height 212
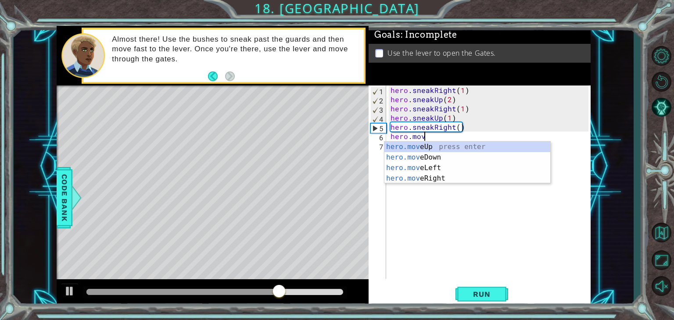
scroll to position [0, 2]
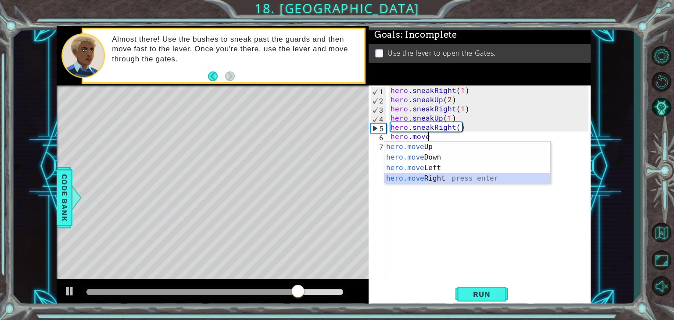
click at [426, 174] on div "hero.move Up press enter hero.move Down press enter hero.move Left press enter …" at bounding box center [467, 173] width 166 height 63
type textarea "hero.moveRight(1)"
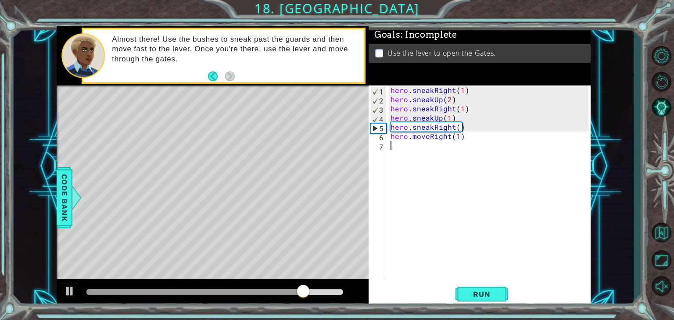
click at [418, 150] on div "hero . sneakRight ( 1 ) hero . sneakUp ( 2 ) hero . sneakRight ( 1 ) hero . sne…" at bounding box center [491, 192] width 204 height 212
click at [476, 294] on span "Run" at bounding box center [481, 294] width 35 height 9
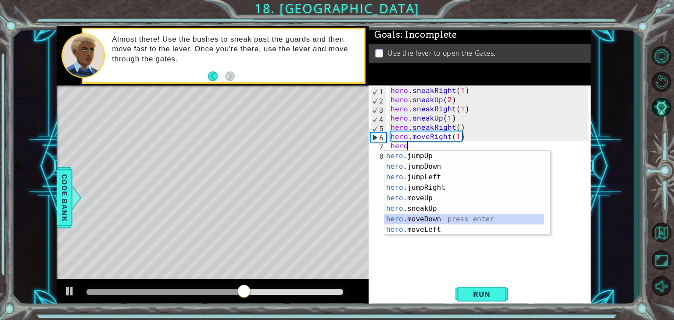
click at [418, 220] on div "hero .jumpUp press enter hero .jumpDown press enter hero .jumpLeft press enter …" at bounding box center [463, 203] width 159 height 105
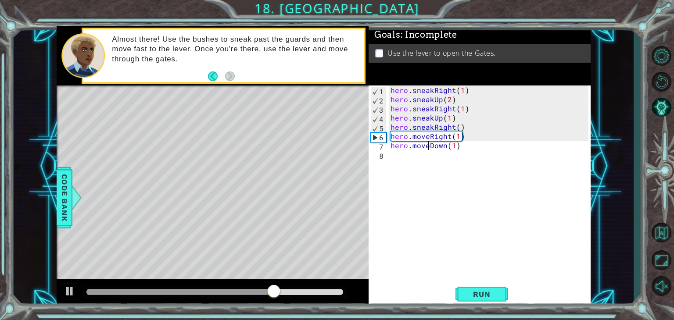
click at [429, 147] on div "hero . sneakRight ( 1 ) hero . sneakUp ( 2 ) hero . sneakRight ( 1 ) hero . sne…" at bounding box center [491, 192] width 204 height 212
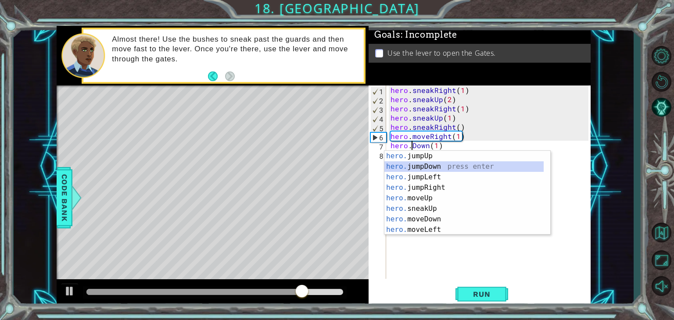
click at [416, 167] on div "hero. jumpUp press enter hero. jumpDown press enter hero. jumpLeft press enter …" at bounding box center [463, 203] width 159 height 105
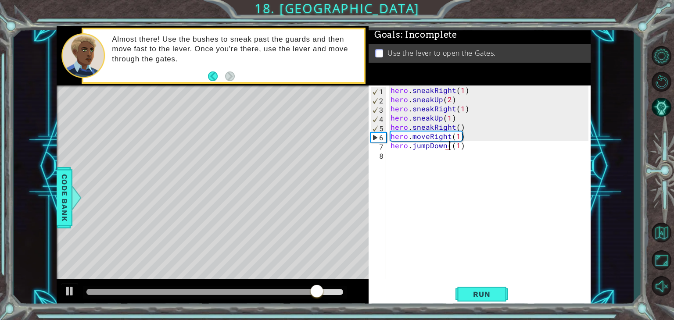
type textarea "hero.jumpDown(1)"
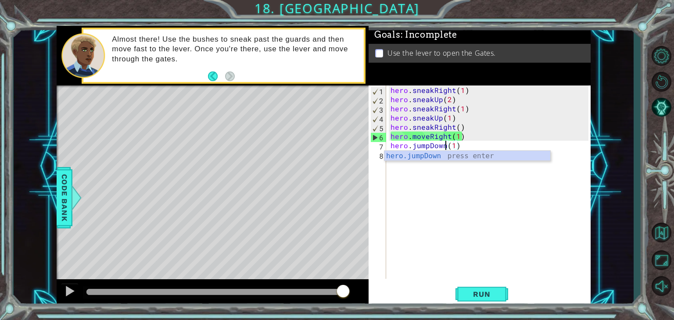
click at [407, 174] on div "hero . sneakRight ( 1 ) hero . sneakUp ( 2 ) hero . sneakRight ( 1 ) hero . sne…" at bounding box center [491, 192] width 204 height 212
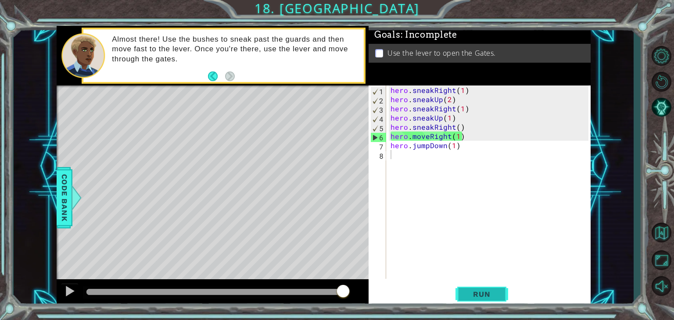
click at [471, 297] on span "Run" at bounding box center [481, 294] width 35 height 9
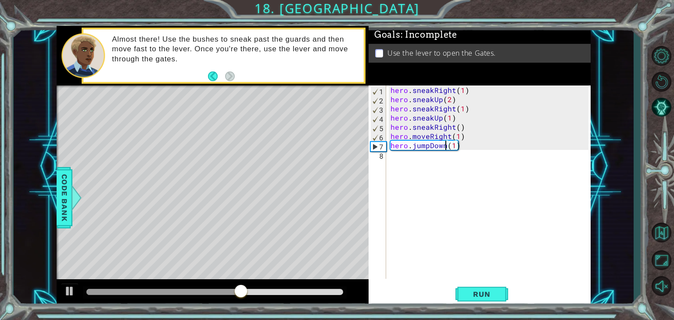
click at [444, 149] on div "hero . sneakRight ( 1 ) hero . sneakUp ( 2 ) hero . sneakRight ( 1 ) hero . sne…" at bounding box center [491, 192] width 204 height 212
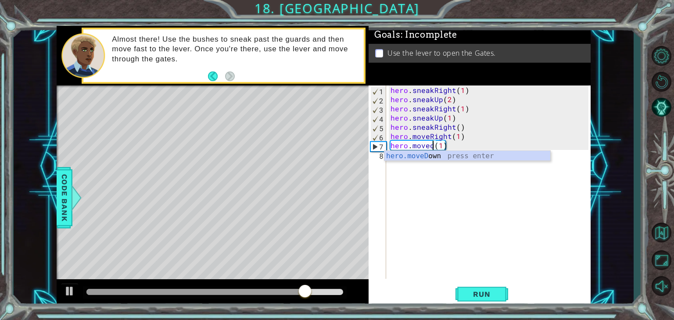
scroll to position [0, 3]
type textarea "hero.movedown(1)"
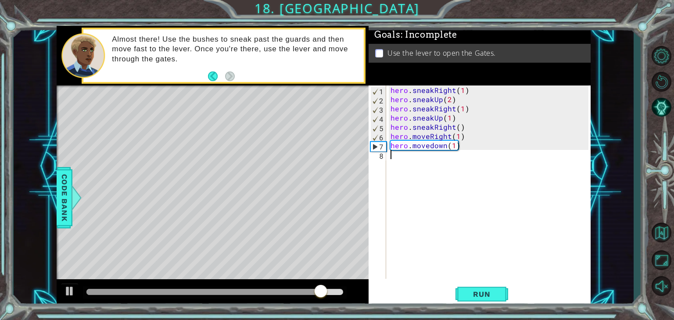
click at [391, 179] on div "hero . sneakRight ( 1 ) hero . sneakUp ( 2 ) hero . sneakRight ( 1 ) hero . sne…" at bounding box center [491, 192] width 204 height 212
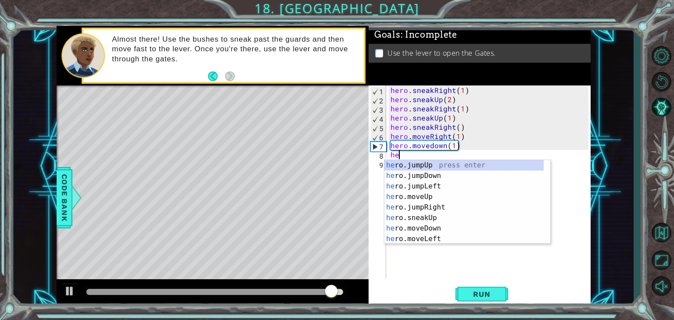
scroll to position [0, 0]
type textarea "hero"
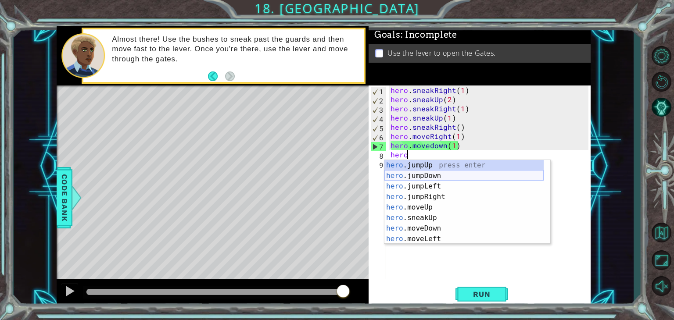
click at [409, 175] on div "hero .jumpUp press enter hero .jumpDown press enter hero .jumpLeft press enter …" at bounding box center [463, 212] width 159 height 105
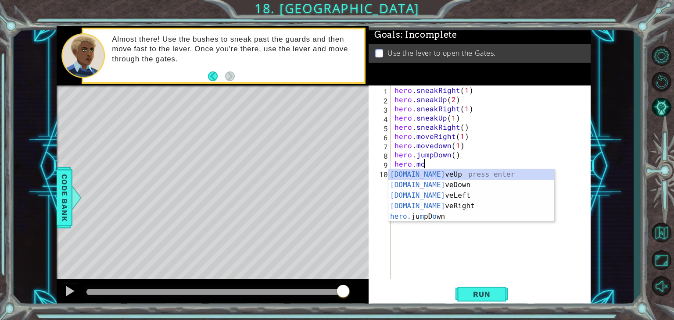
scroll to position [0, 1]
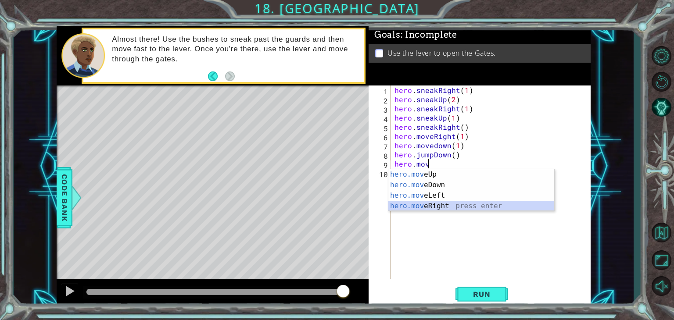
click at [435, 205] on div "hero.mov eUp press enter hero.mov eDown press enter hero.mov eLeft press enter …" at bounding box center [471, 200] width 166 height 63
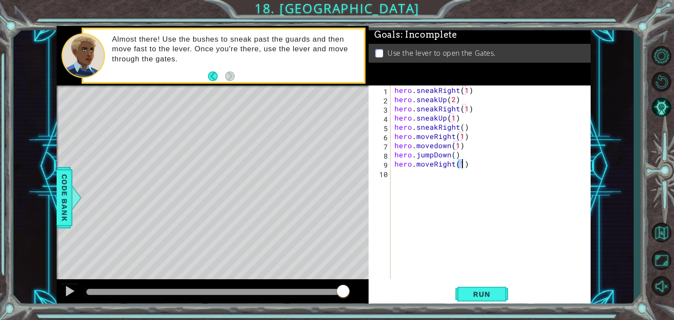
type textarea "hero.moveRight(2)"
click at [397, 182] on div "hero . sneakRight ( 1 ) hero . sneakUp ( 2 ) hero . sneakRight ( 1 ) hero . sne…" at bounding box center [493, 192] width 200 height 212
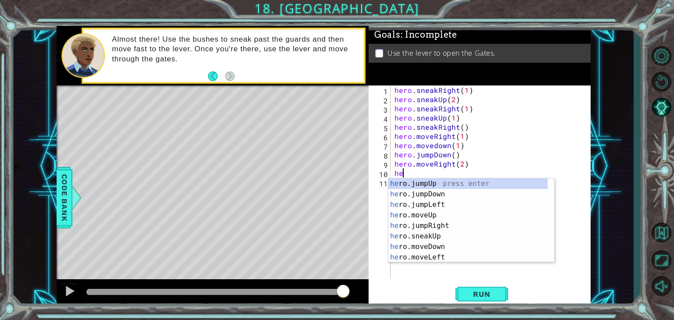
scroll to position [0, 0]
type textarea "hero"
click at [412, 182] on div "hero .jumpUp press enter hero .jumpDown press enter hero .jumpLeft press enter …" at bounding box center [467, 231] width 159 height 105
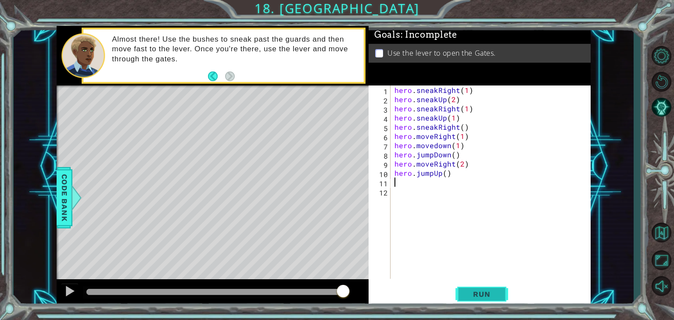
click at [483, 297] on span "Run" at bounding box center [481, 294] width 35 height 9
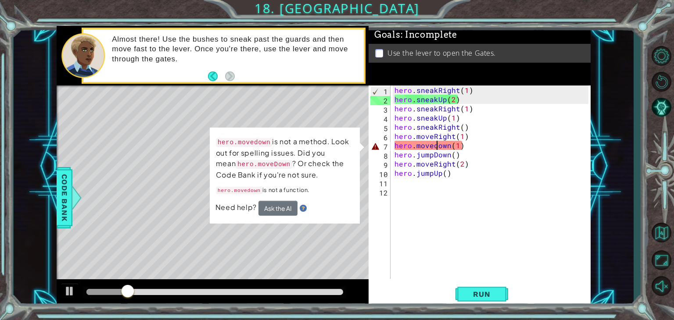
click at [435, 147] on div "hero . sneakRight ( 1 ) hero . sneakUp ( 2 ) hero . sneakRight ( 1 ) hero . sne…" at bounding box center [493, 192] width 200 height 212
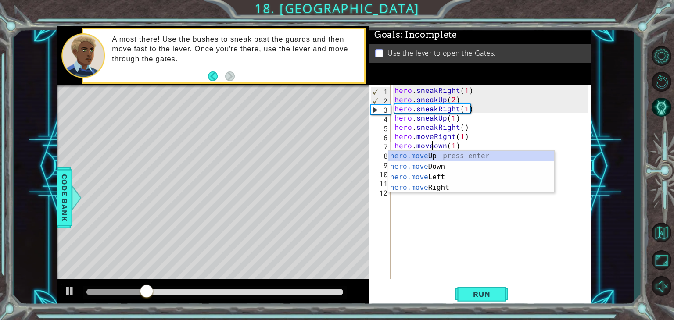
scroll to position [0, 3]
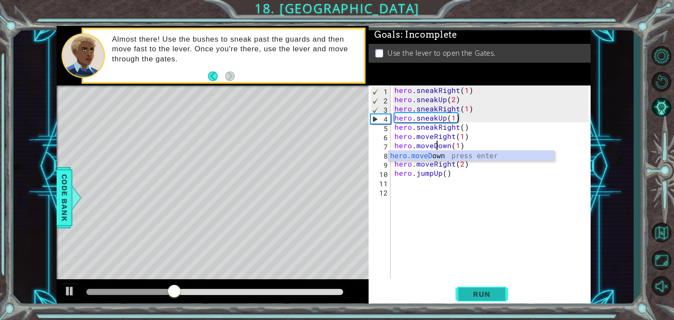
type textarea "hero.moveDown(1)"
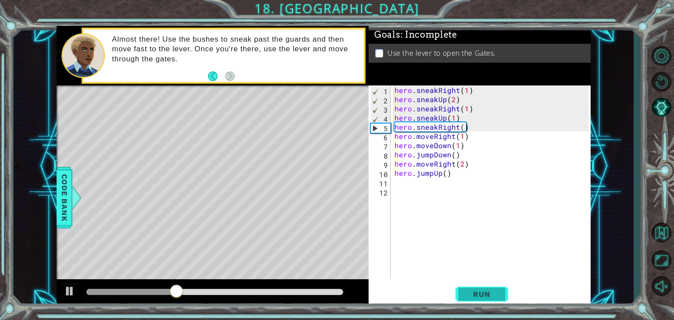
click at [474, 291] on span "Run" at bounding box center [481, 294] width 35 height 9
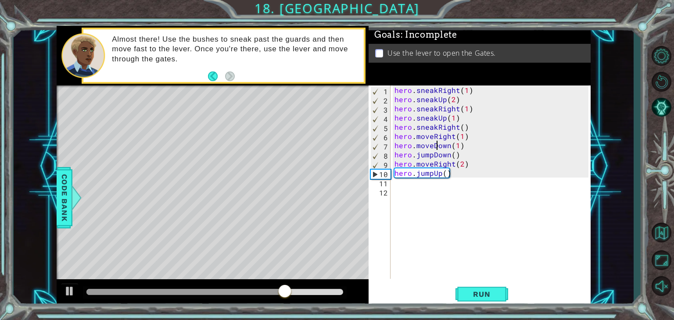
click at [406, 186] on div "hero . sneakRight ( 1 ) hero . sneakUp ( 2 ) hero . sneakRight ( 1 ) hero . sne…" at bounding box center [493, 192] width 200 height 212
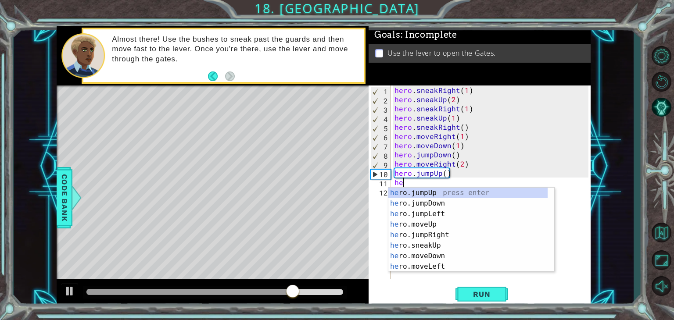
scroll to position [0, 0]
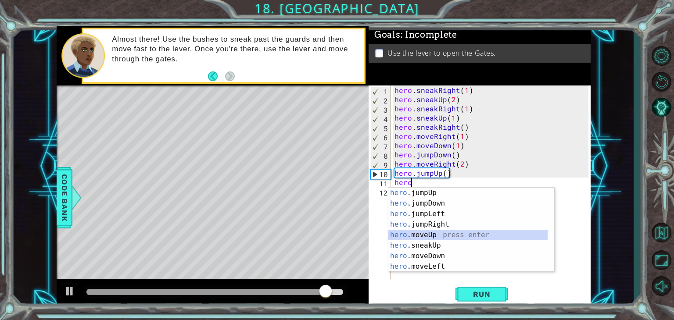
click at [427, 230] on div "hero .jumpUp press enter hero .jumpDown press enter hero .jumpLeft press enter …" at bounding box center [467, 240] width 159 height 105
type textarea "hero.moveUp(1)"
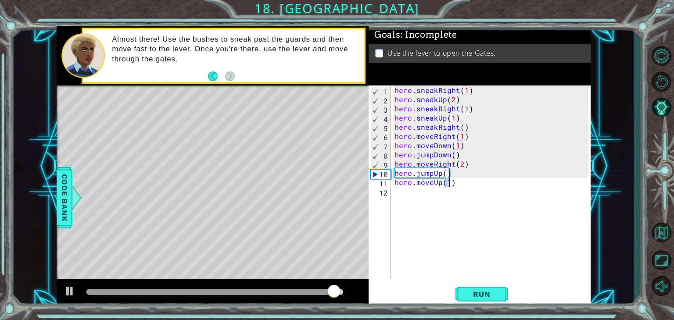
click at [418, 195] on div "hero . sneakRight ( 1 ) hero . sneakUp ( 2 ) hero . sneakRight ( 1 ) hero . sne…" at bounding box center [493, 192] width 200 height 212
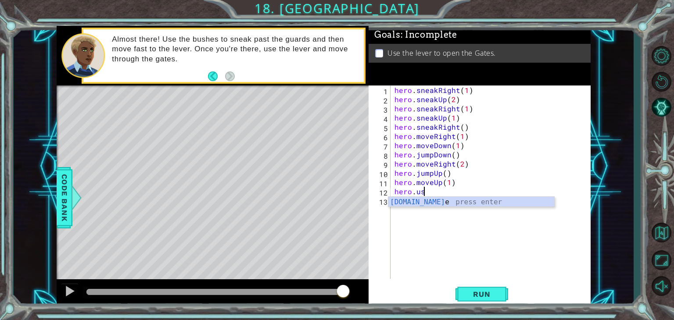
scroll to position [0, 1]
click at [418, 203] on div "hero.use press enter" at bounding box center [471, 213] width 166 height 32
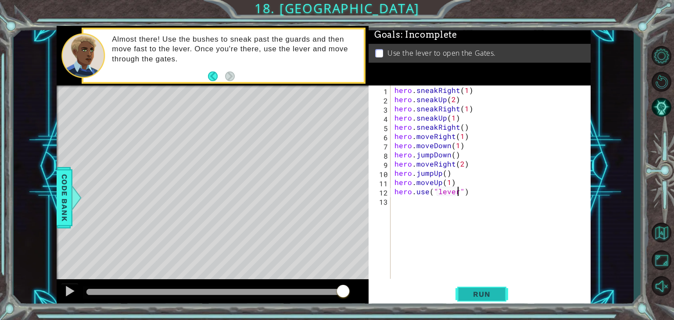
type textarea "hero.use("lever")"
click at [465, 287] on button "Run" at bounding box center [482, 295] width 53 height 22
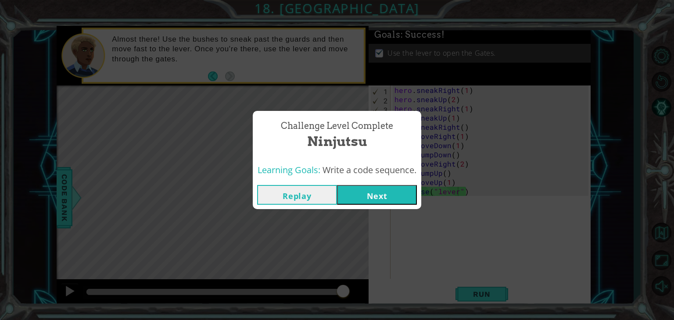
click at [379, 193] on button "Next" at bounding box center [377, 195] width 80 height 20
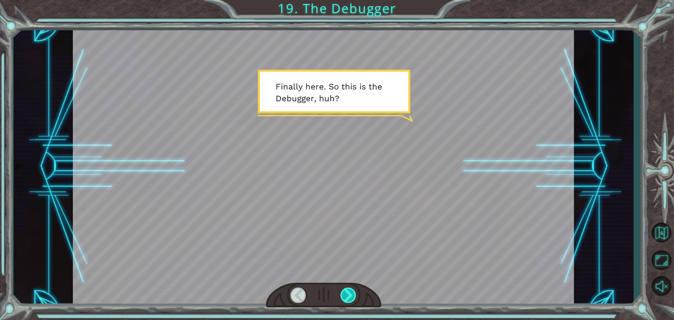
click at [348, 297] on div at bounding box center [349, 295] width 16 height 15
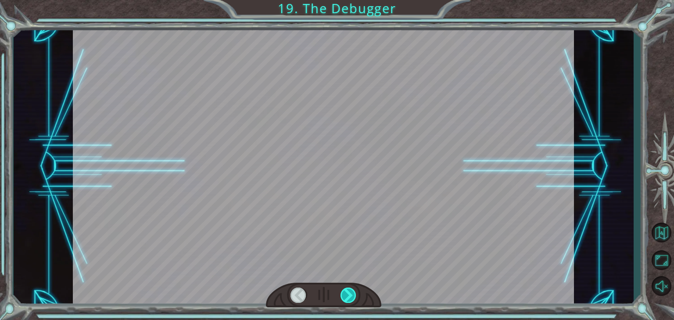
click at [348, 297] on div at bounding box center [349, 295] width 16 height 15
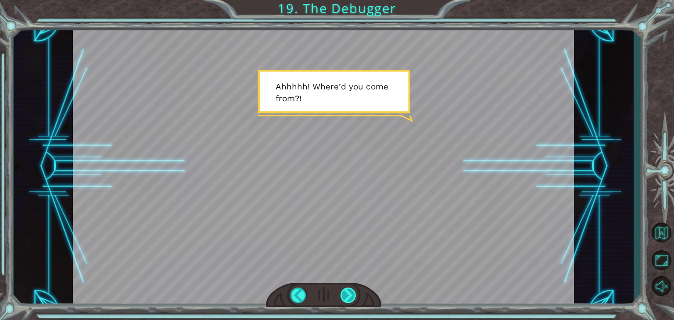
click at [348, 297] on div at bounding box center [349, 295] width 16 height 15
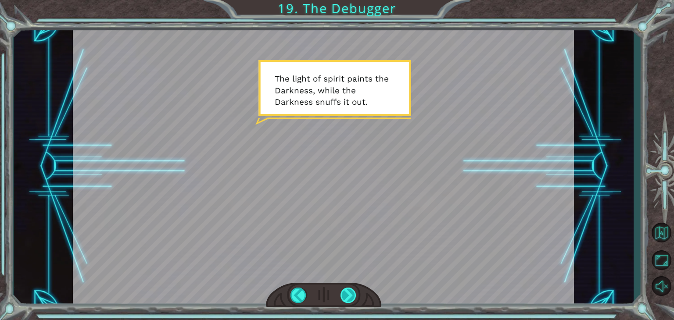
click at [347, 297] on div at bounding box center [349, 295] width 16 height 15
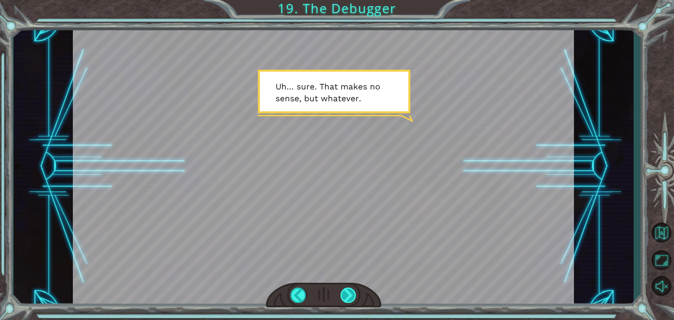
click at [346, 298] on div at bounding box center [349, 295] width 16 height 15
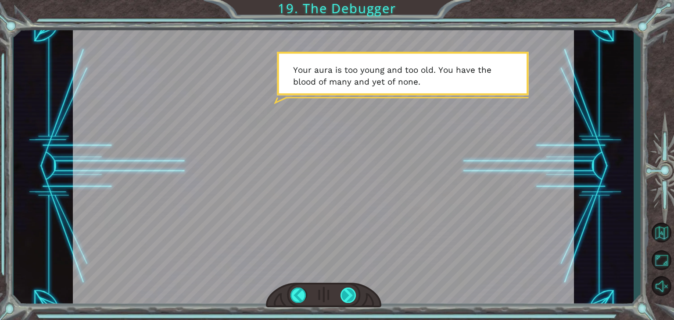
click at [348, 296] on div at bounding box center [349, 295] width 16 height 15
click at [348, 299] on div at bounding box center [349, 295] width 16 height 15
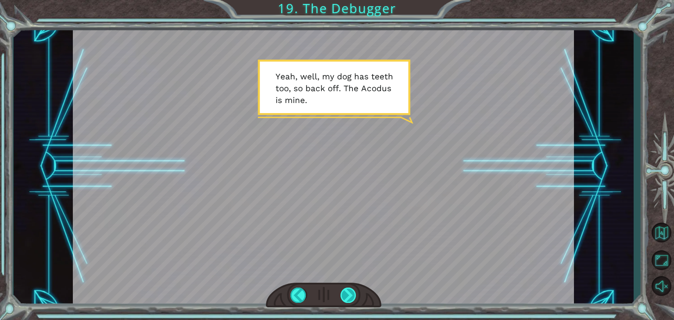
click at [348, 290] on div at bounding box center [349, 295] width 16 height 15
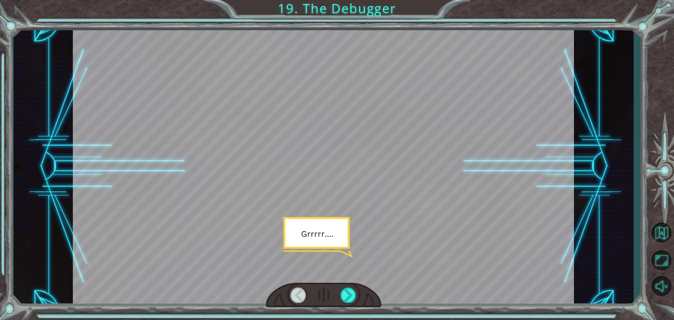
click at [345, 287] on div at bounding box center [323, 295] width 115 height 25
click at [347, 293] on div at bounding box center [349, 295] width 16 height 15
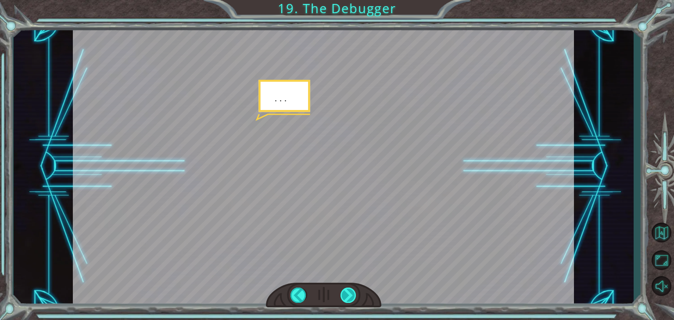
click at [347, 292] on div at bounding box center [349, 295] width 16 height 15
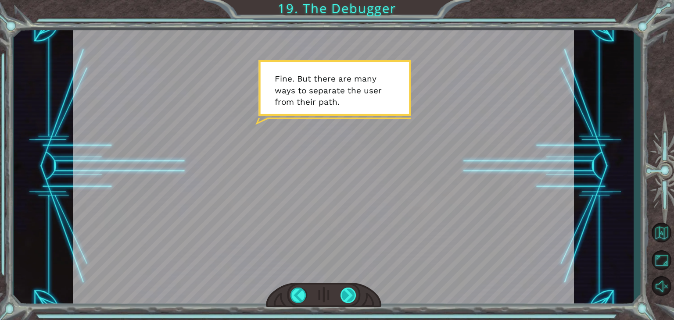
click at [347, 292] on div at bounding box center [349, 295] width 16 height 15
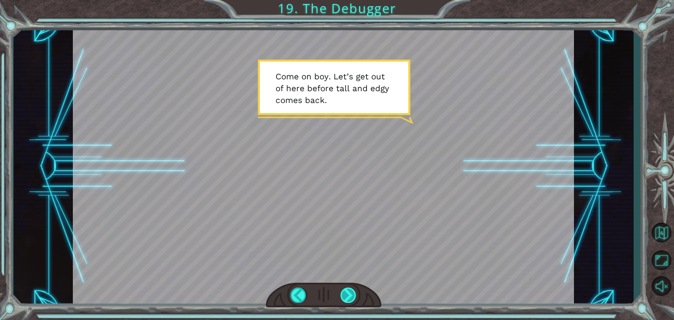
click at [346, 292] on div at bounding box center [349, 295] width 16 height 15
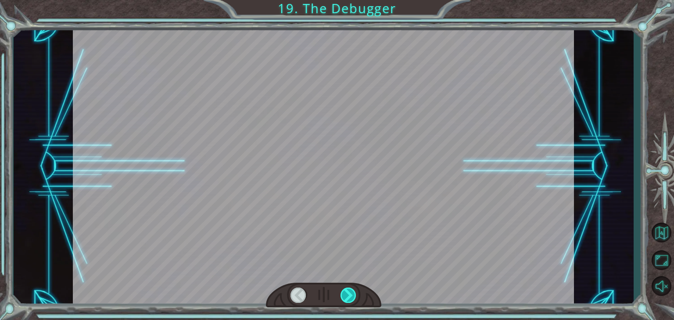
click at [346, 292] on div at bounding box center [349, 295] width 16 height 15
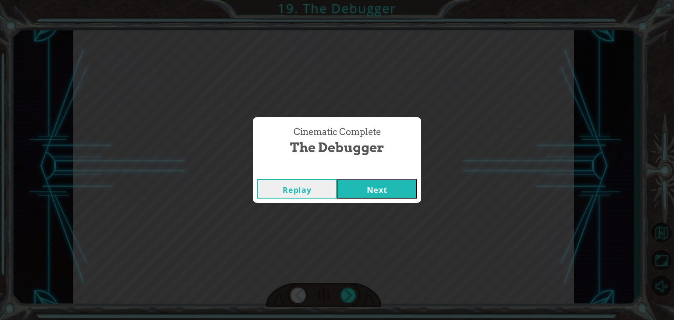
click at [389, 182] on button "Next" at bounding box center [377, 189] width 80 height 20
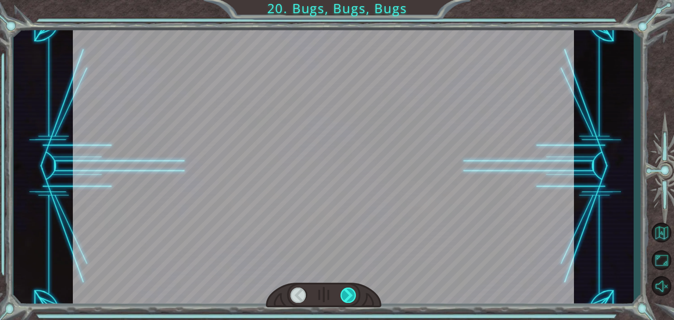
click at [344, 290] on div at bounding box center [349, 295] width 16 height 15
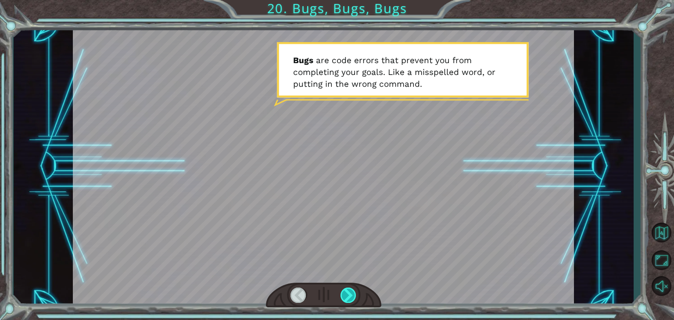
click at [345, 292] on div at bounding box center [349, 295] width 16 height 15
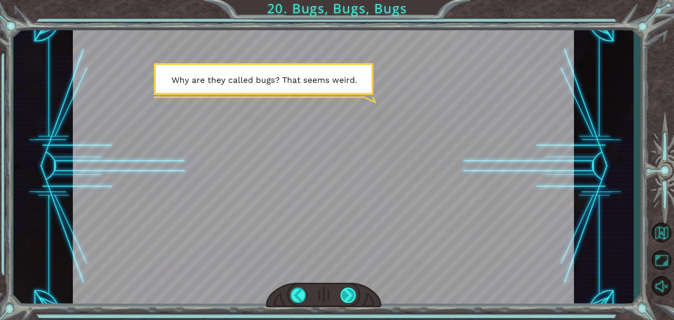
click at [345, 292] on div at bounding box center [349, 295] width 16 height 15
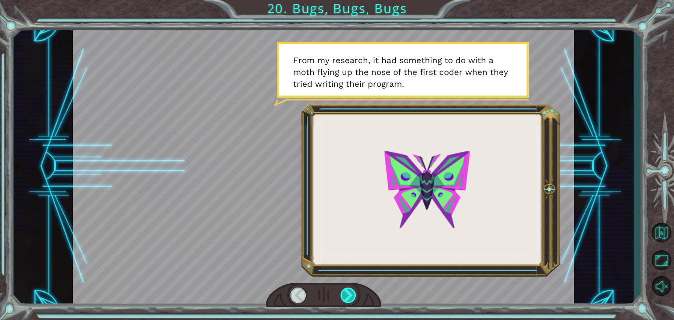
click at [348, 290] on div at bounding box center [349, 295] width 16 height 15
click at [347, 291] on div at bounding box center [349, 295] width 16 height 15
